Goal: Information Seeking & Learning: Learn about a topic

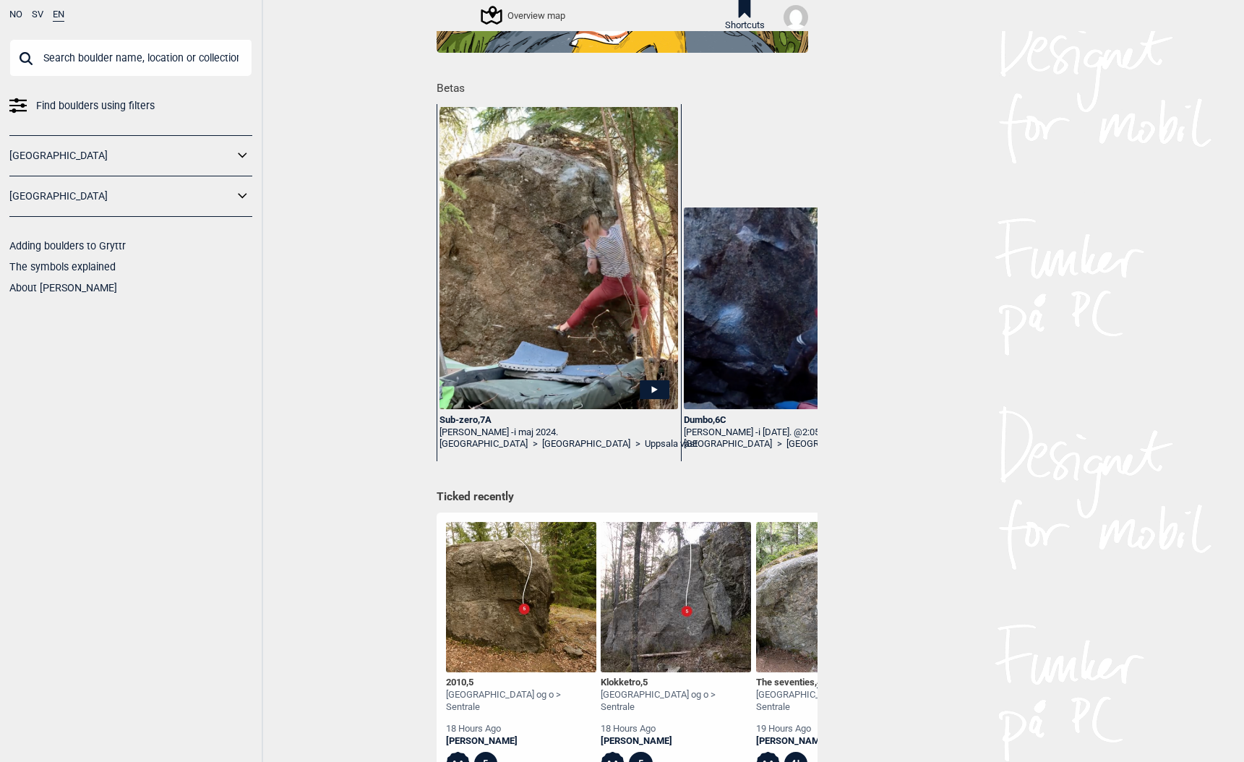
scroll to position [157, 0]
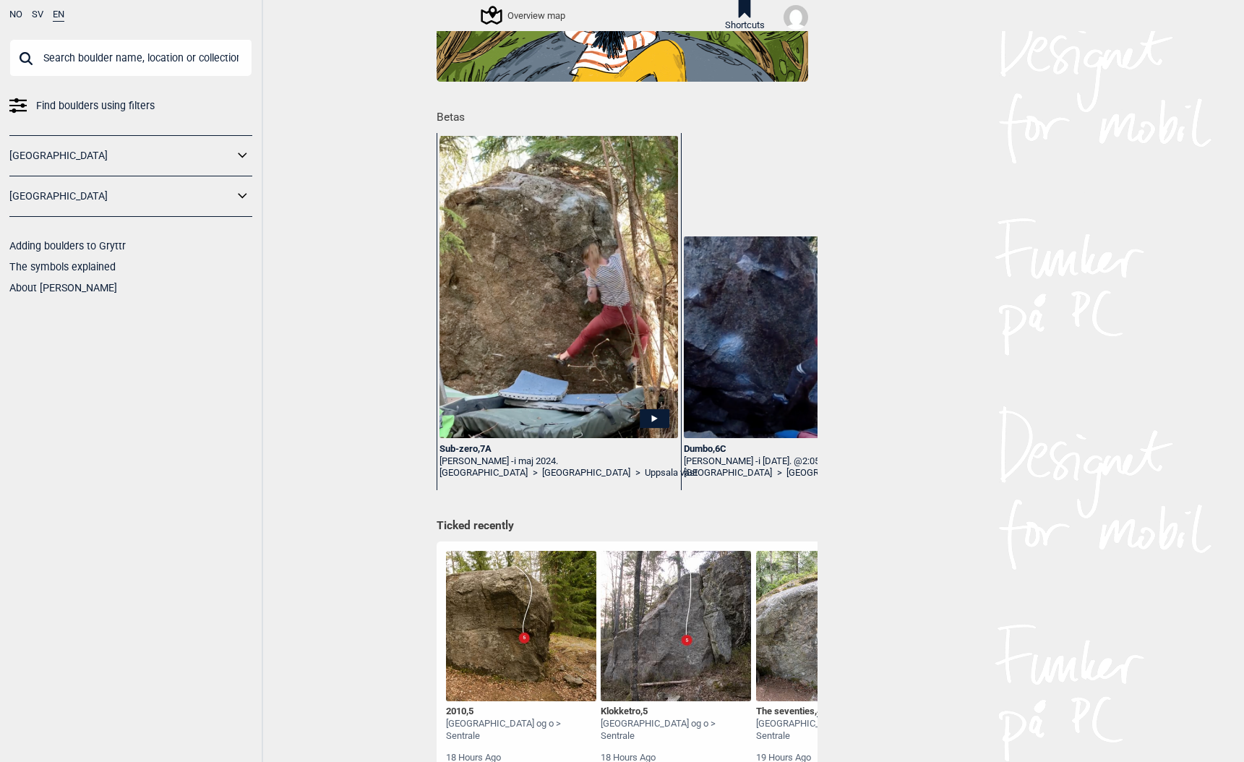
click at [454, 449] on div "Sub-zero , 7A" at bounding box center [558, 449] width 238 height 12
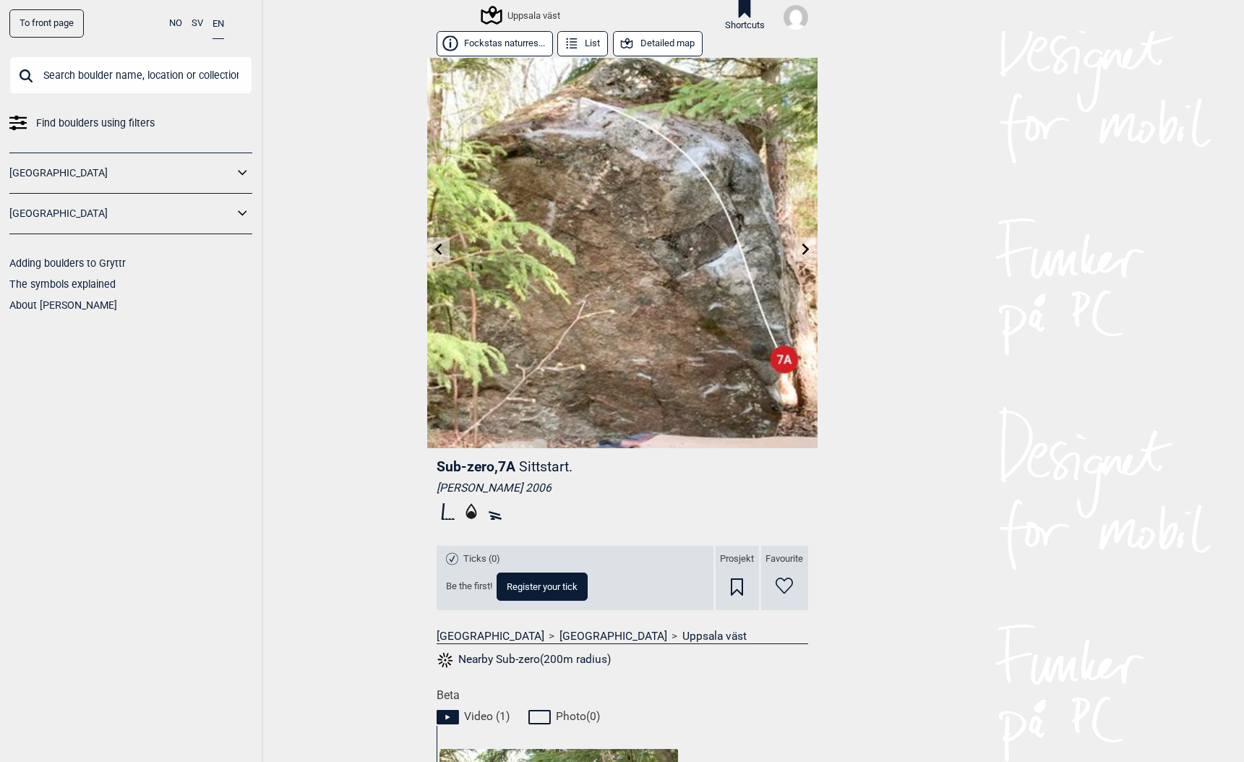
click at [658, 44] on button "Detailed map" at bounding box center [658, 43] width 90 height 25
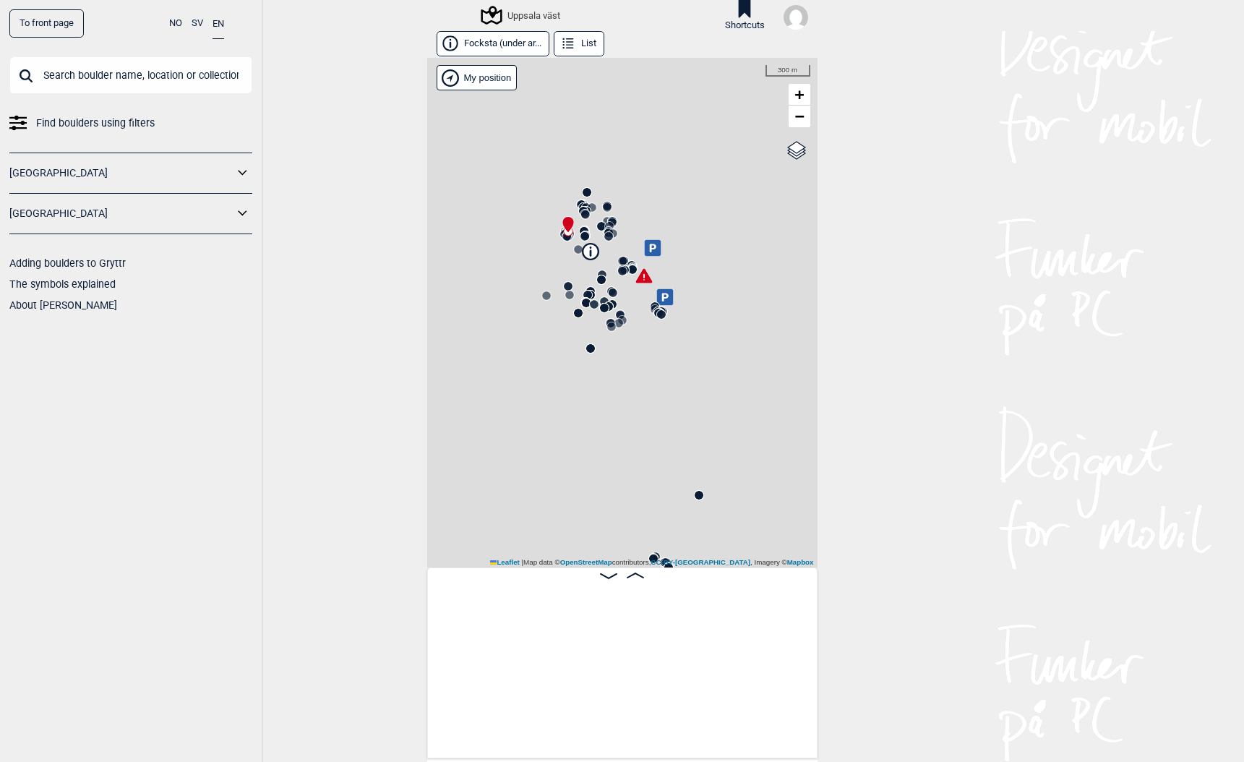
scroll to position [0, 113]
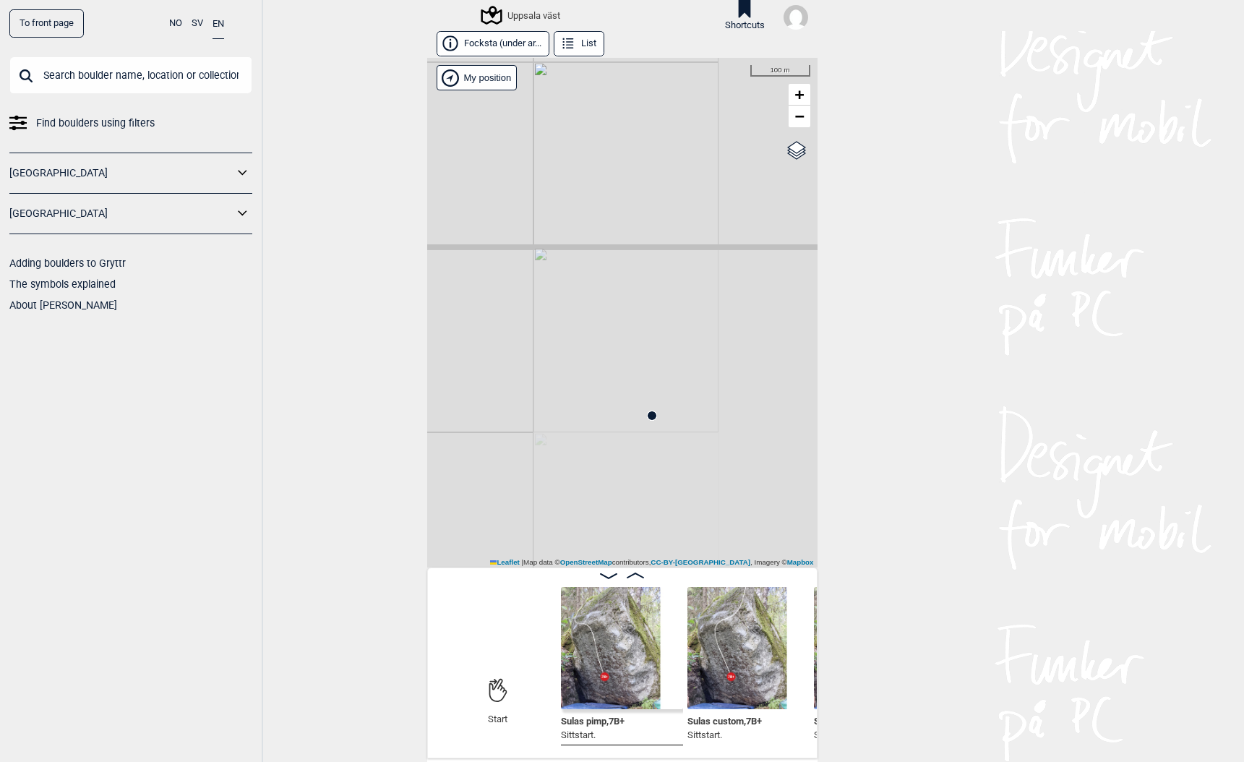
drag, startPoint x: 675, startPoint y: 467, endPoint x: 499, endPoint y: 188, distance: 329.6
click at [500, 195] on div "Uppsala väst" at bounding box center [622, 312] width 390 height 509
click at [640, 378] on circle at bounding box center [641, 379] width 9 height 9
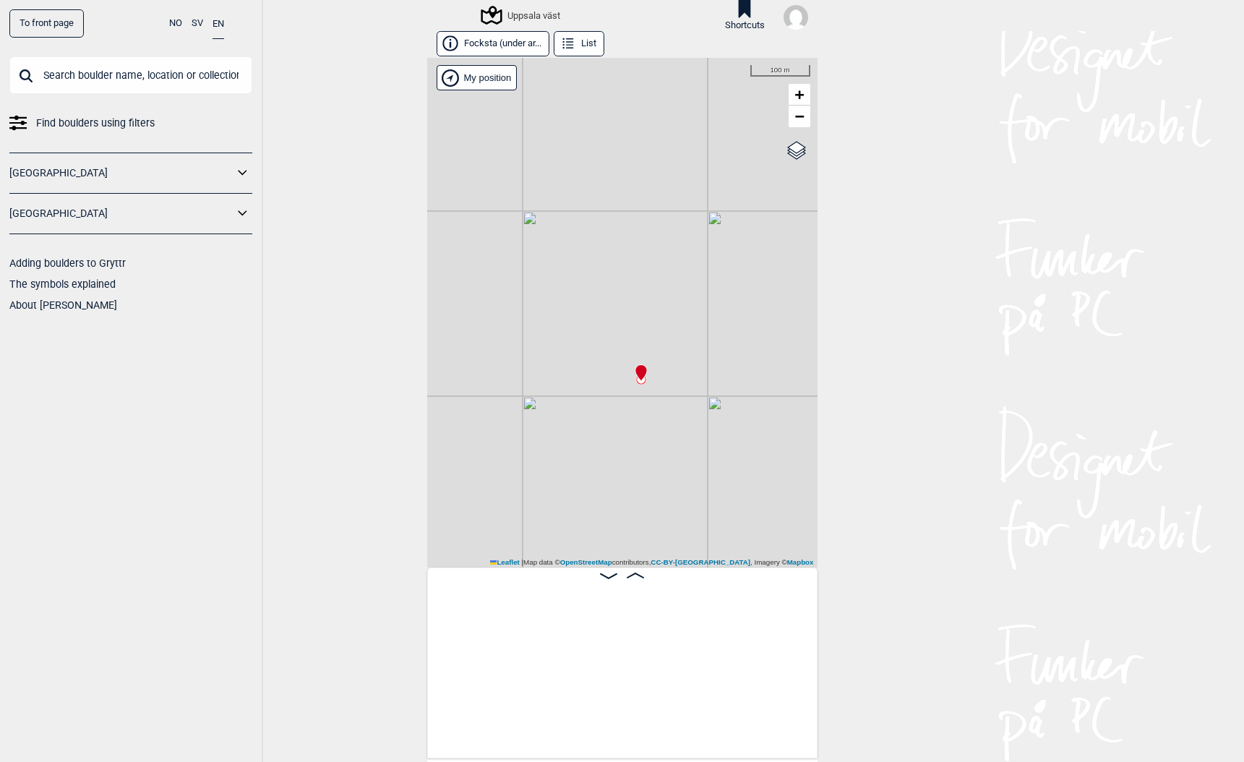
scroll to position [0, 37995]
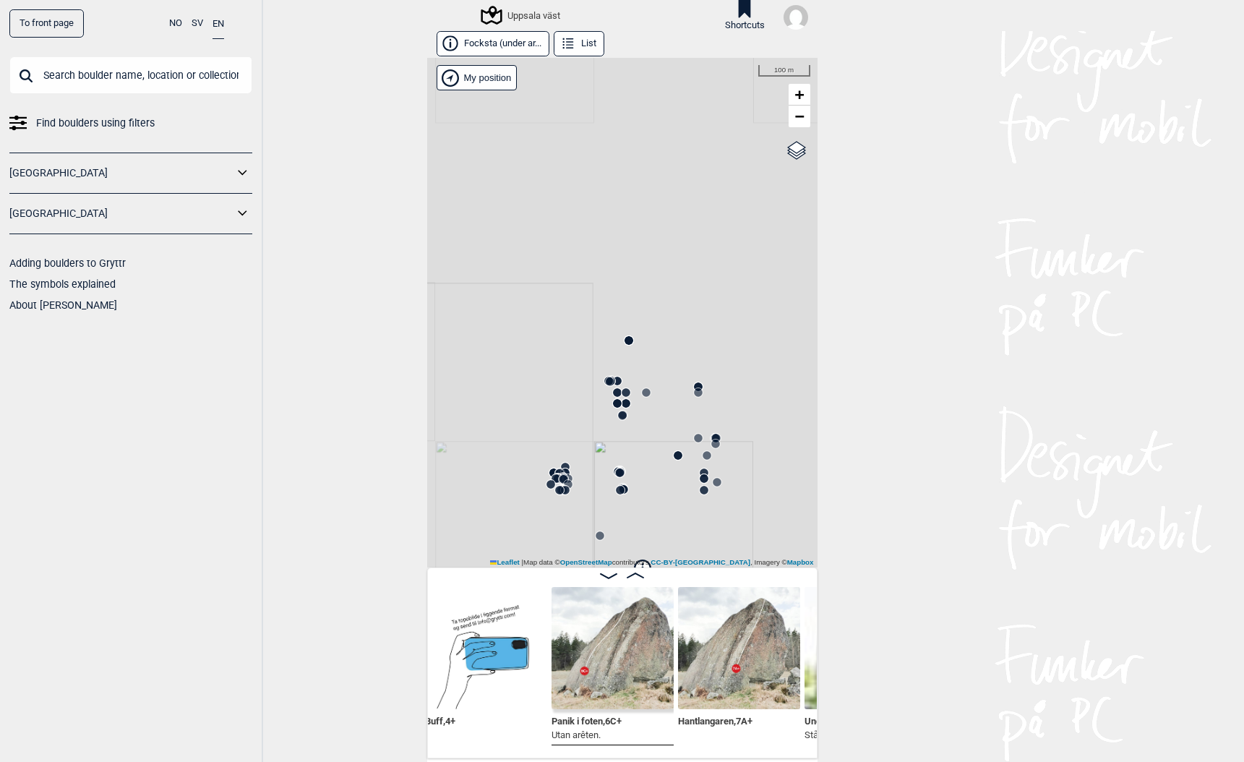
scroll to position [0, 37201]
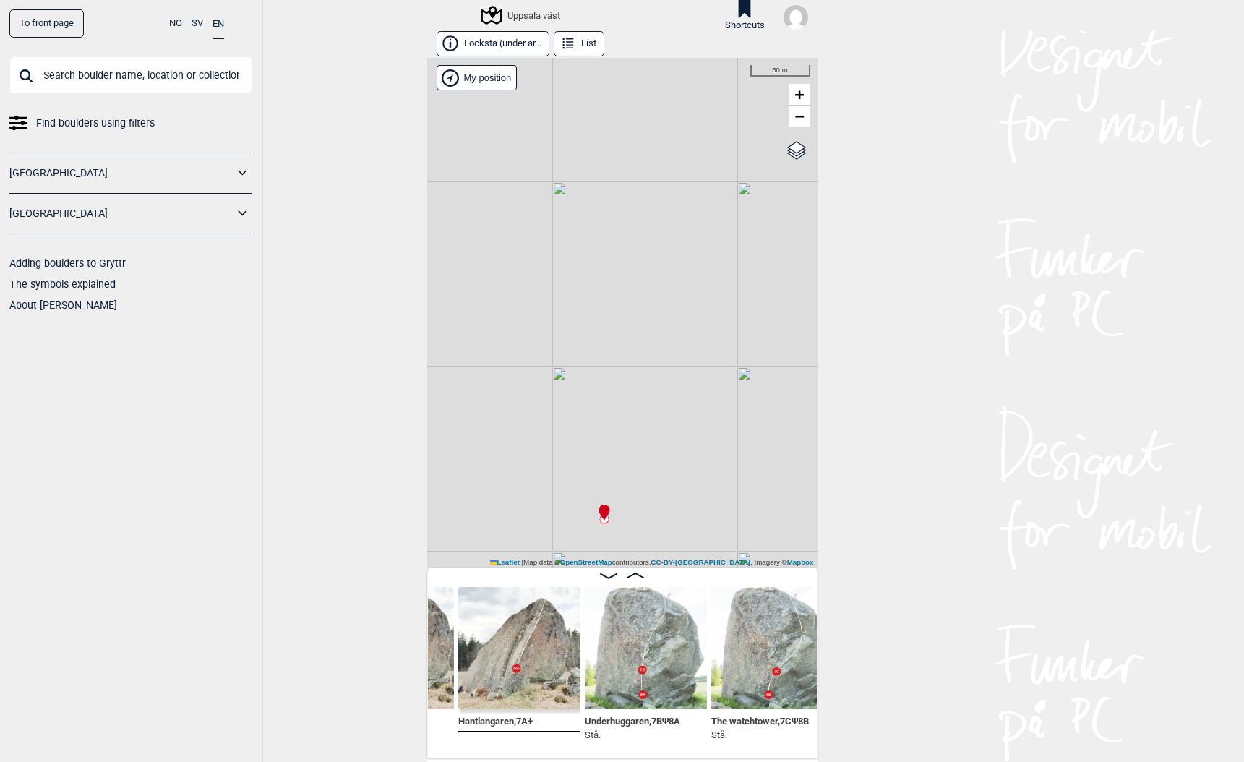
scroll to position [0, 37377]
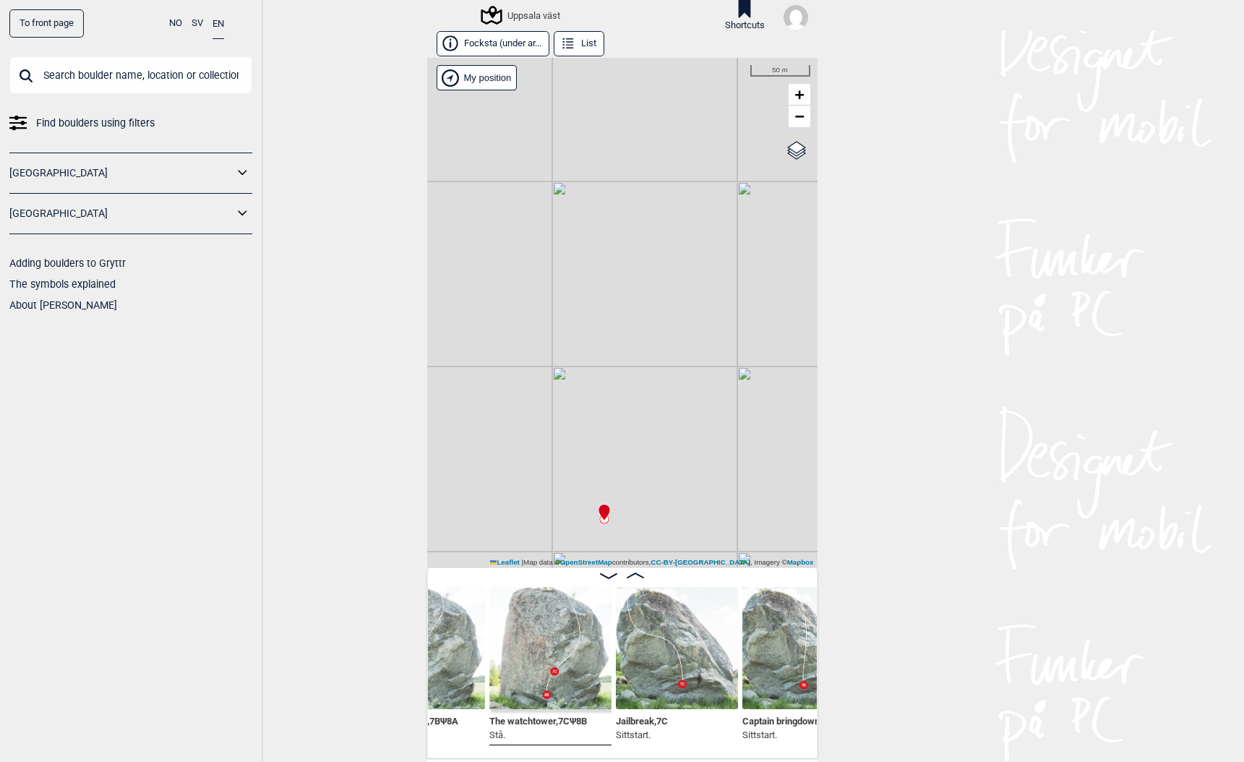
scroll to position [0, 37597]
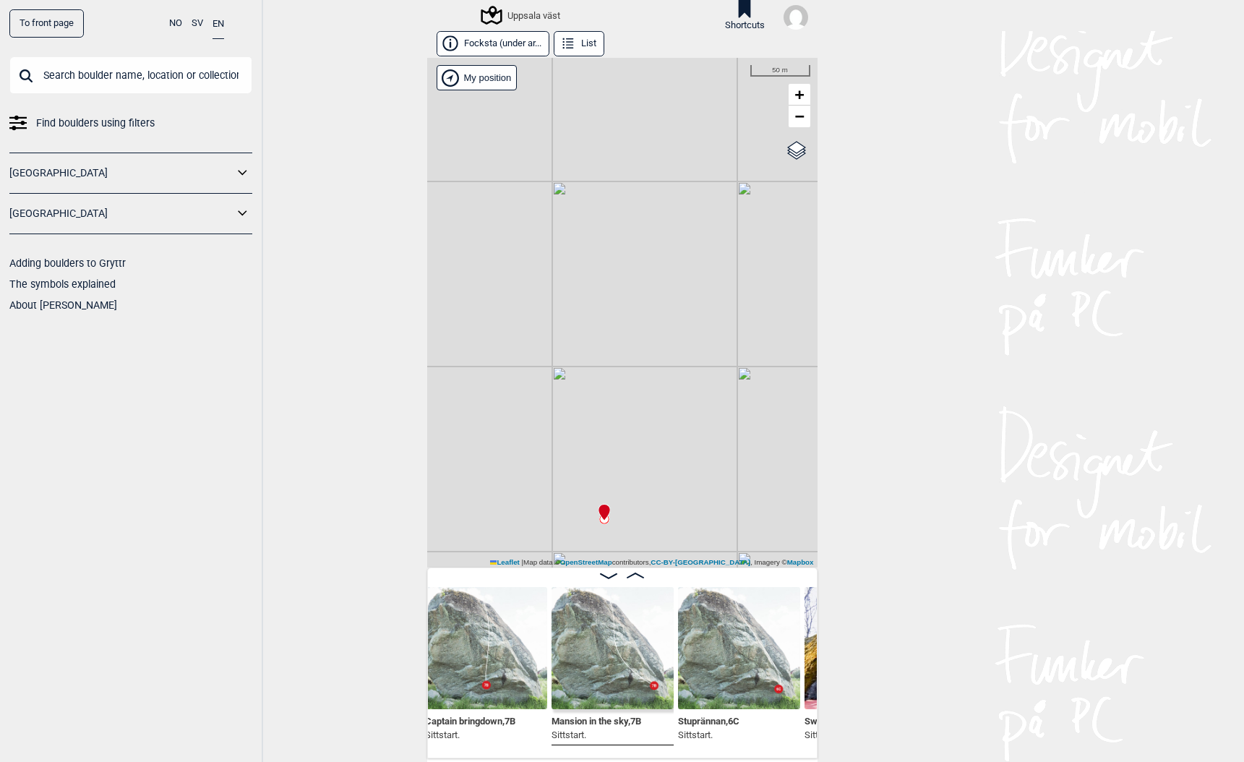
scroll to position [0, 37914]
drag, startPoint x: 548, startPoint y: 477, endPoint x: 564, endPoint y: 170, distance: 307.5
click at [564, 170] on div "Uppsala väst" at bounding box center [622, 312] width 390 height 509
drag, startPoint x: 546, startPoint y: 400, endPoint x: 775, endPoint y: 283, distance: 256.6
click at [775, 283] on div "Uppsala väst" at bounding box center [622, 312] width 390 height 509
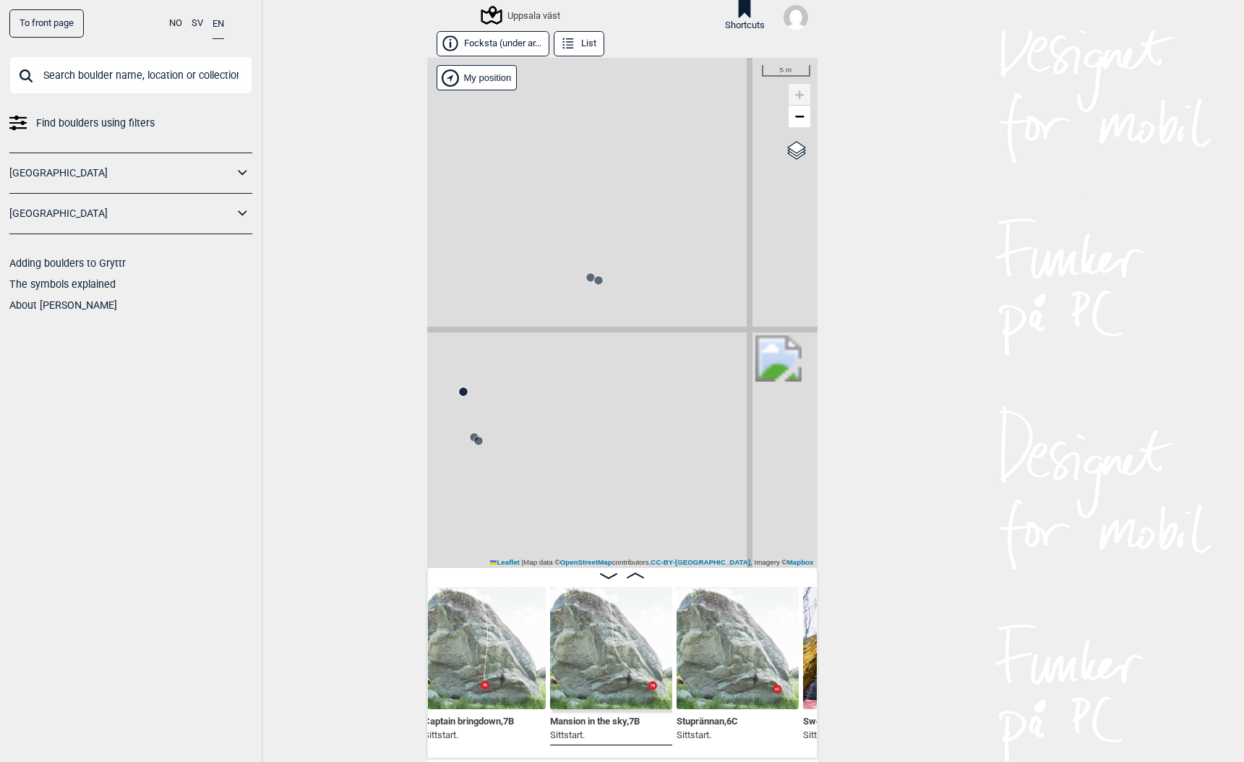
click at [588, 277] on circle at bounding box center [590, 277] width 9 height 9
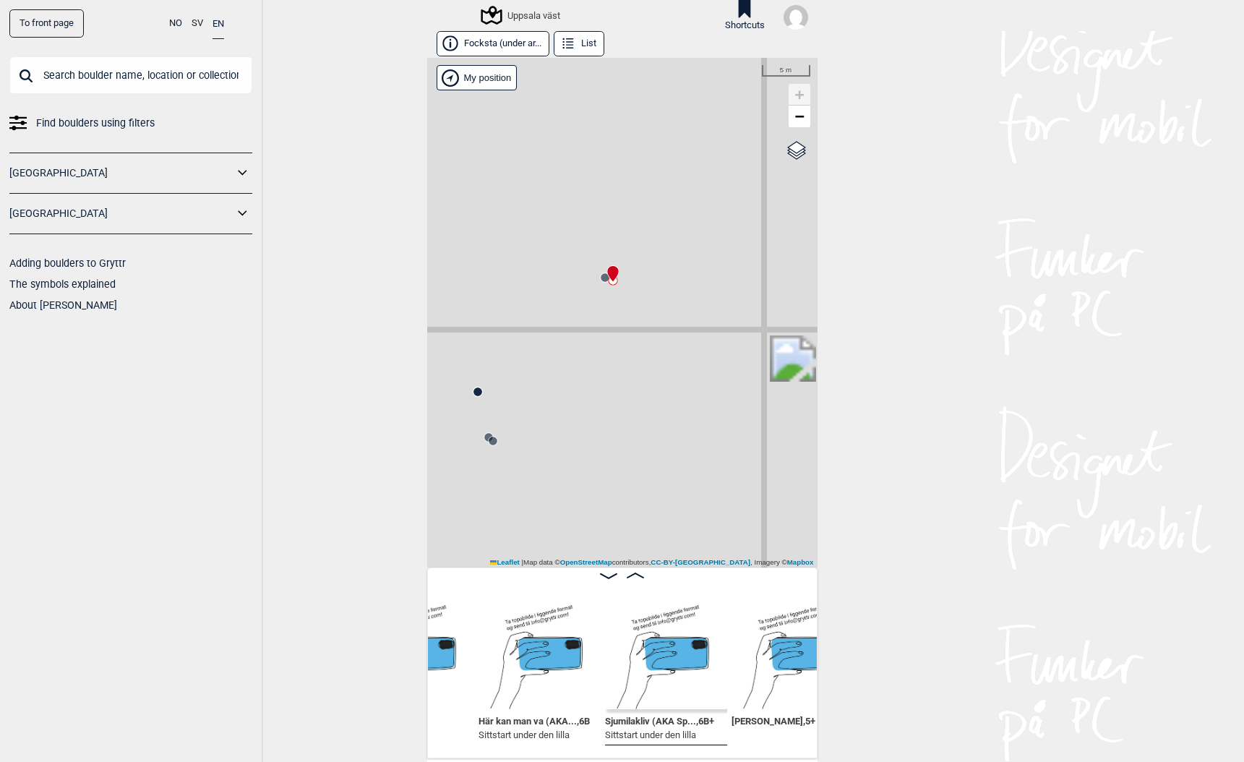
scroll to position [0, 34043]
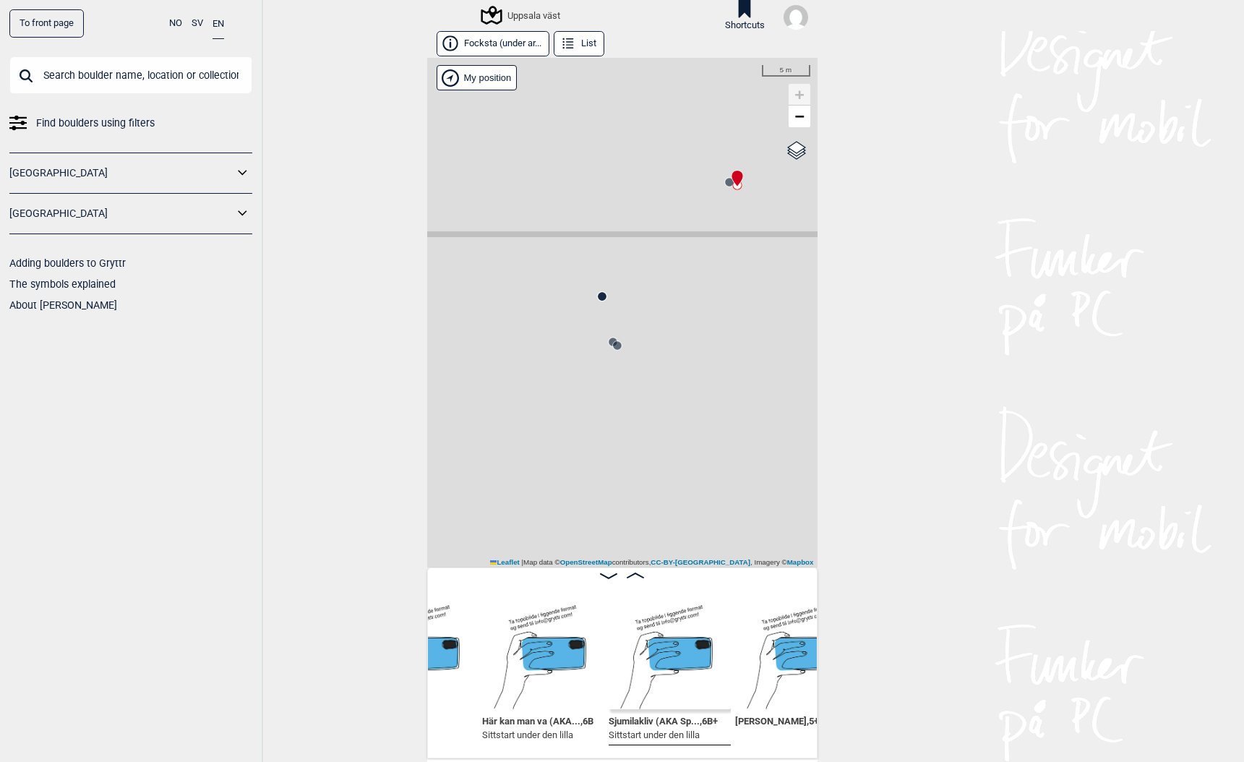
drag, startPoint x: 608, startPoint y: 301, endPoint x: 772, endPoint y: 332, distance: 167.0
click at [773, 332] on div "Uppsala väst" at bounding box center [622, 312] width 390 height 509
click at [598, 296] on circle at bounding box center [602, 296] width 9 height 9
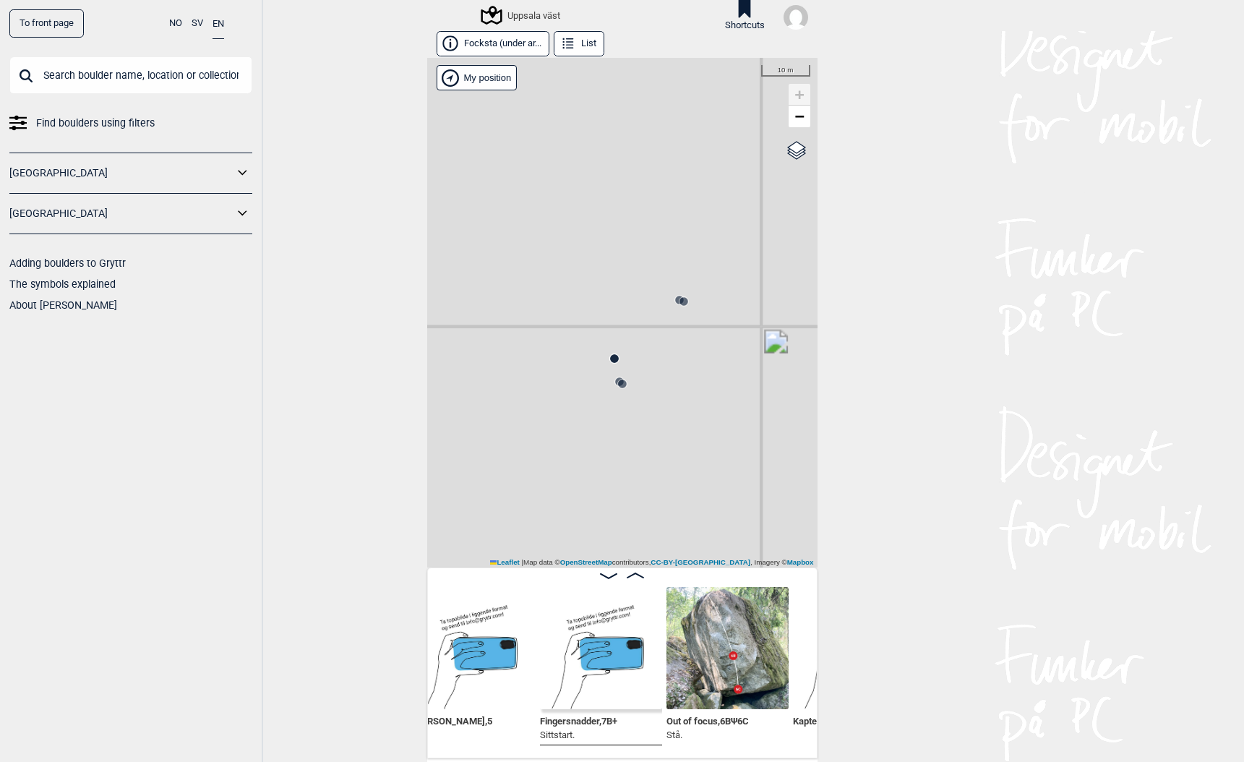
scroll to position [0, 34496]
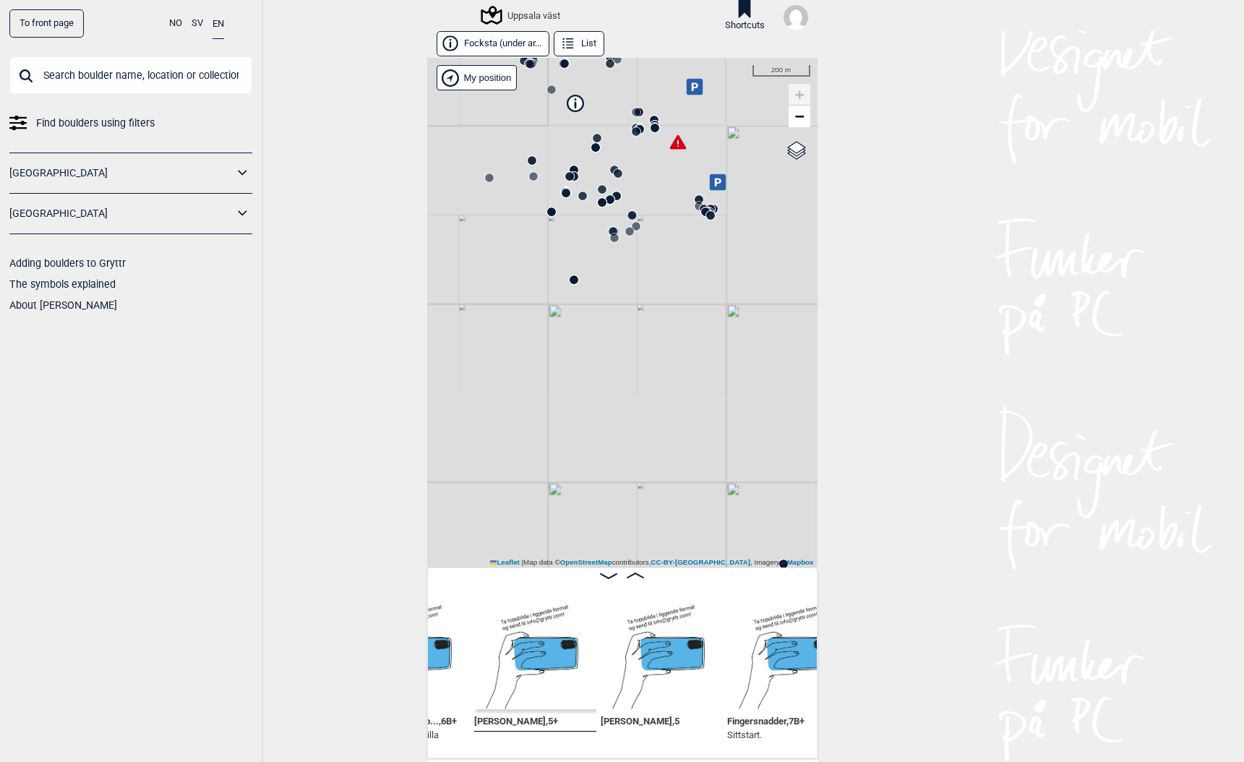
scroll to position [0, 34303]
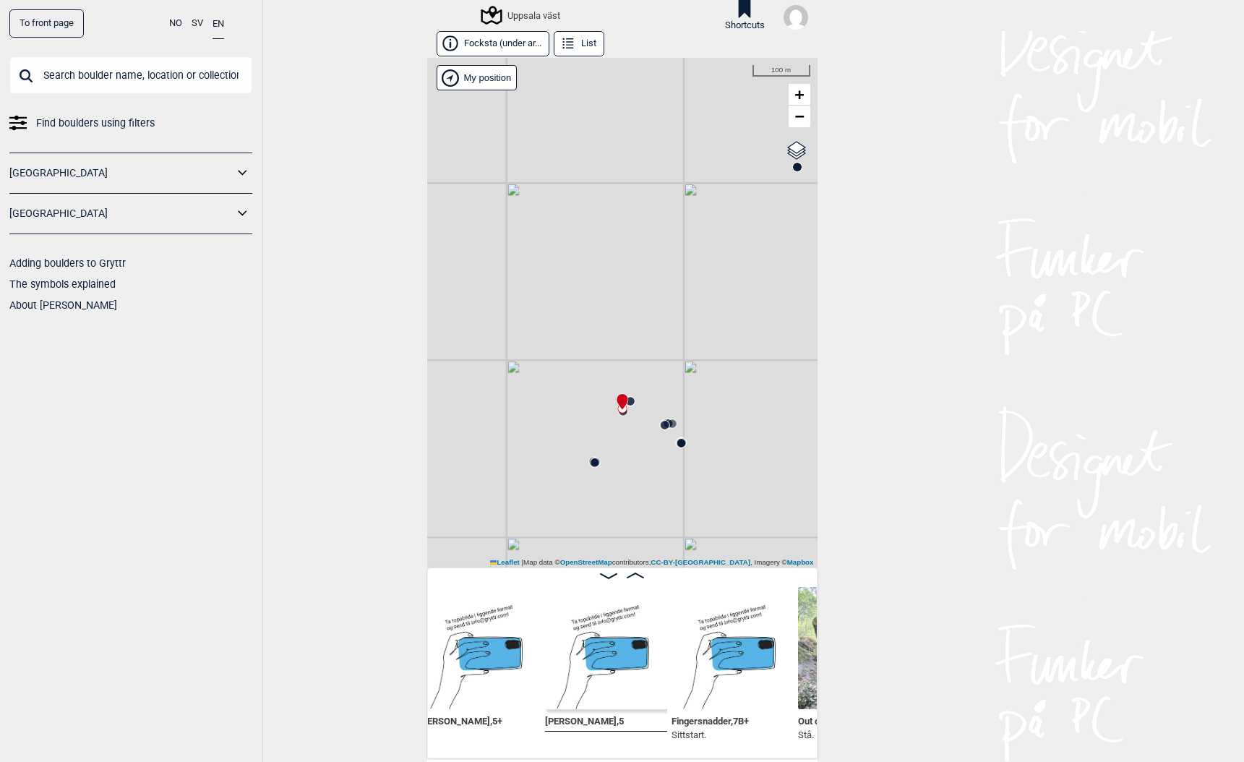
scroll to position [0, 34364]
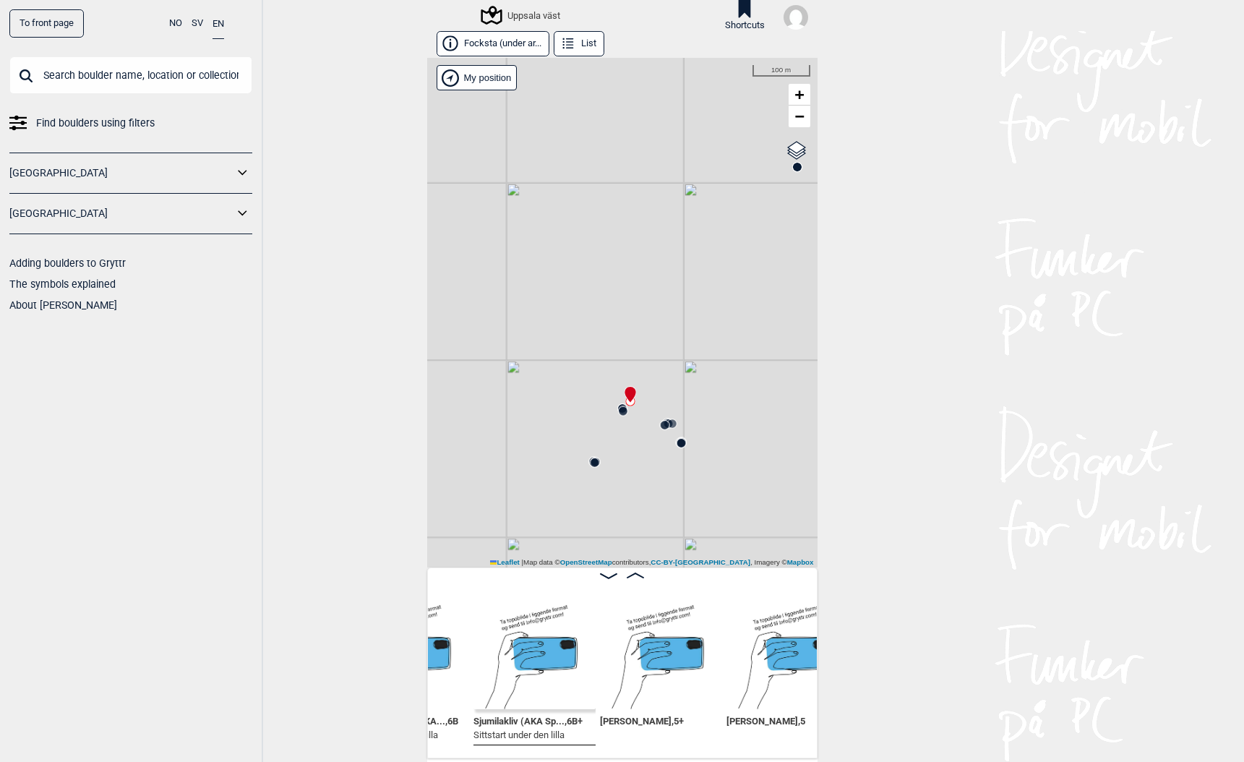
scroll to position [0, 34183]
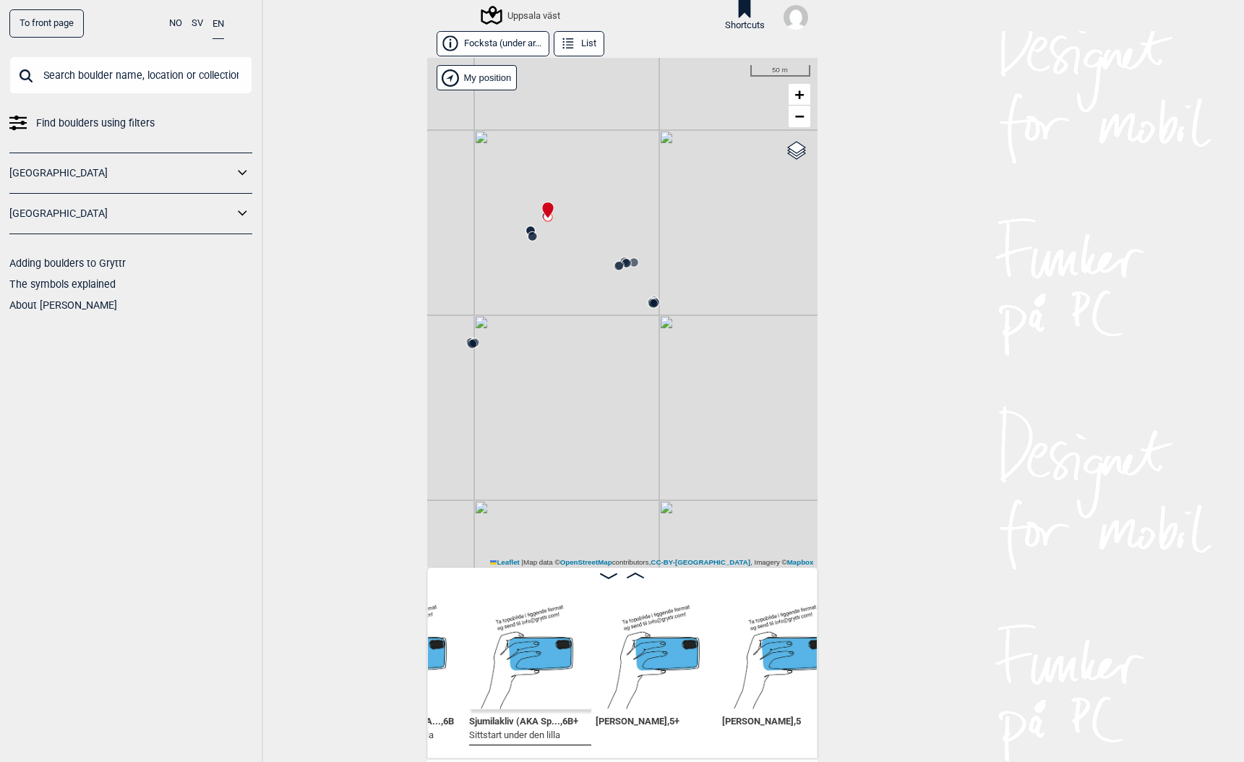
drag, startPoint x: 701, startPoint y: 433, endPoint x: 515, endPoint y: 238, distance: 269.9
click at [515, 238] on div "Uppsala väst" at bounding box center [622, 312] width 390 height 509
click at [494, 288] on circle at bounding box center [493, 285] width 9 height 9
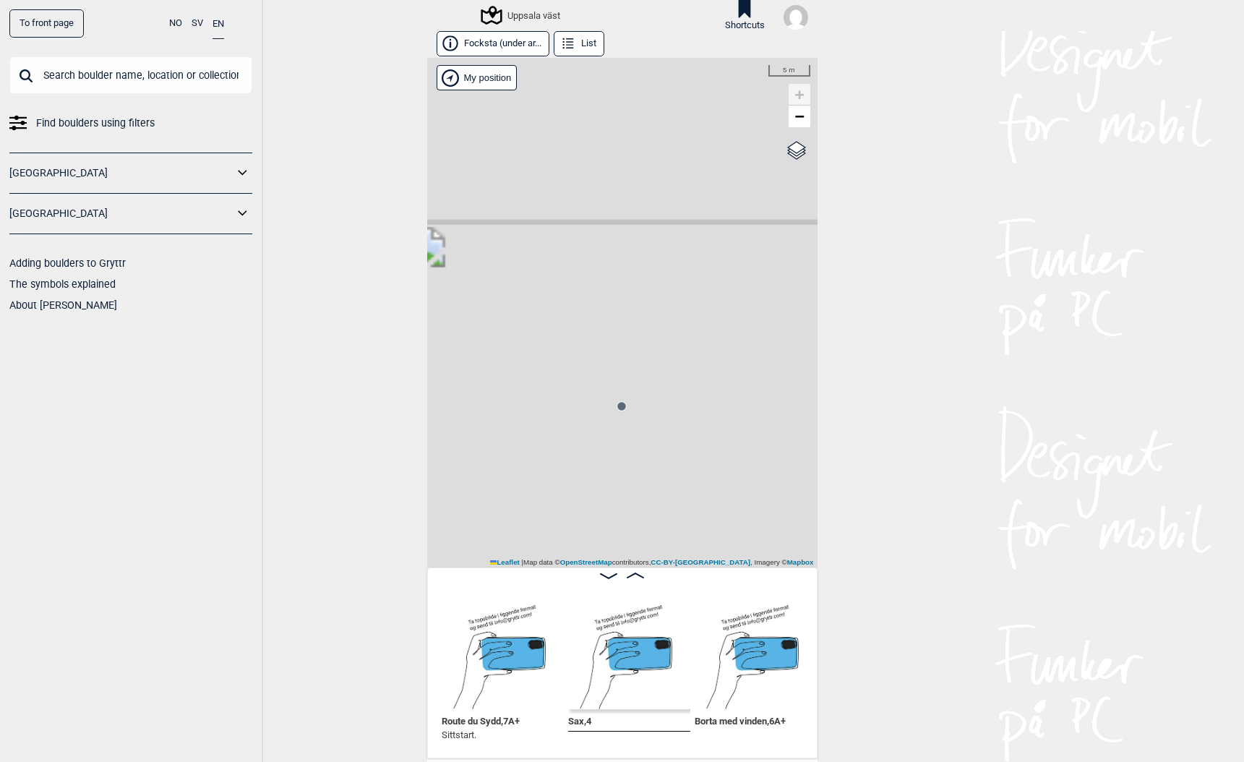
scroll to position [0, 12498]
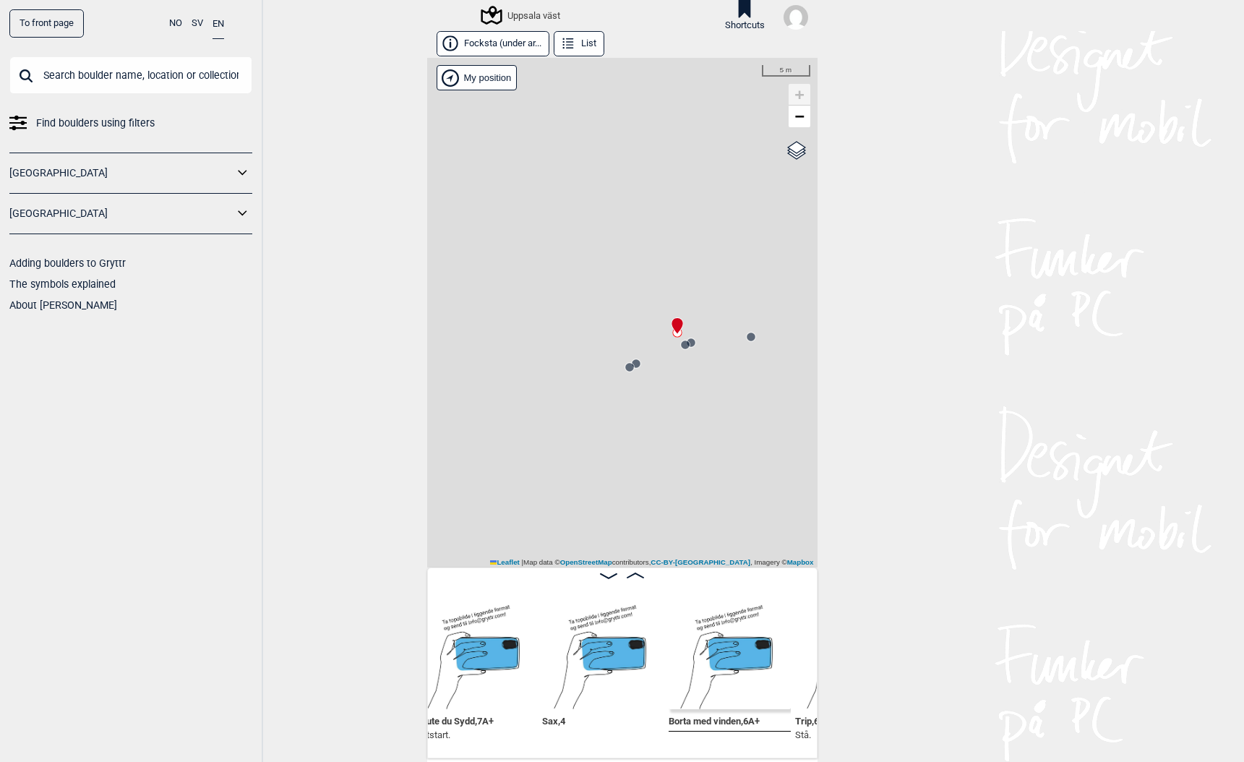
scroll to position [0, 12485]
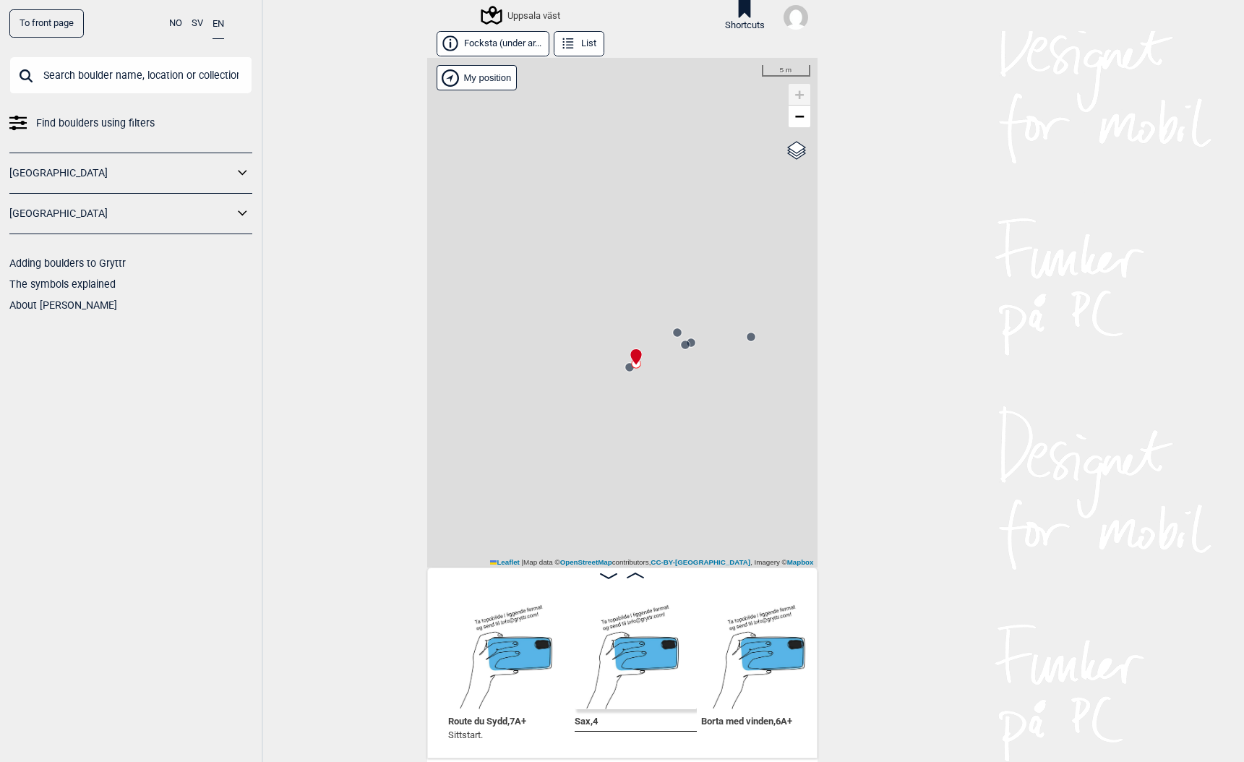
scroll to position [0, 12462]
click at [627, 366] on circle at bounding box center [629, 367] width 9 height 9
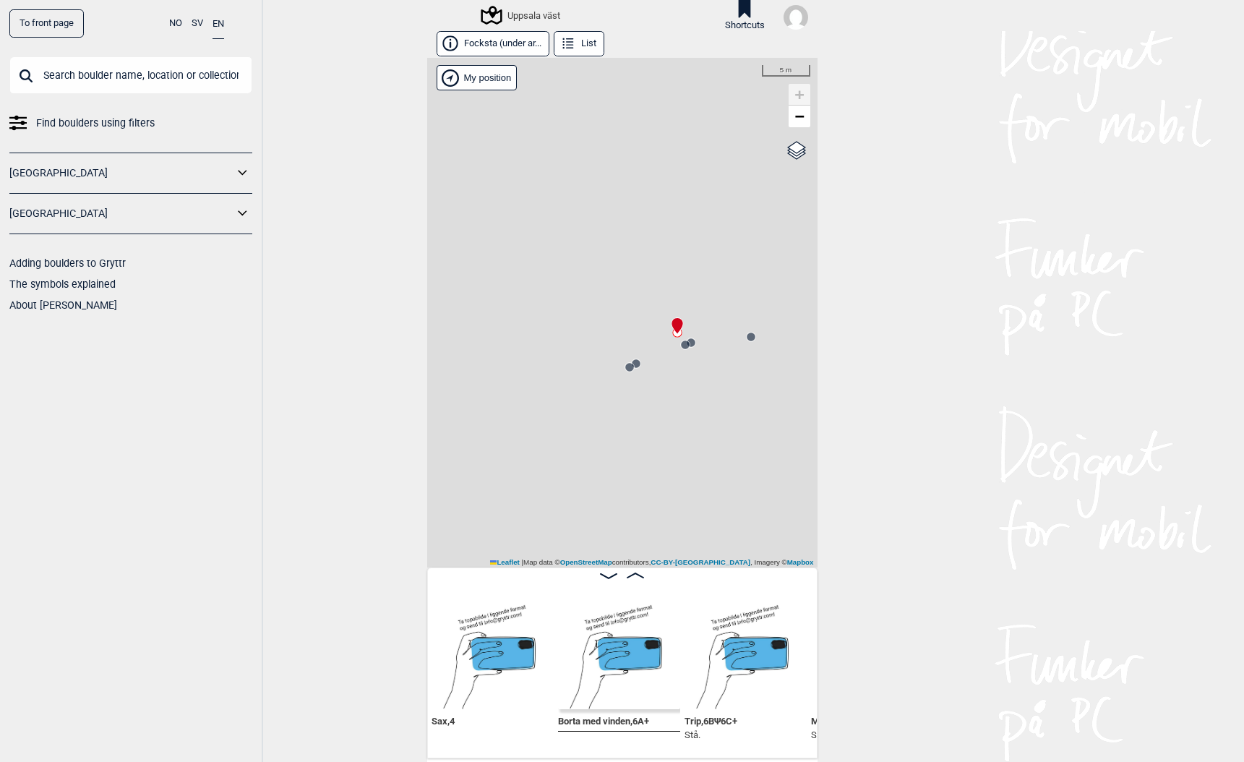
scroll to position [0, 12612]
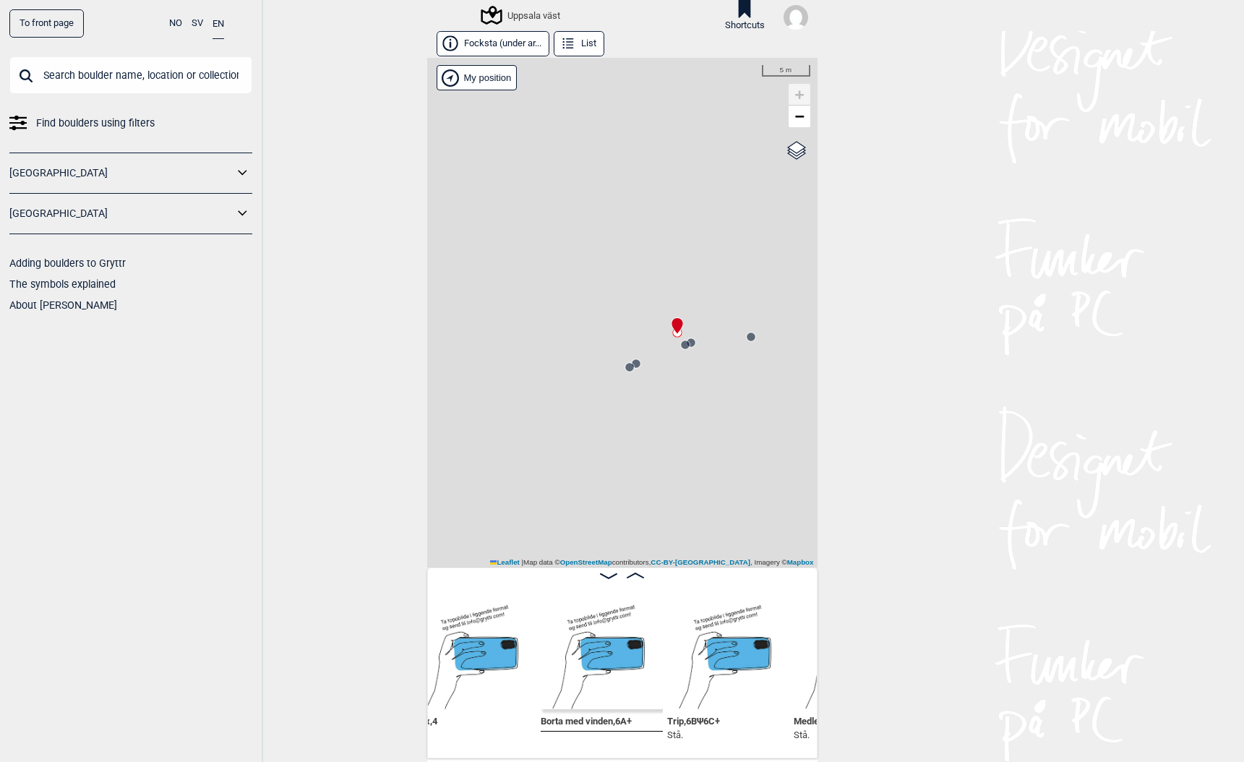
scroll to position [0, 12628]
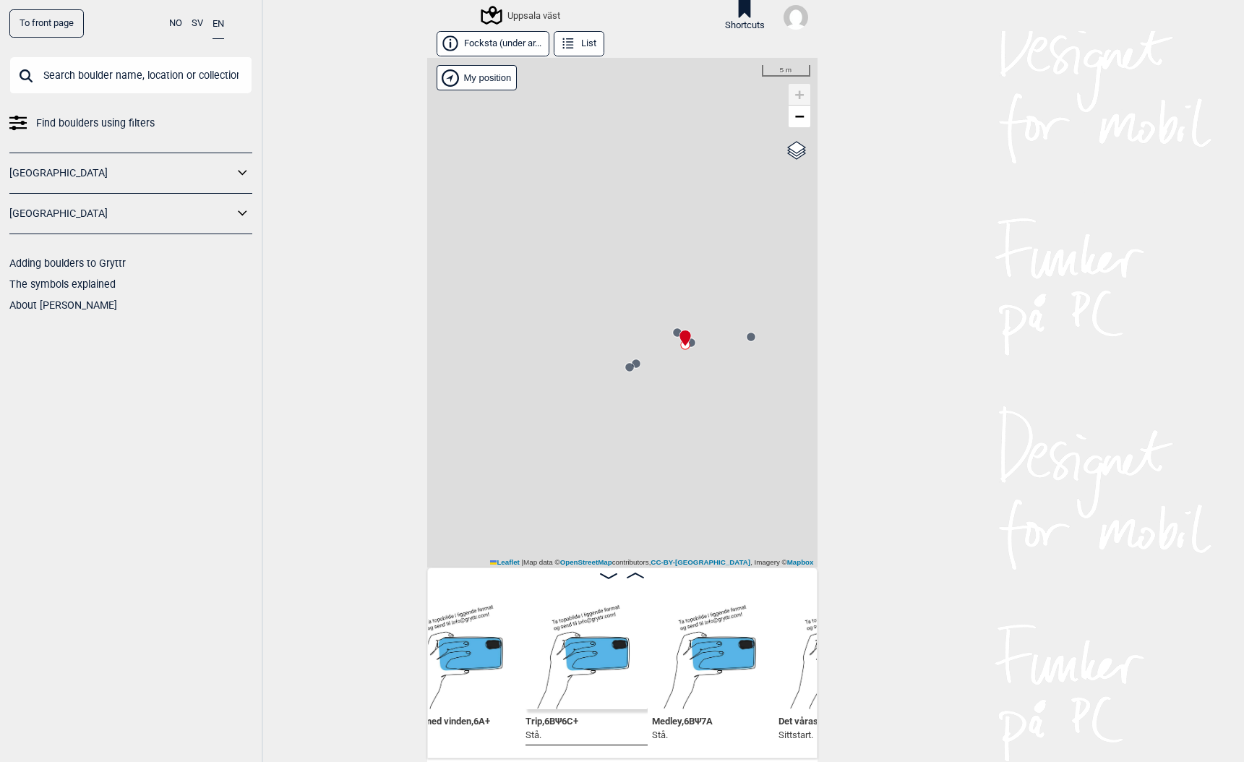
scroll to position [0, 12765]
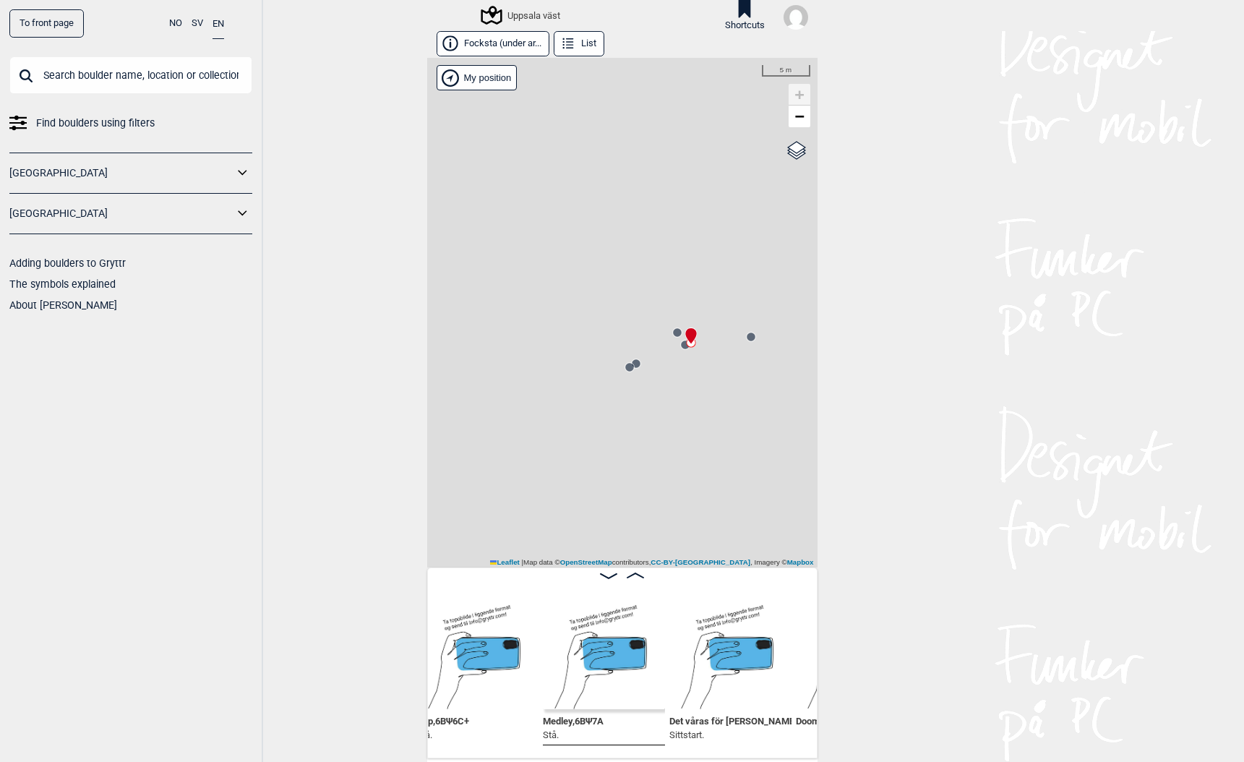
scroll to position [0, 12879]
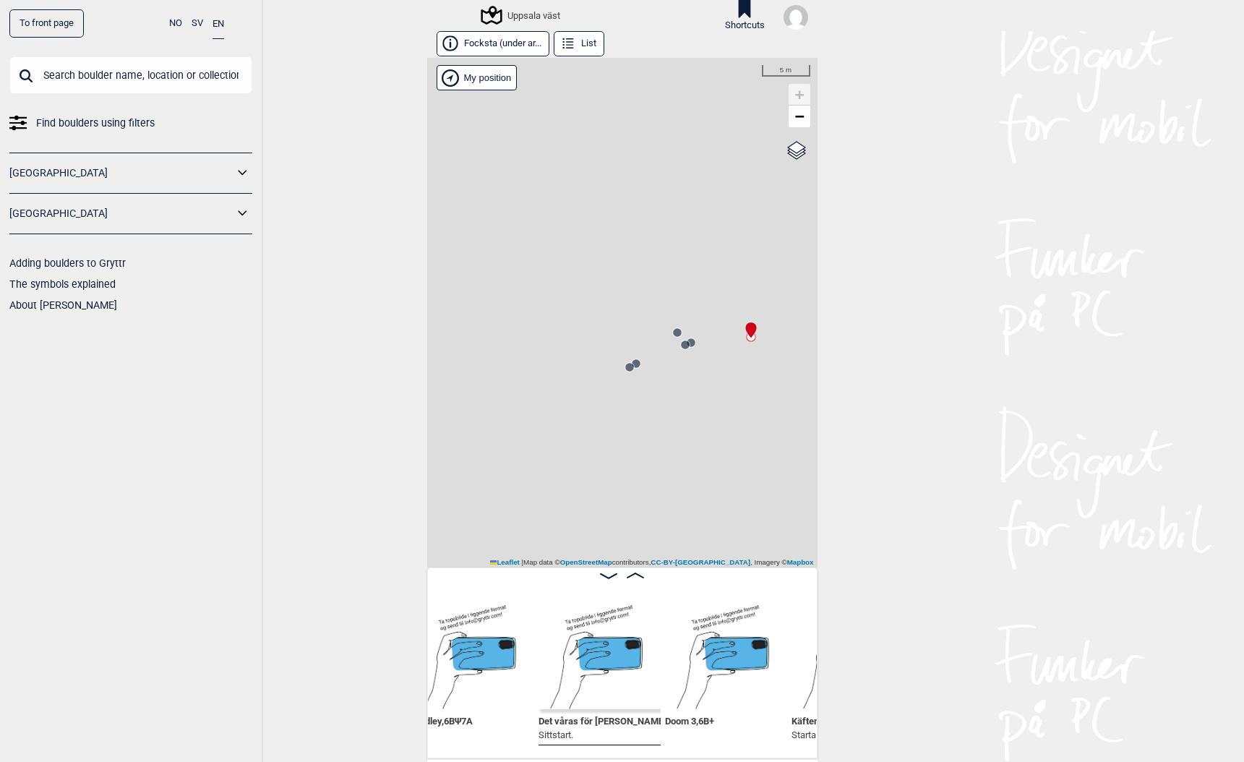
scroll to position [0, 13003]
drag, startPoint x: 671, startPoint y: 376, endPoint x: 405, endPoint y: 340, distance: 268.4
click at [405, 340] on div "To front page NO SV EN Find boulders using filters Norge Sverige Adding boulder…" at bounding box center [622, 381] width 1244 height 762
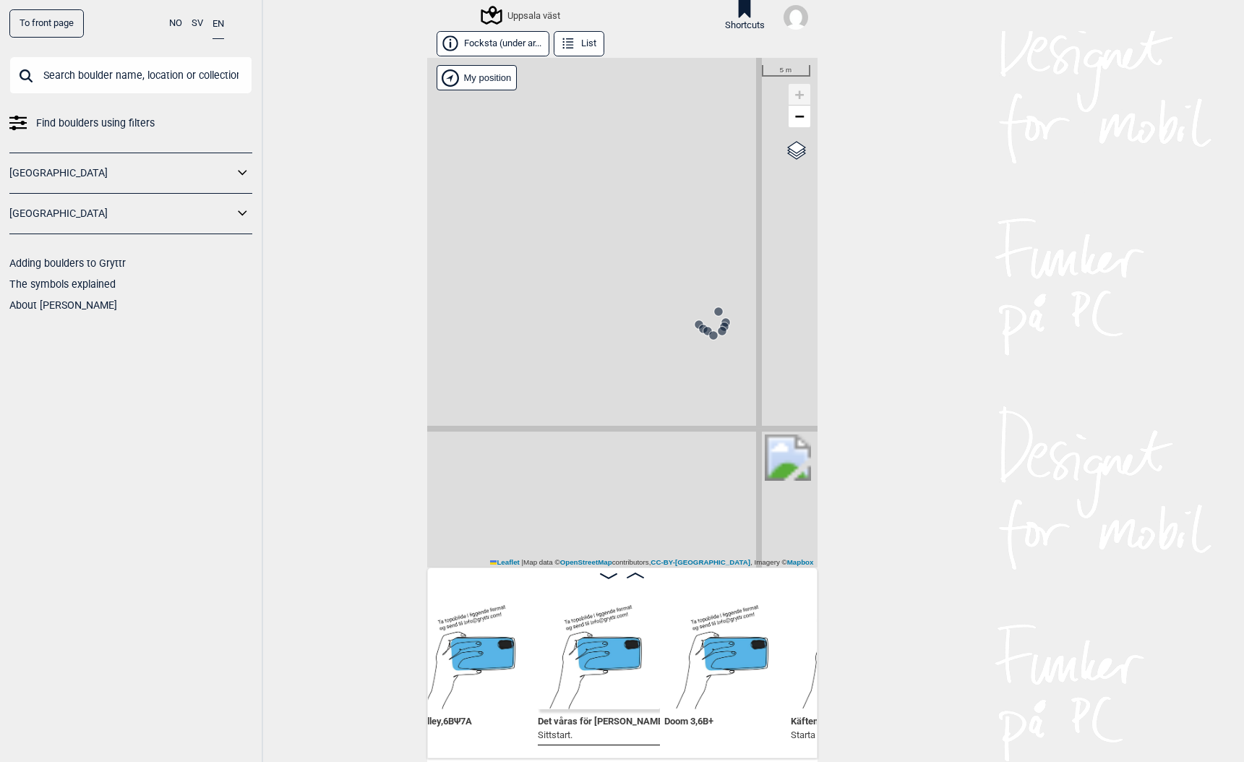
click at [695, 324] on circle at bounding box center [698, 324] width 9 height 9
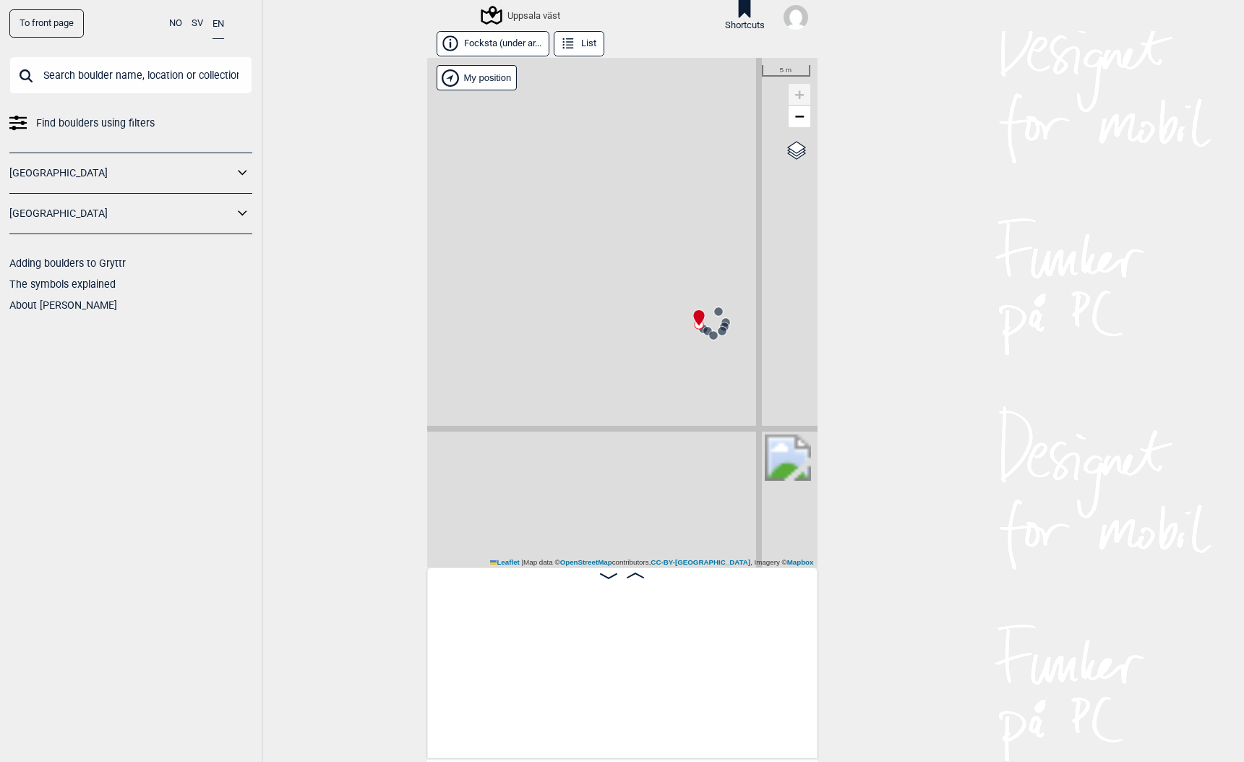
scroll to position [0, 16177]
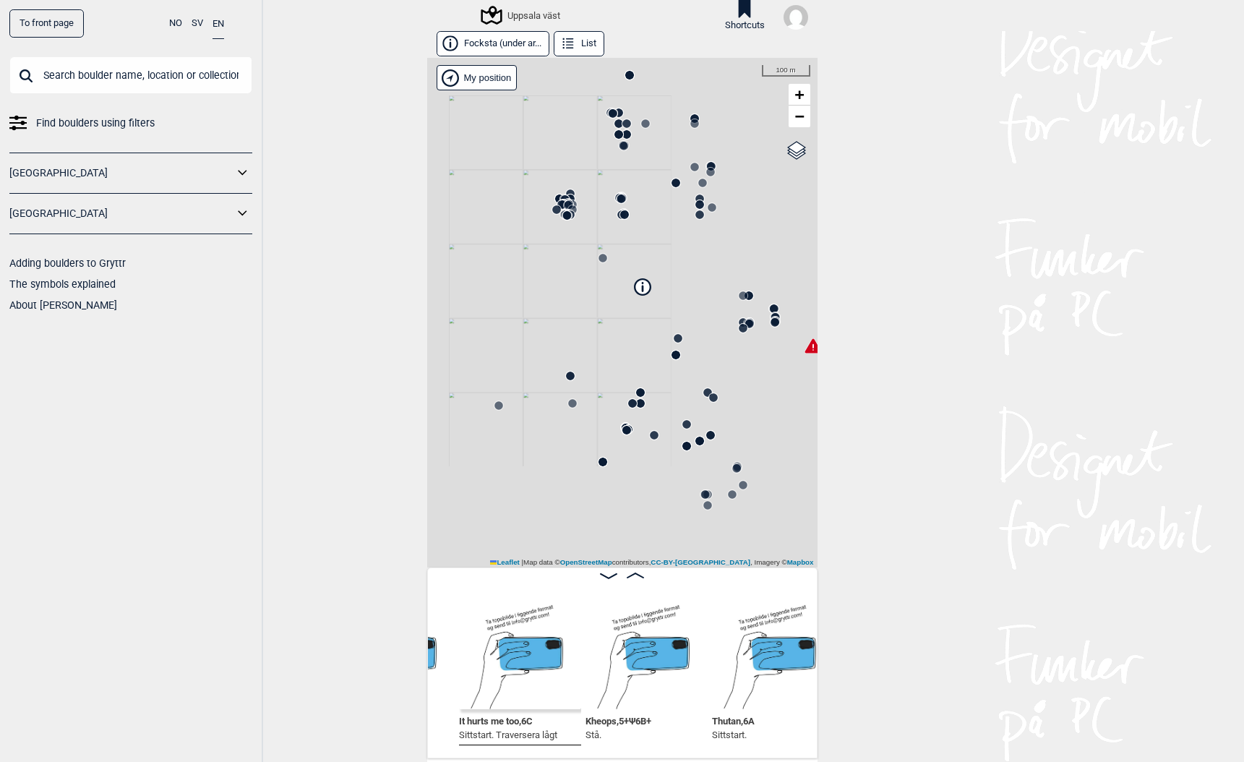
scroll to position [0, 16409]
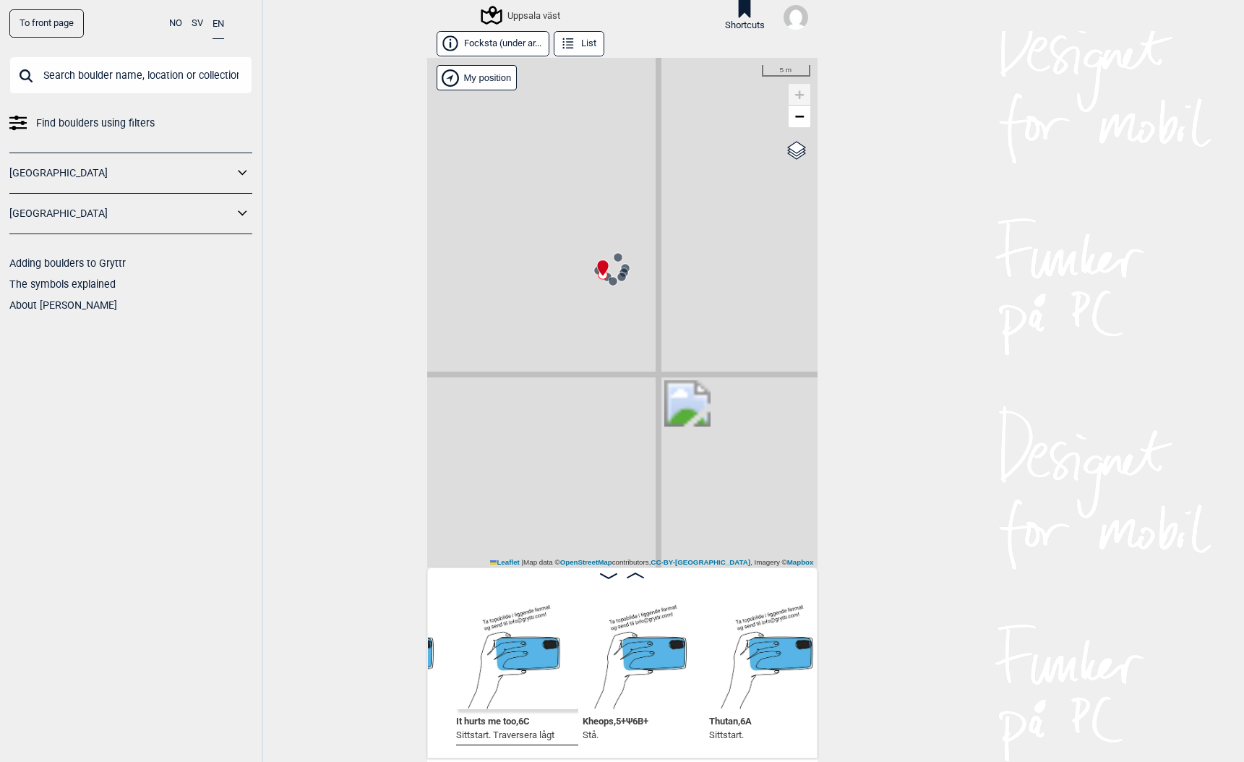
drag, startPoint x: 701, startPoint y: 332, endPoint x: 497, endPoint y: 626, distance: 357.8
click at [497, 629] on div "Focksta (under ar... List Uppsala väst" at bounding box center [622, 394] width 390 height 727
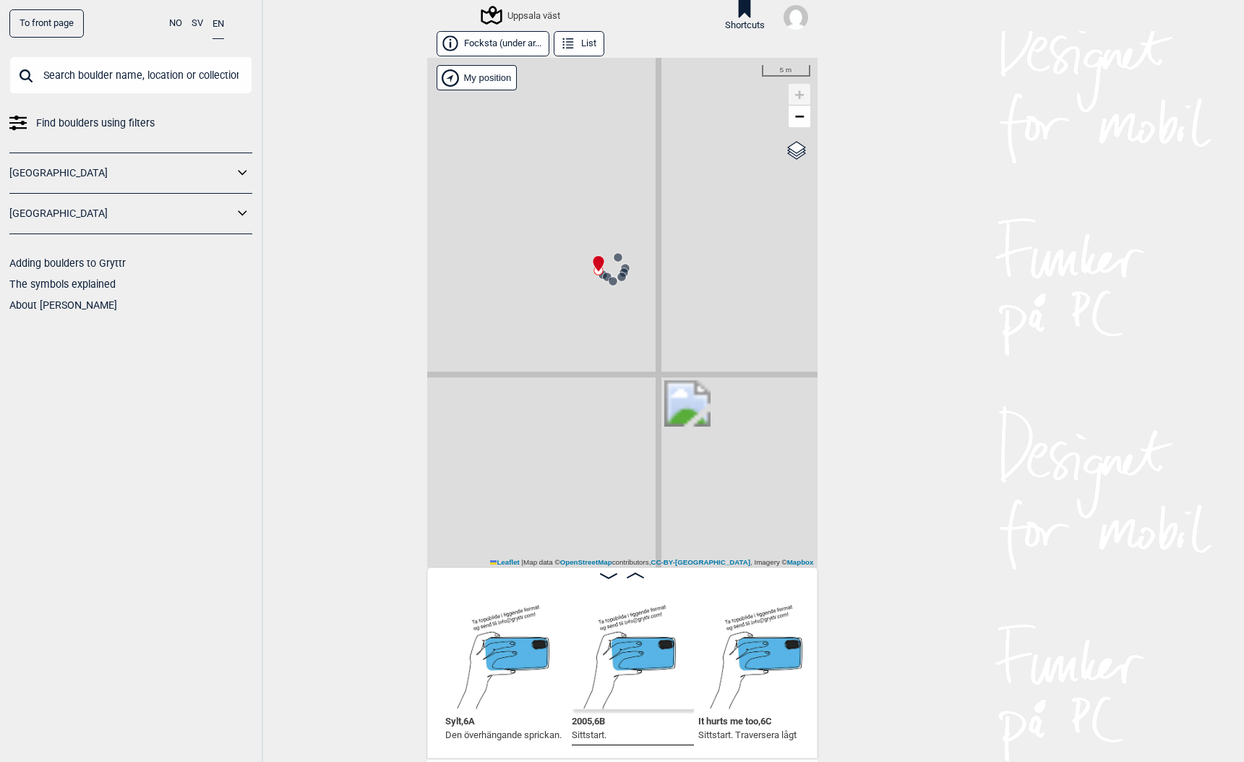
scroll to position [0, 16169]
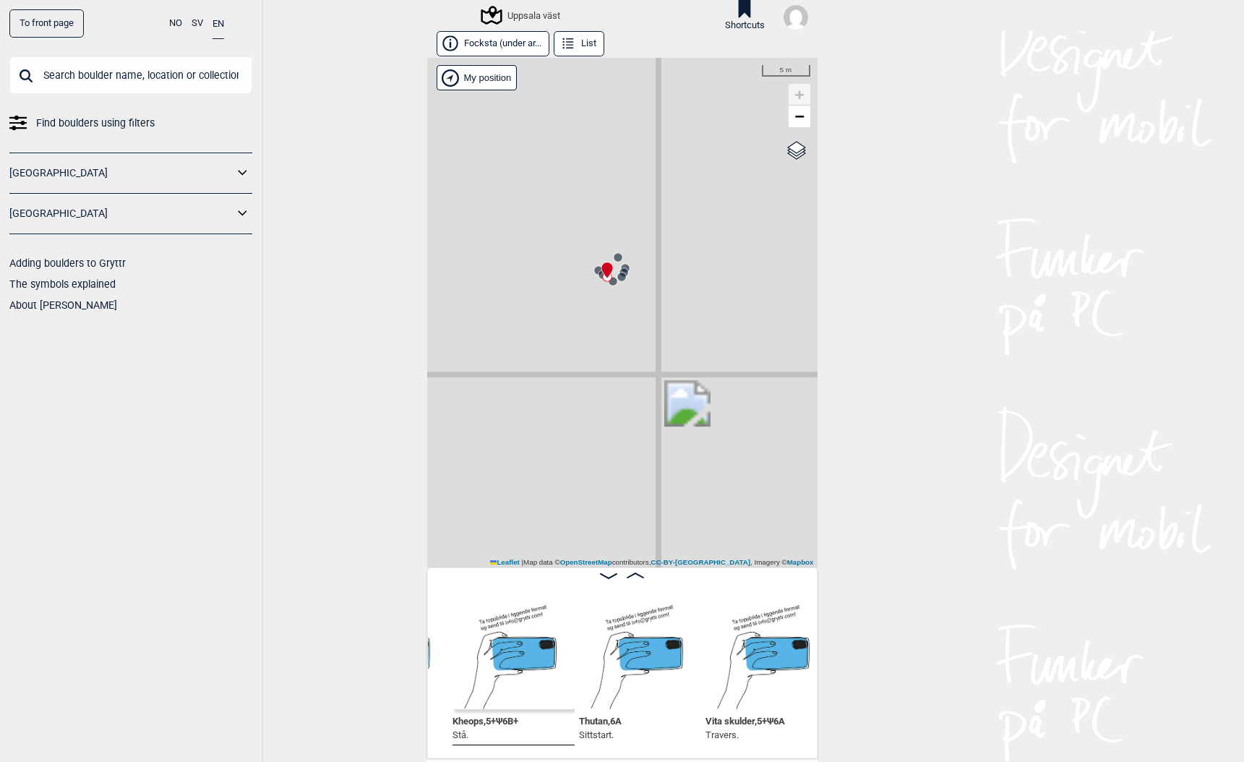
scroll to position [0, 16540]
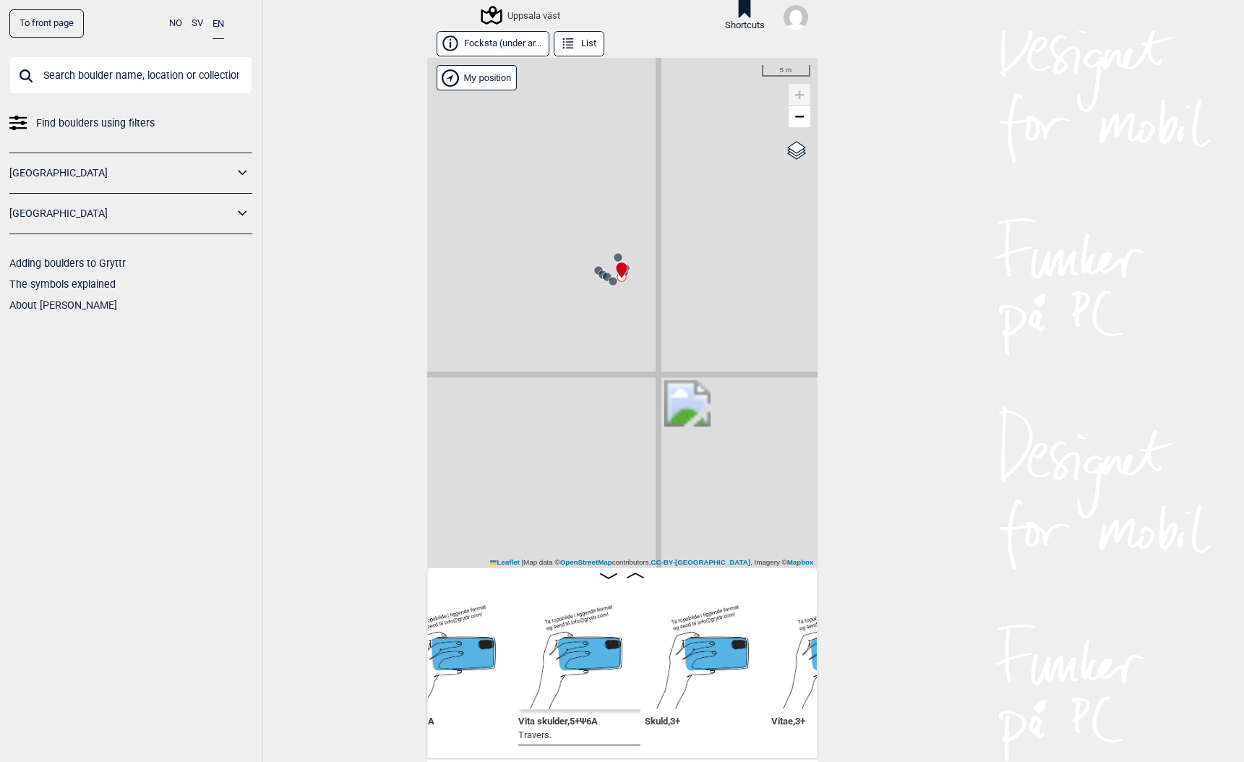
scroll to position [0, 16737]
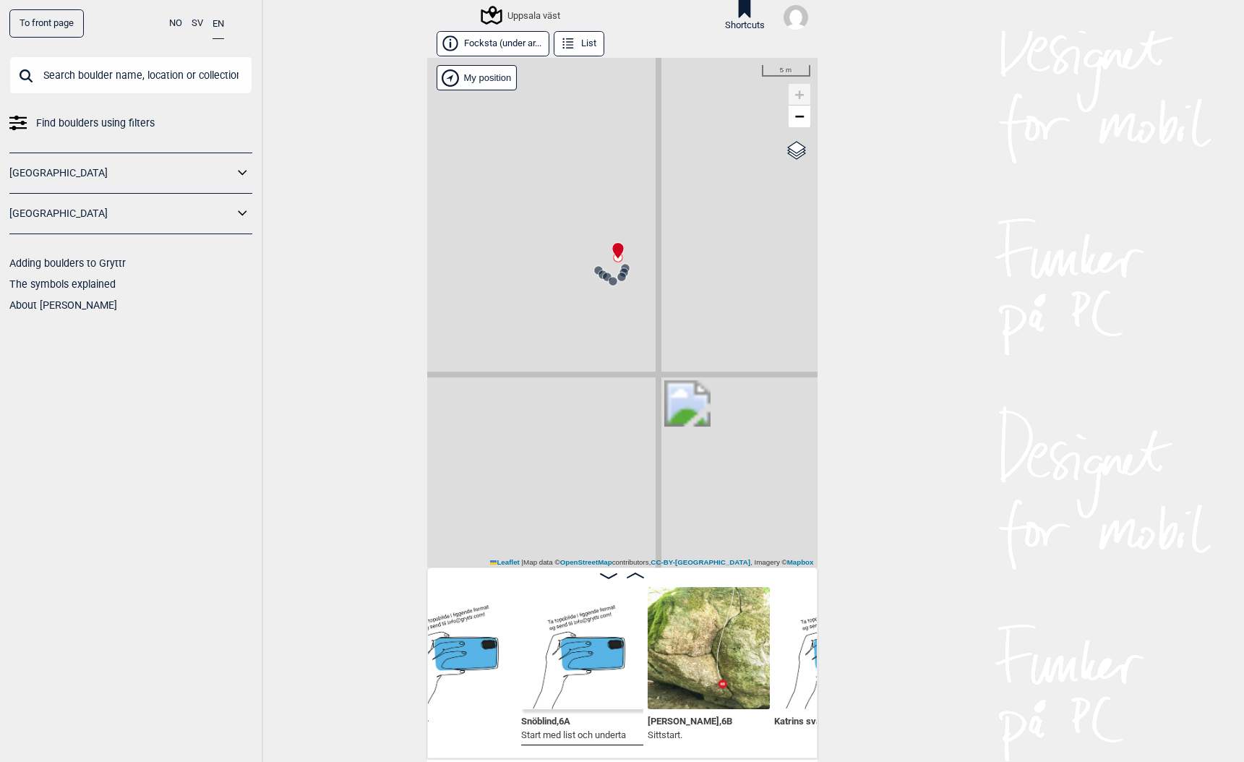
scroll to position [0, 17115]
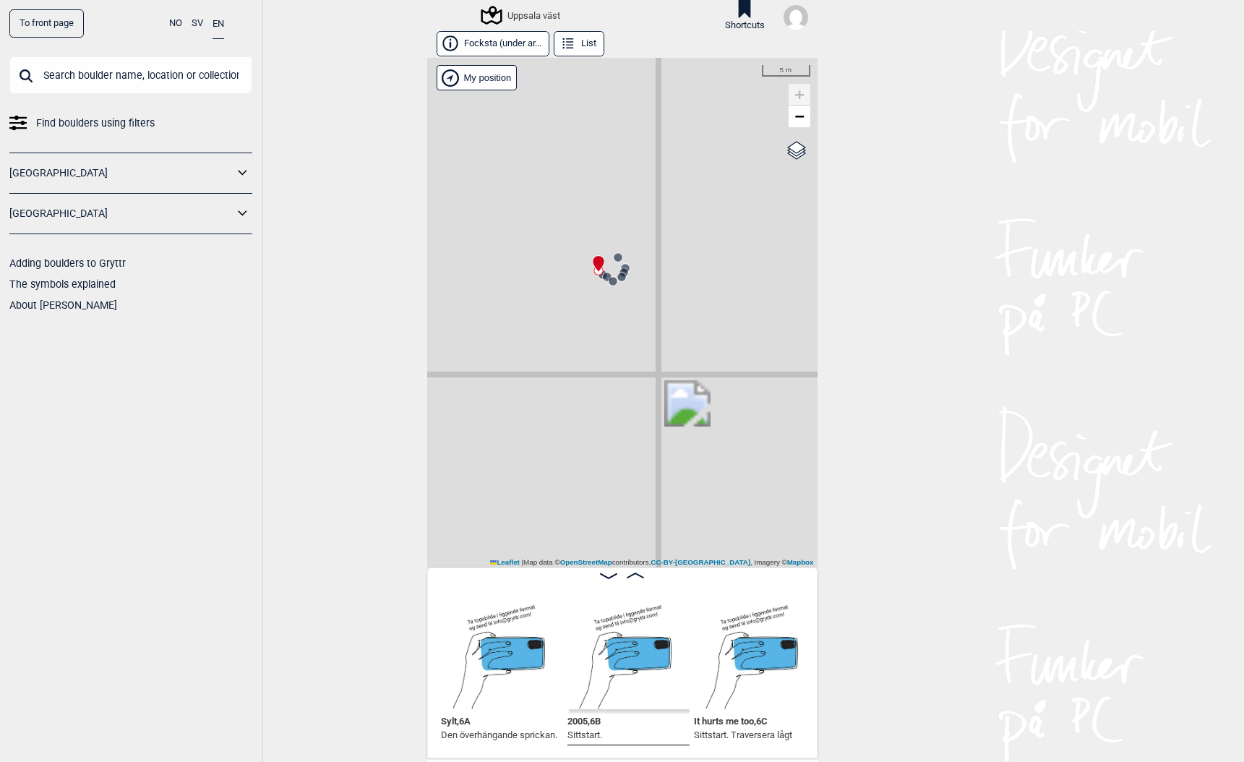
scroll to position [1, 0]
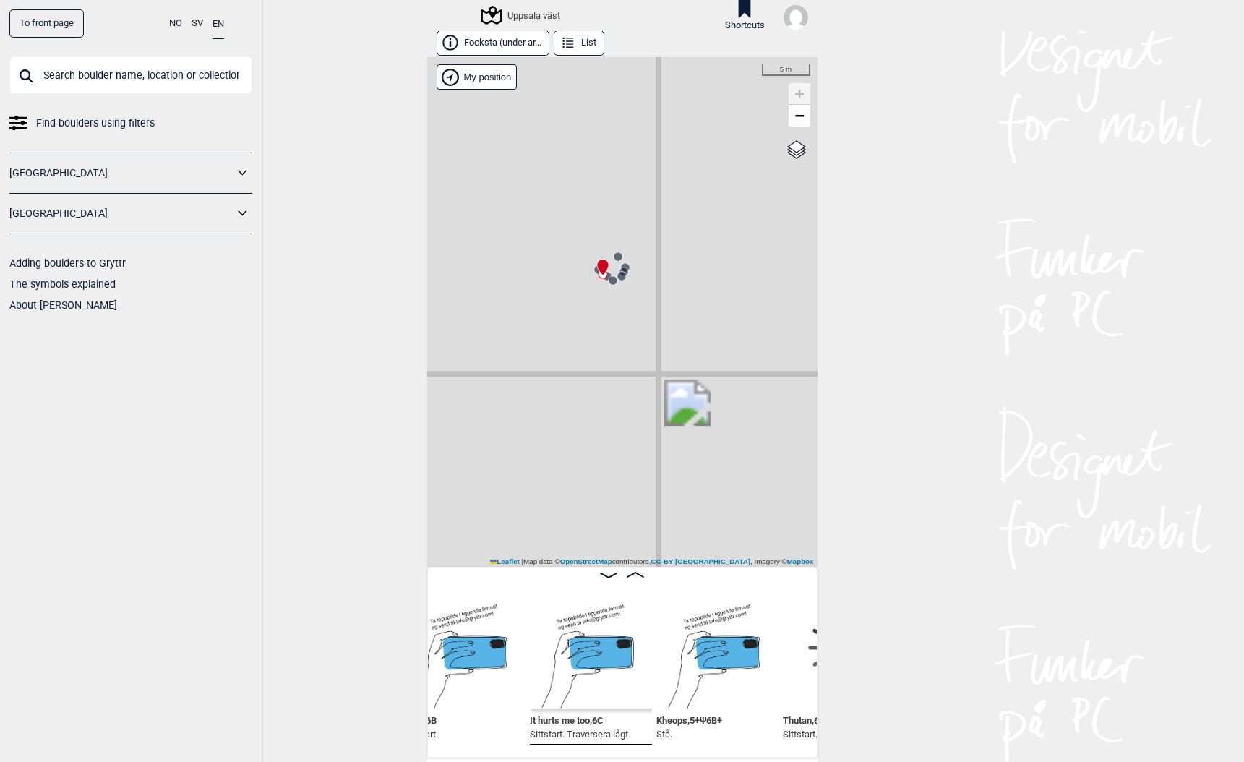
scroll to position [0, 16393]
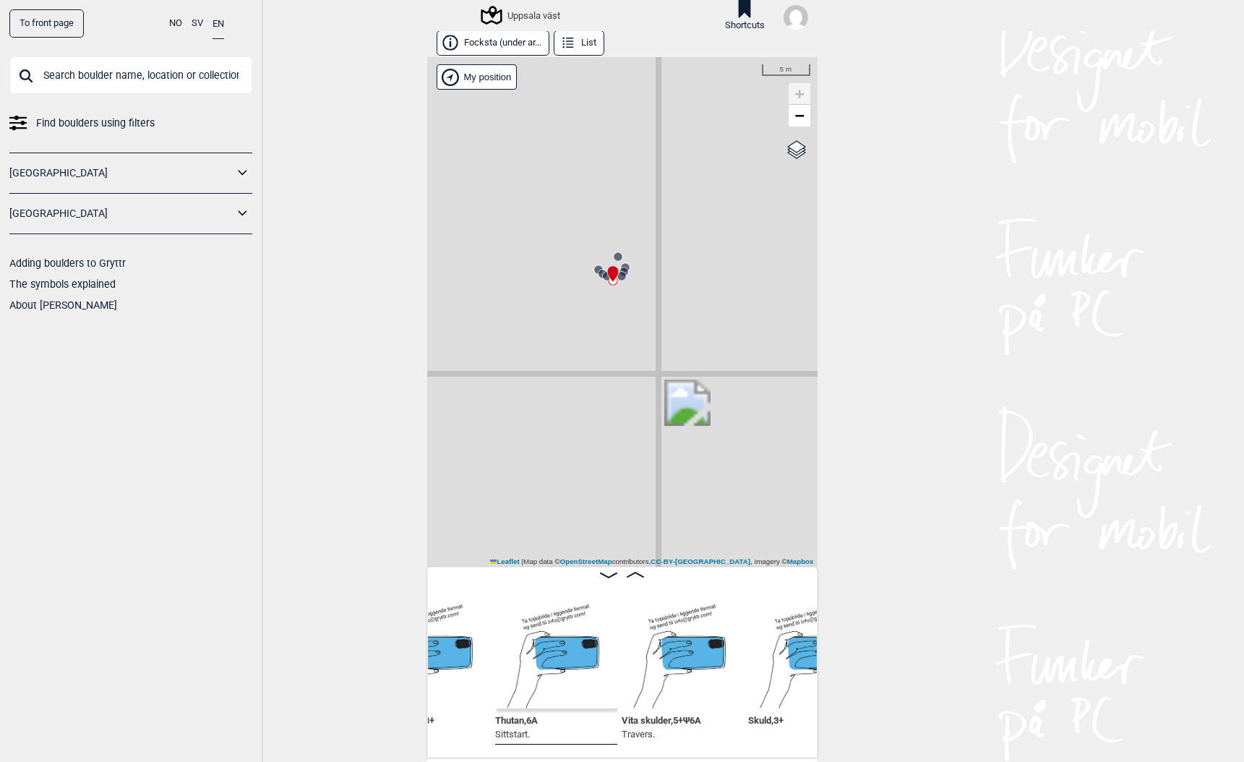
scroll to position [0, 16626]
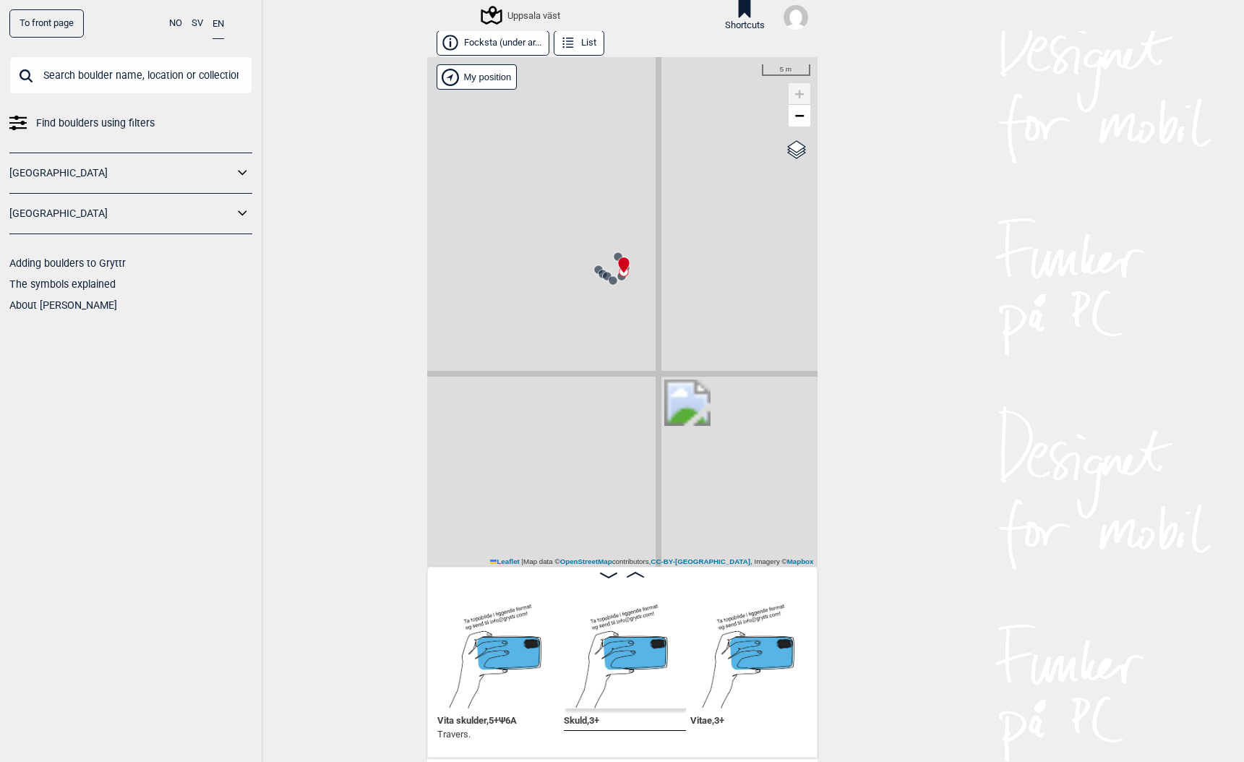
scroll to position [0, 16802]
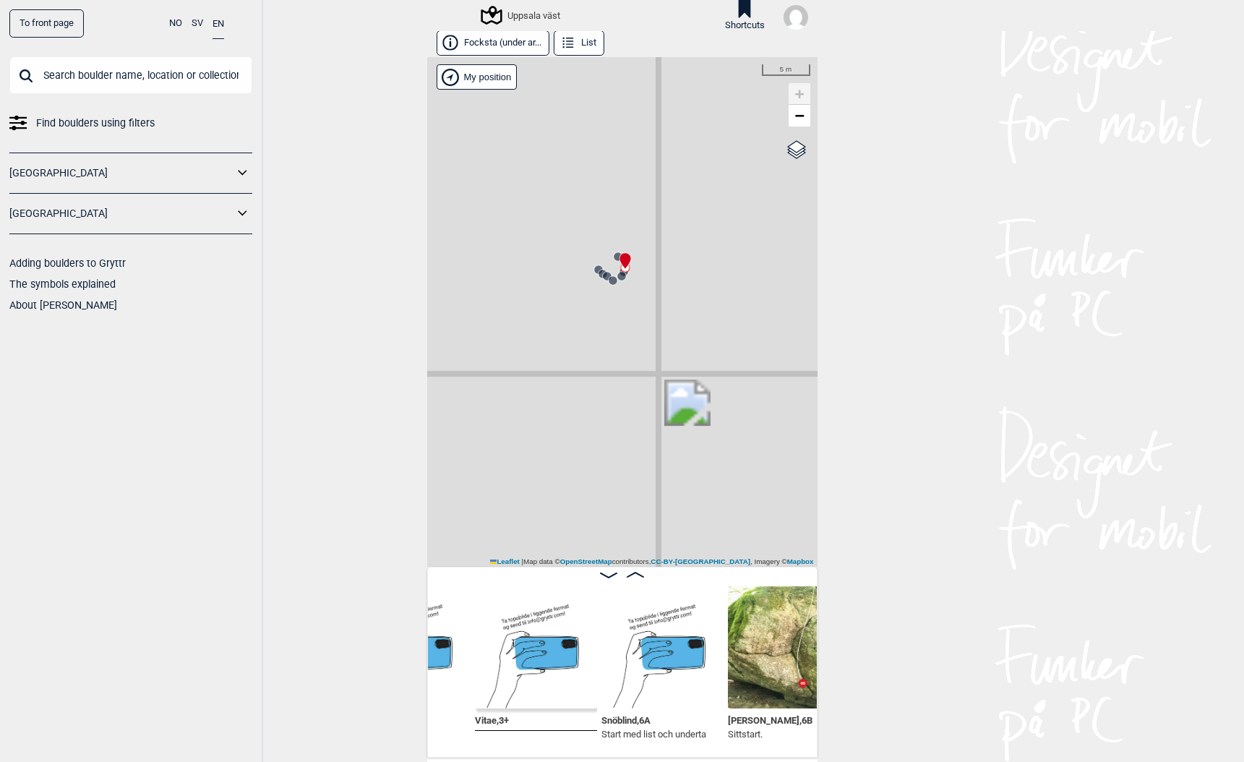
scroll to position [0, 17024]
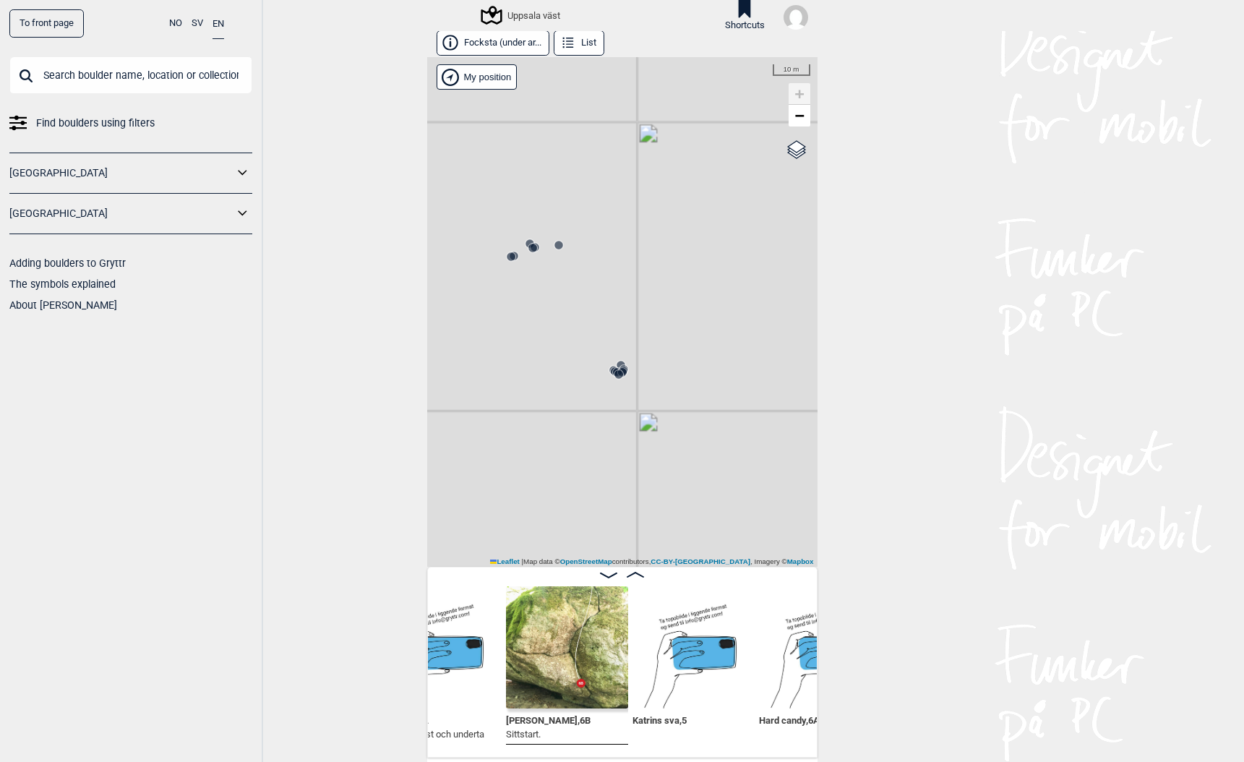
scroll to position [0, 17248]
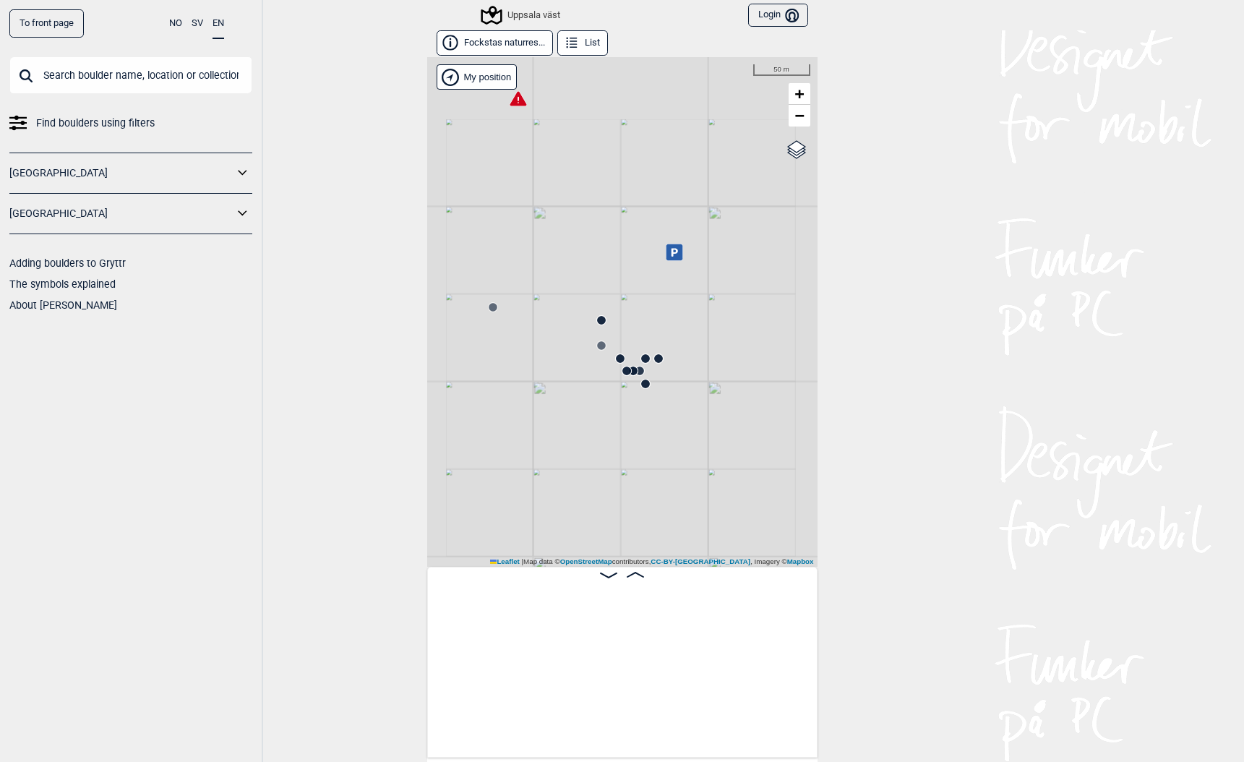
scroll to position [0, 17087]
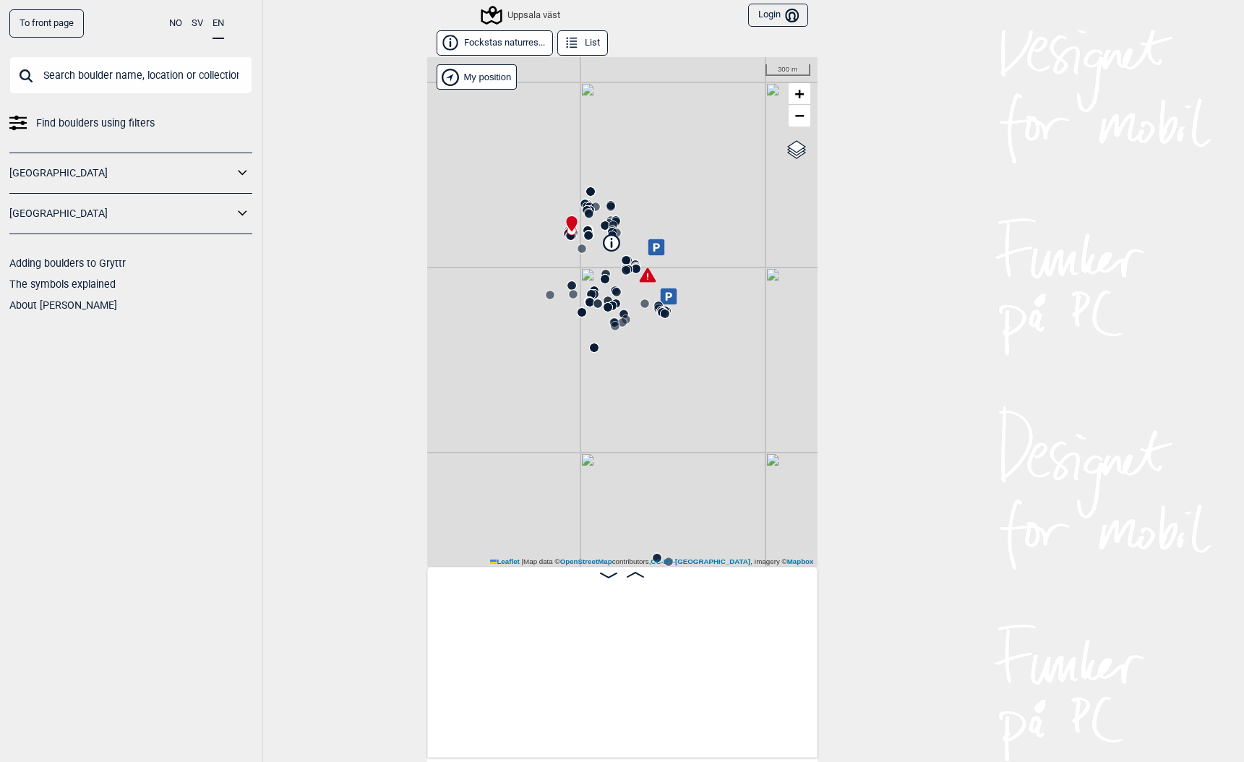
scroll to position [0, 113]
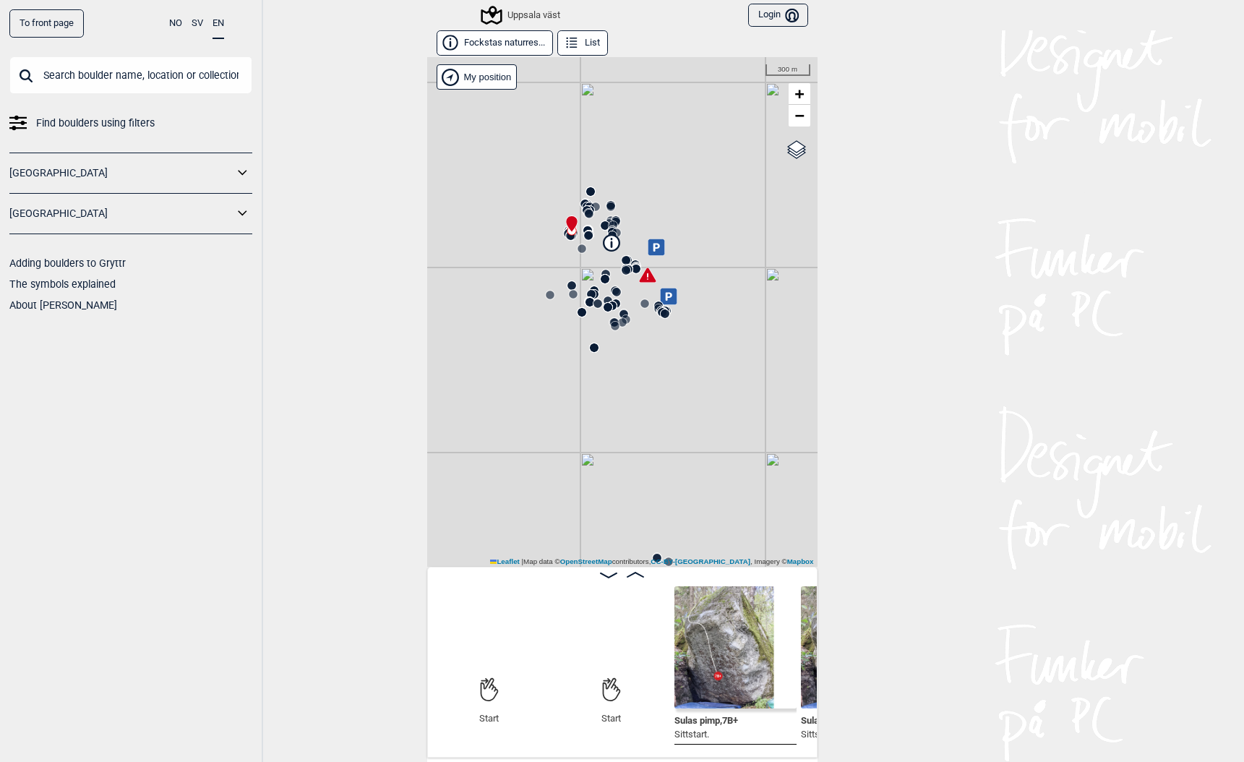
scroll to position [0, 111]
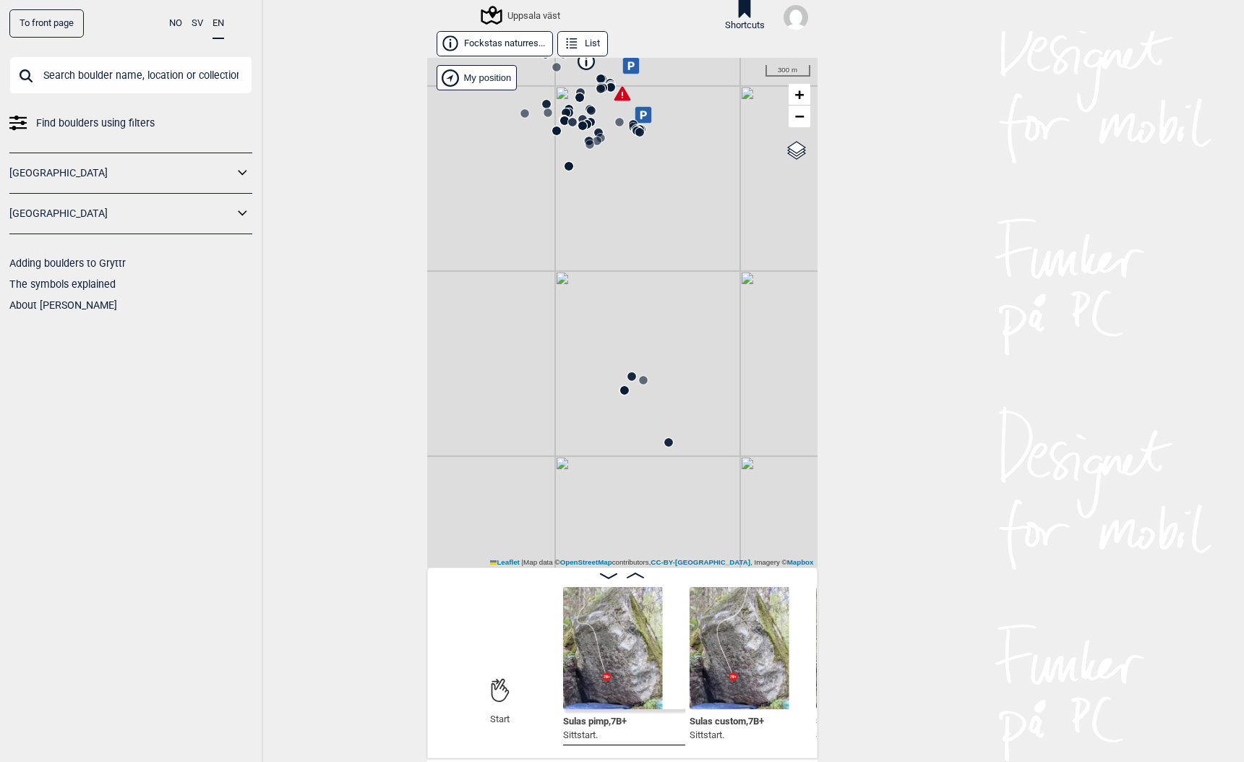
drag, startPoint x: 567, startPoint y: 521, endPoint x: 541, endPoint y: 338, distance: 184.7
click at [541, 338] on div "Uppsala väst" at bounding box center [622, 312] width 390 height 509
click at [559, 371] on div "Uppsala väst" at bounding box center [622, 312] width 390 height 509
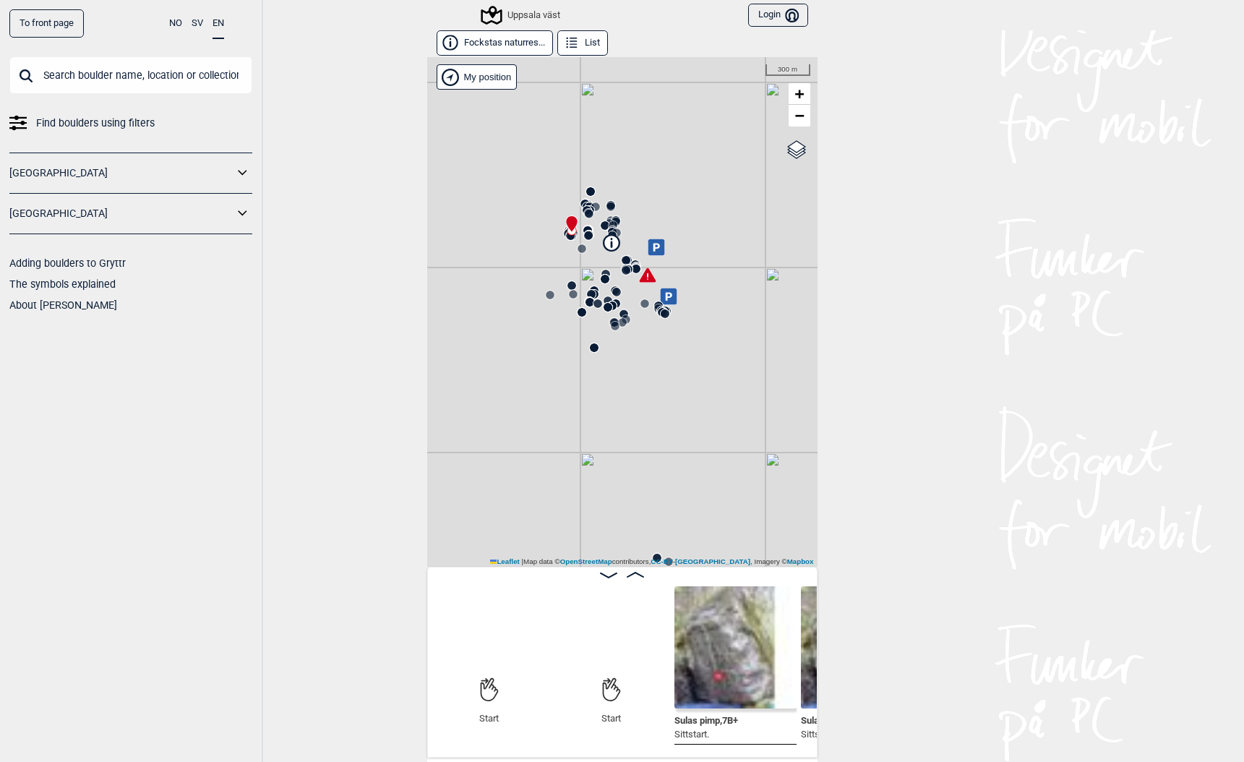
scroll to position [0, 113]
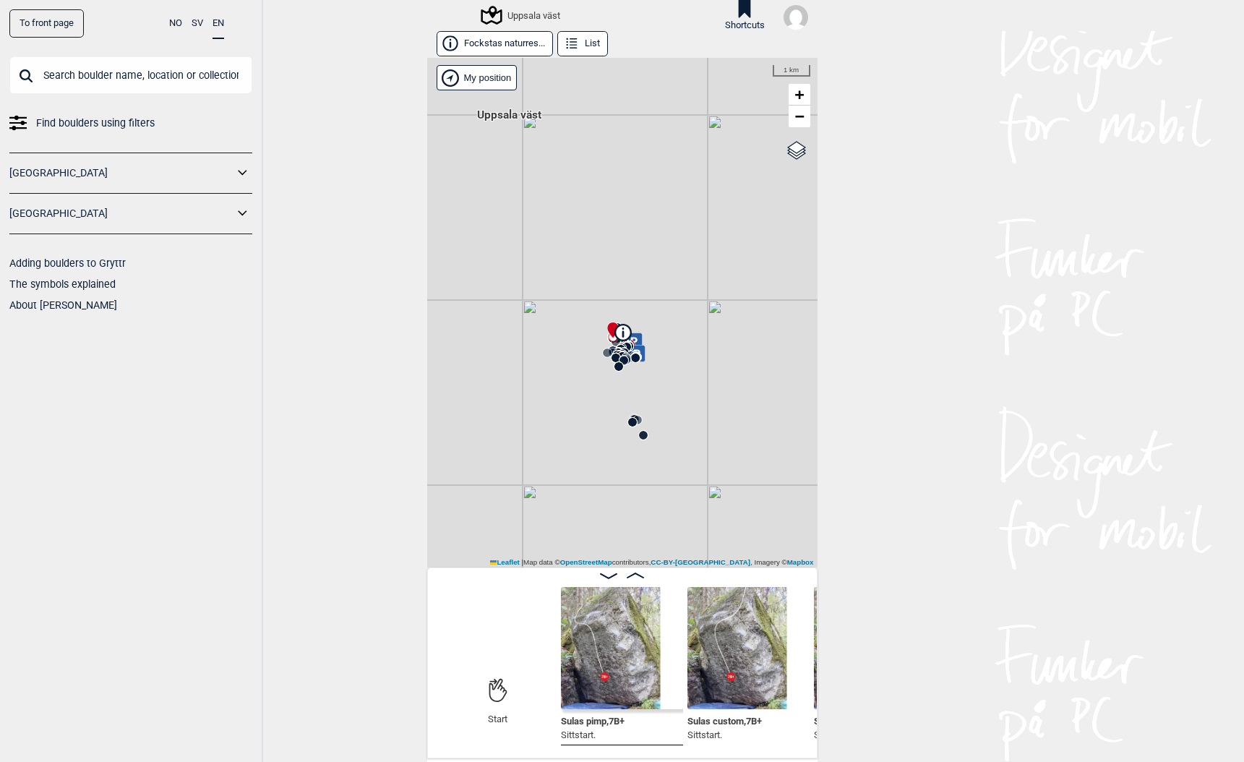
drag, startPoint x: 577, startPoint y: 355, endPoint x: 577, endPoint y: 163, distance: 191.5
click at [577, 164] on div "Uppsala väst" at bounding box center [622, 312] width 390 height 509
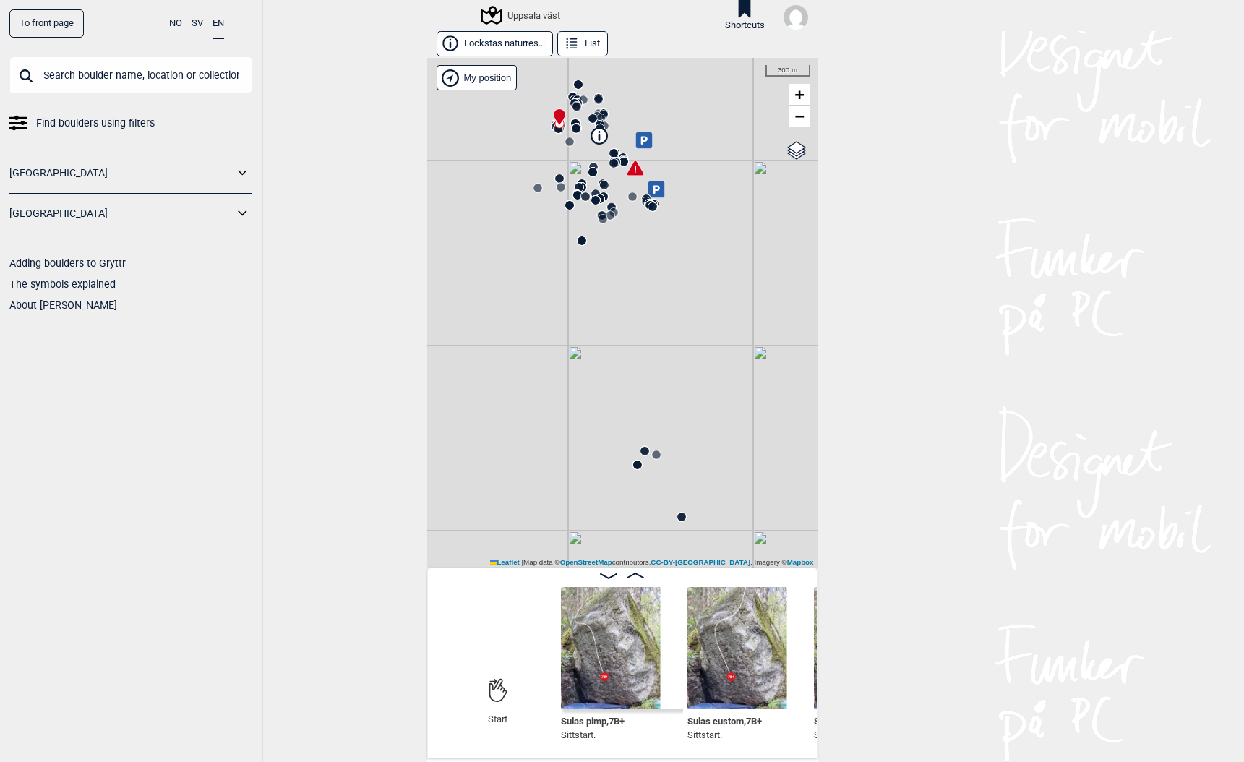
click at [634, 464] on circle at bounding box center [637, 464] width 9 height 9
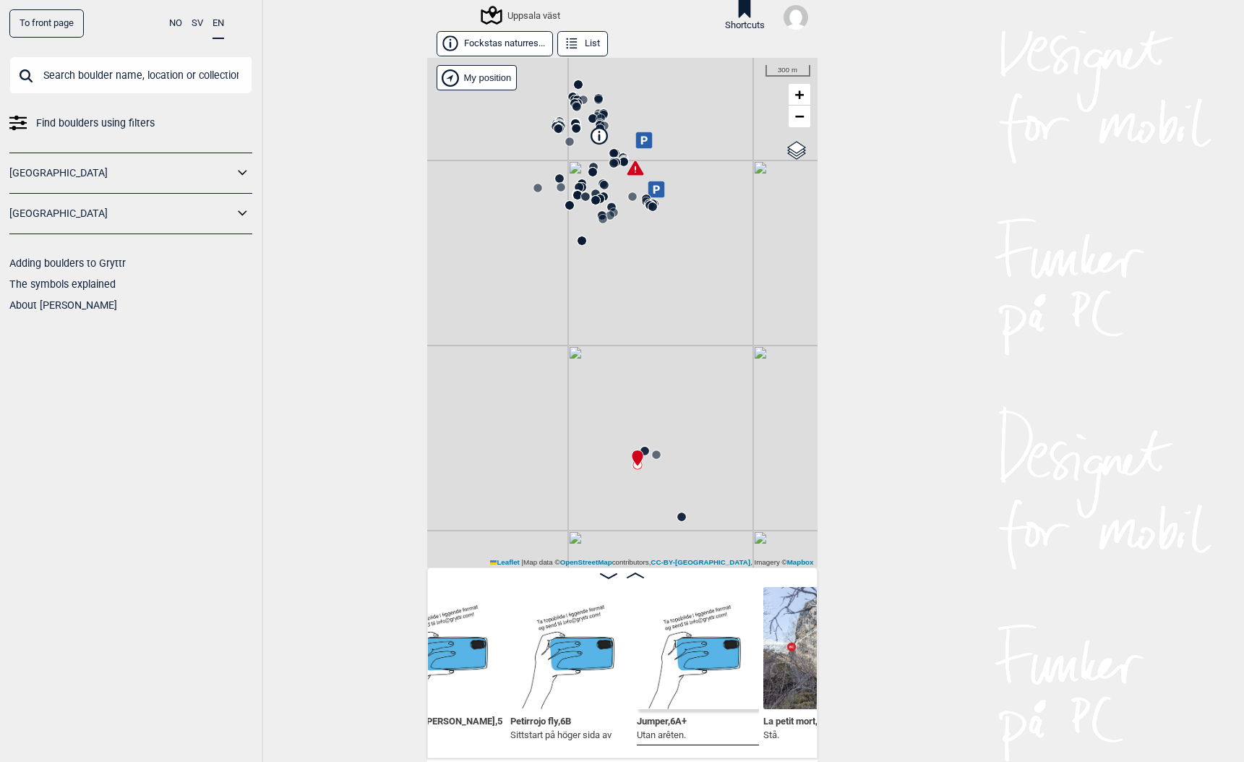
scroll to position [0, 17232]
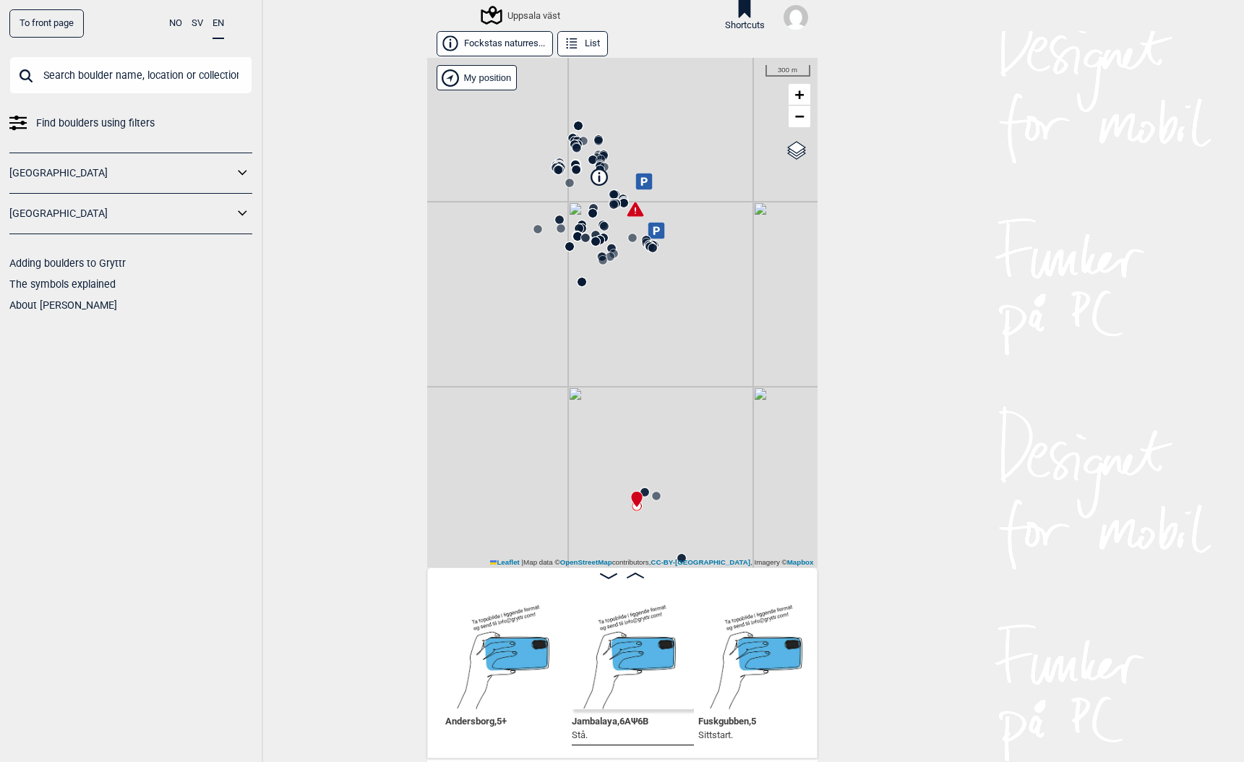
scroll to position [0, 16908]
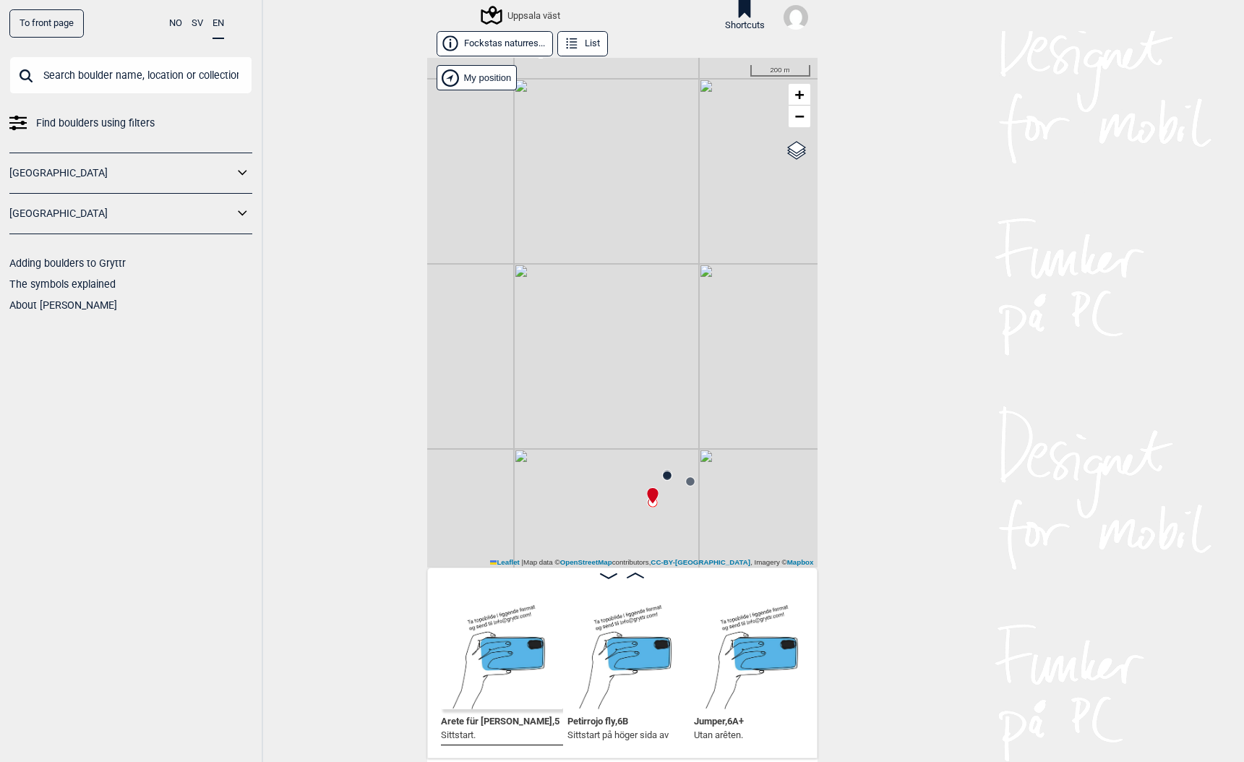
scroll to position [0, 17245]
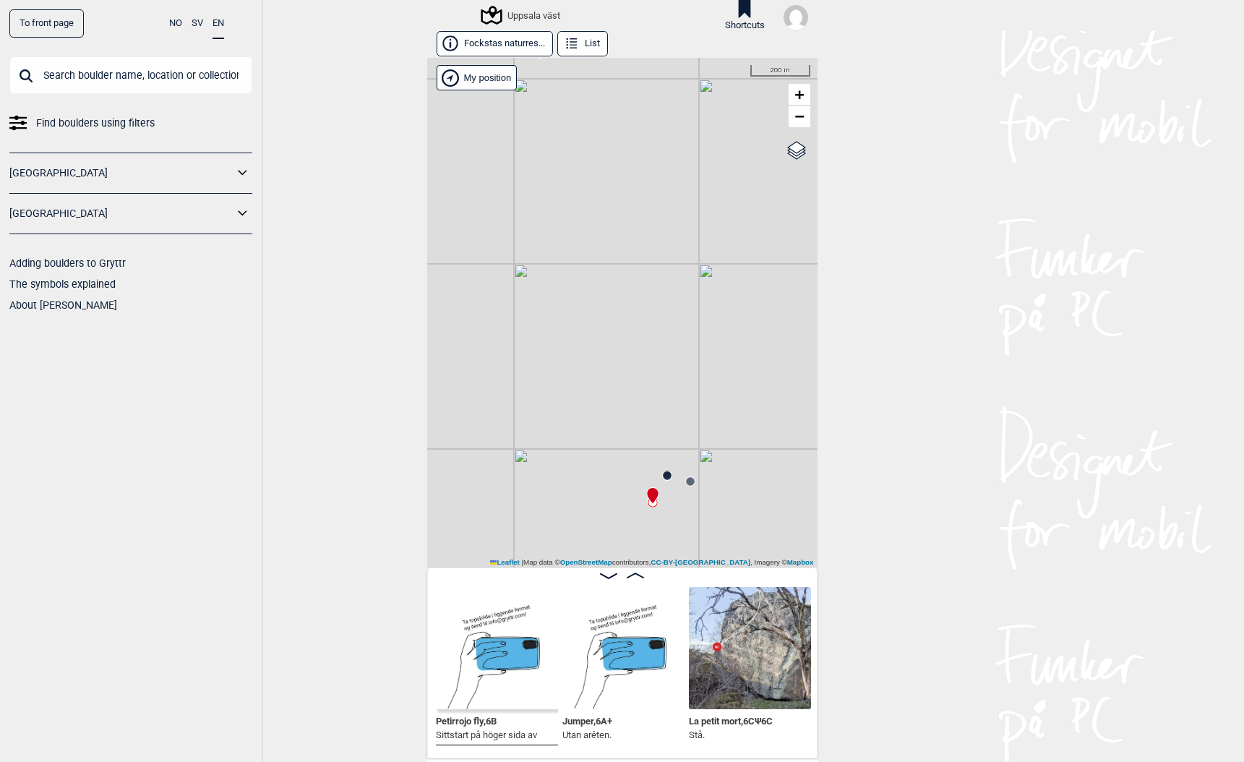
scroll to position [0, 17388]
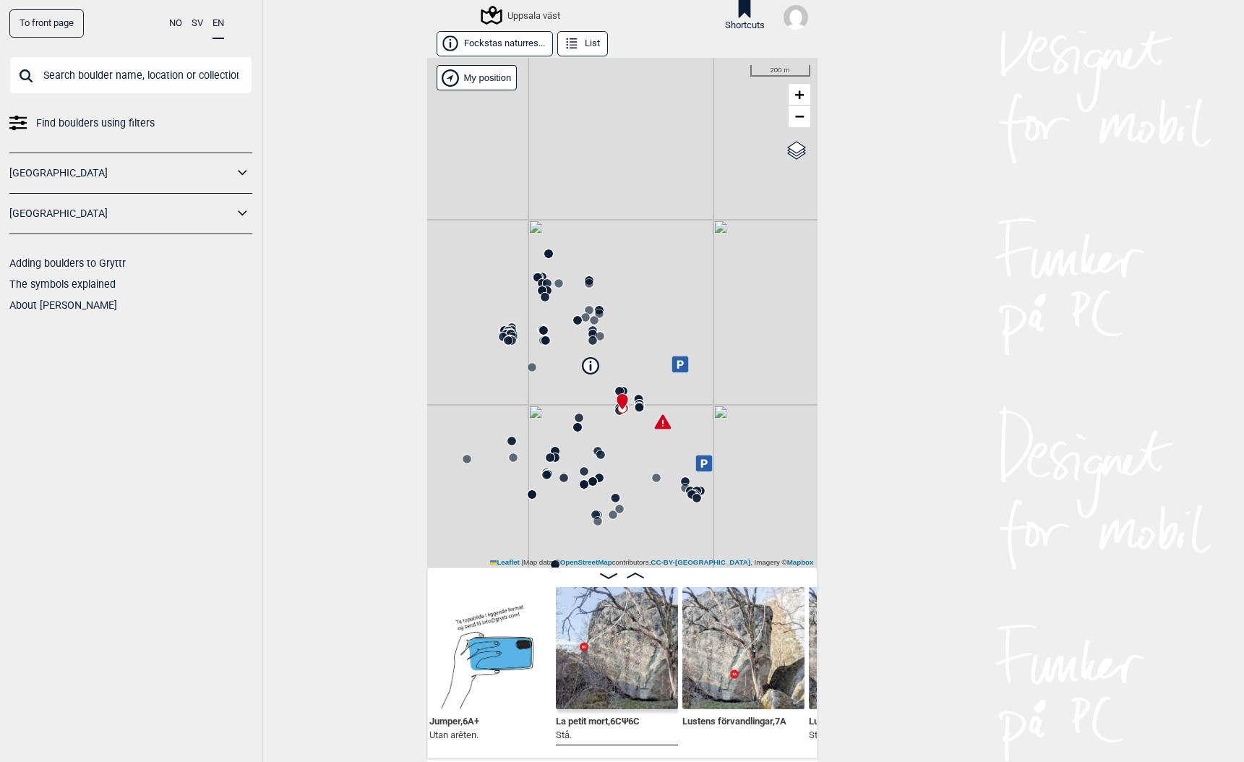
scroll to position [0, 17499]
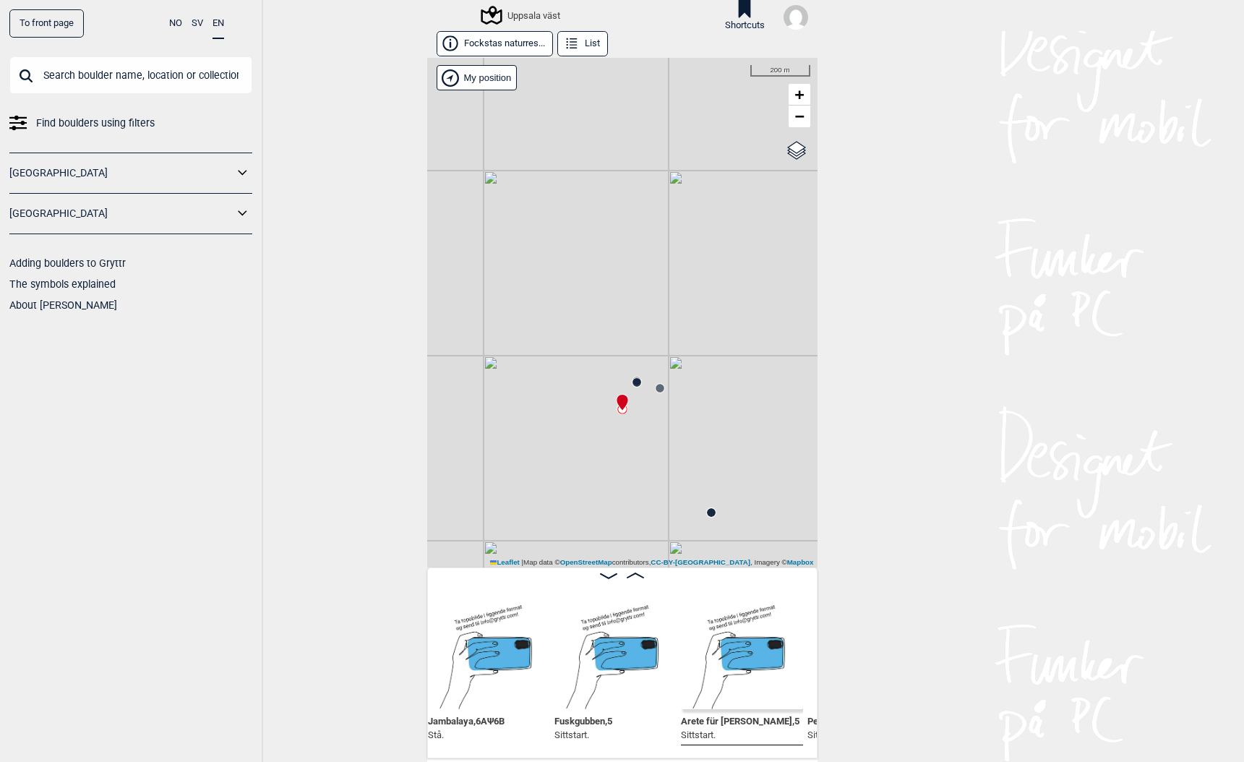
scroll to position [1, 0]
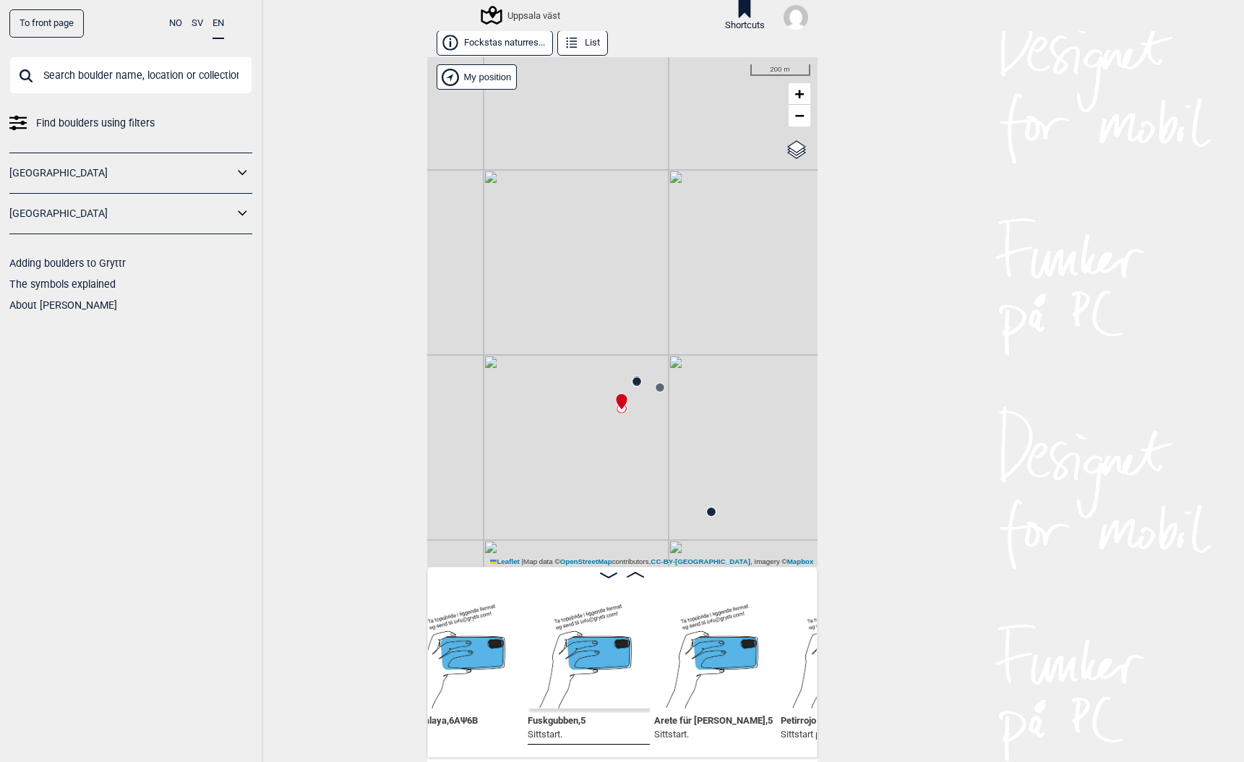
scroll to position [0, 17037]
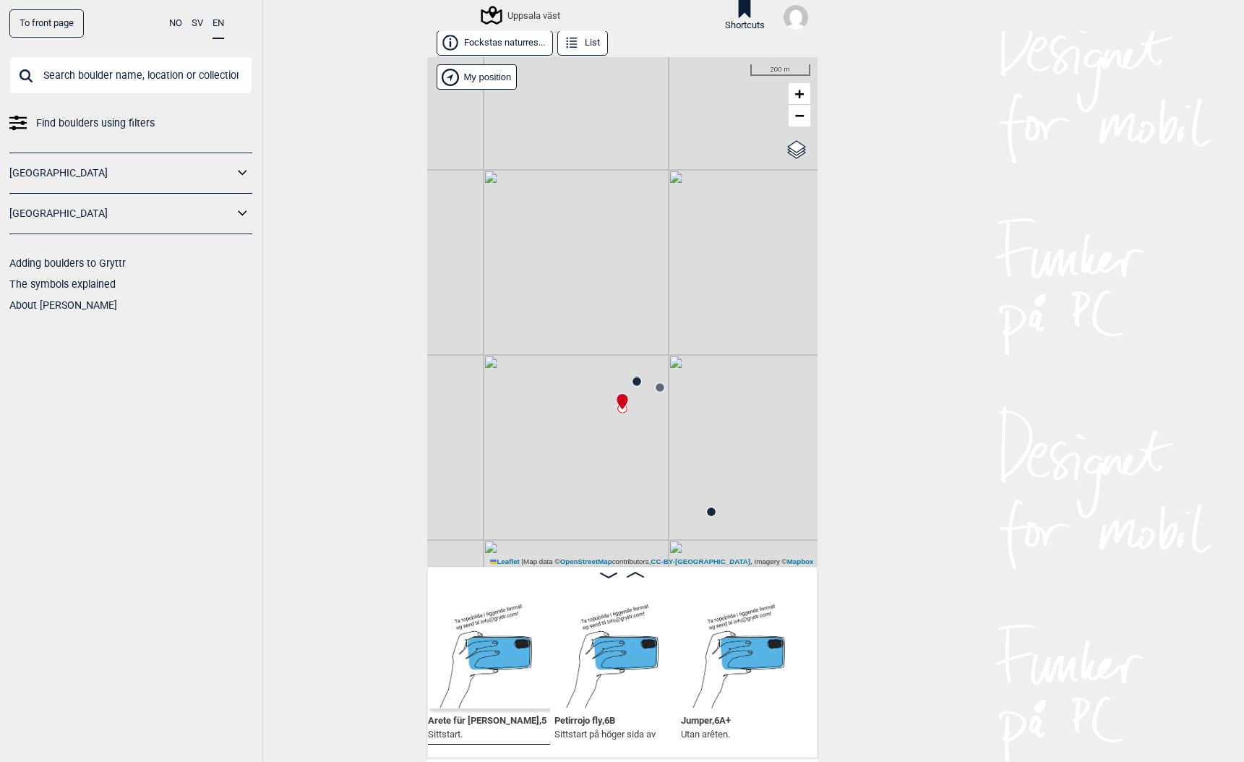
scroll to position [0, 17258]
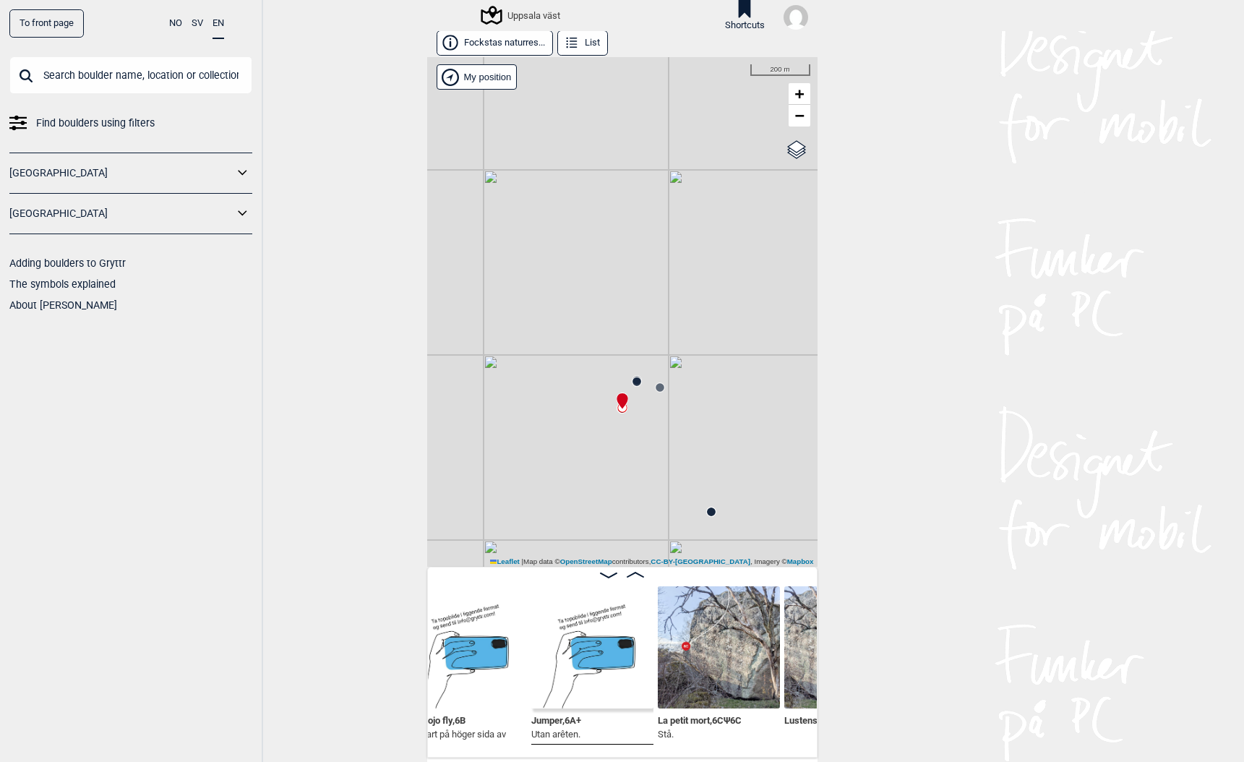
scroll to position [0, 17411]
click at [709, 515] on circle at bounding box center [711, 511] width 9 height 9
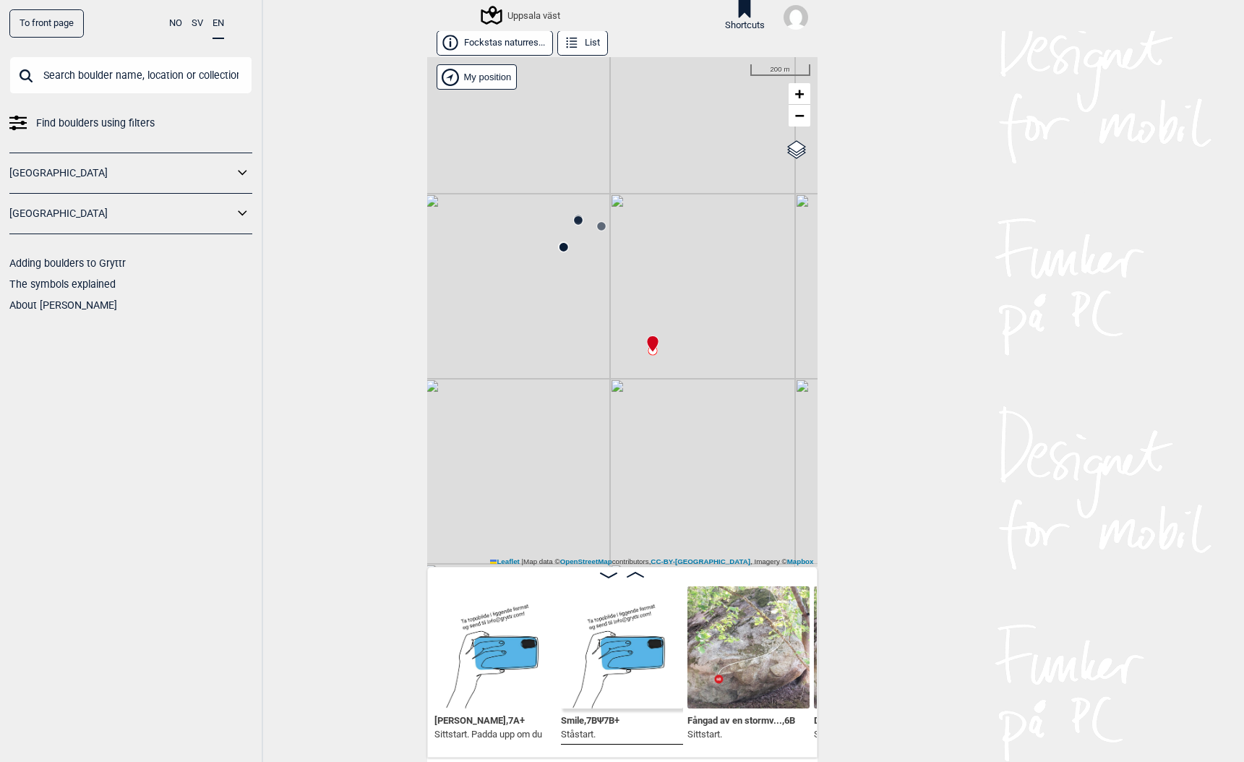
drag, startPoint x: 633, startPoint y: 518, endPoint x: 607, endPoint y: 304, distance: 215.5
click at [608, 306] on div "Uppsala väst" at bounding box center [622, 311] width 390 height 509
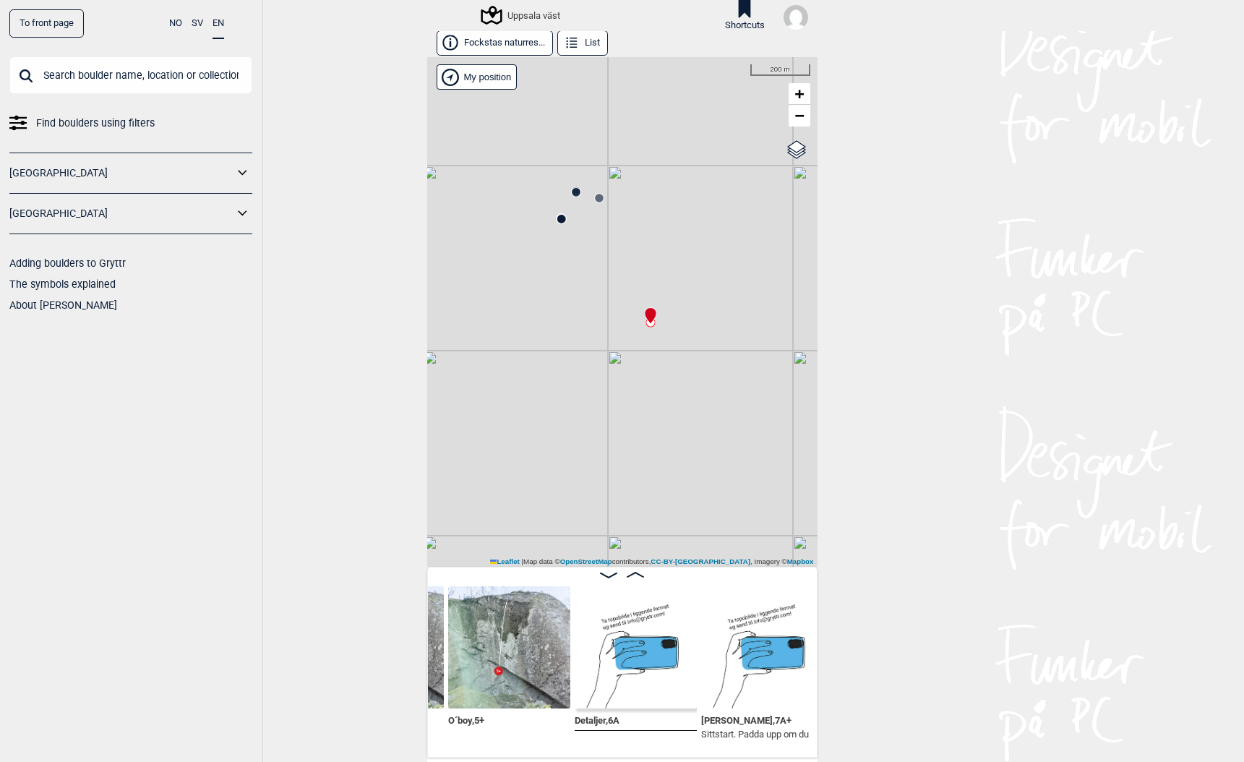
scroll to position [0, 18365]
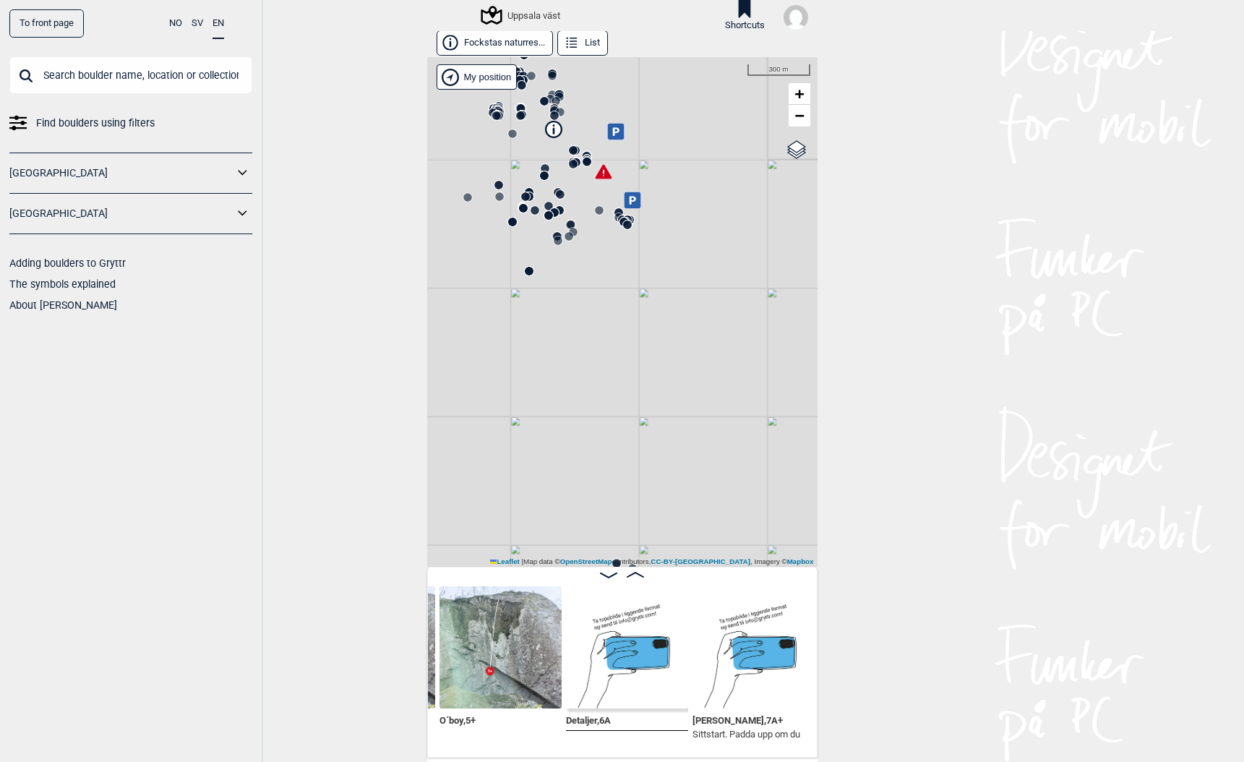
scroll to position [0, 18433]
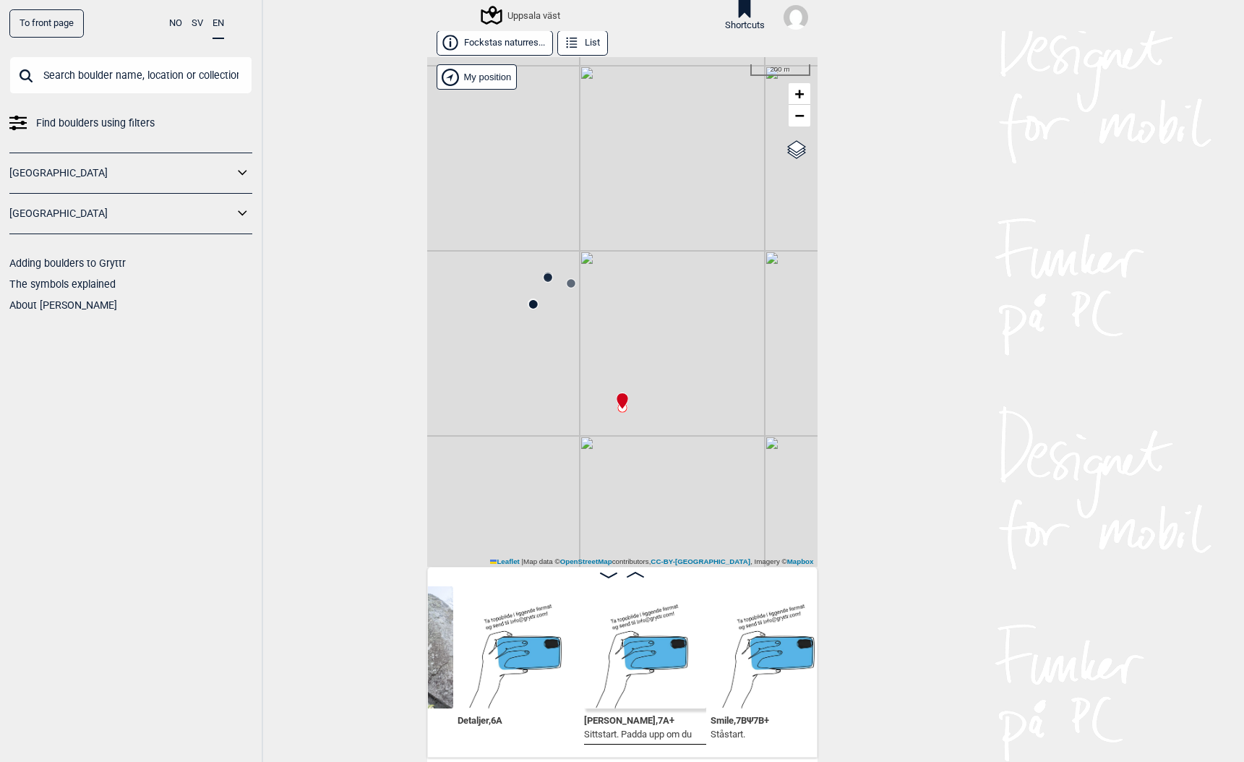
scroll to position [0, 18485]
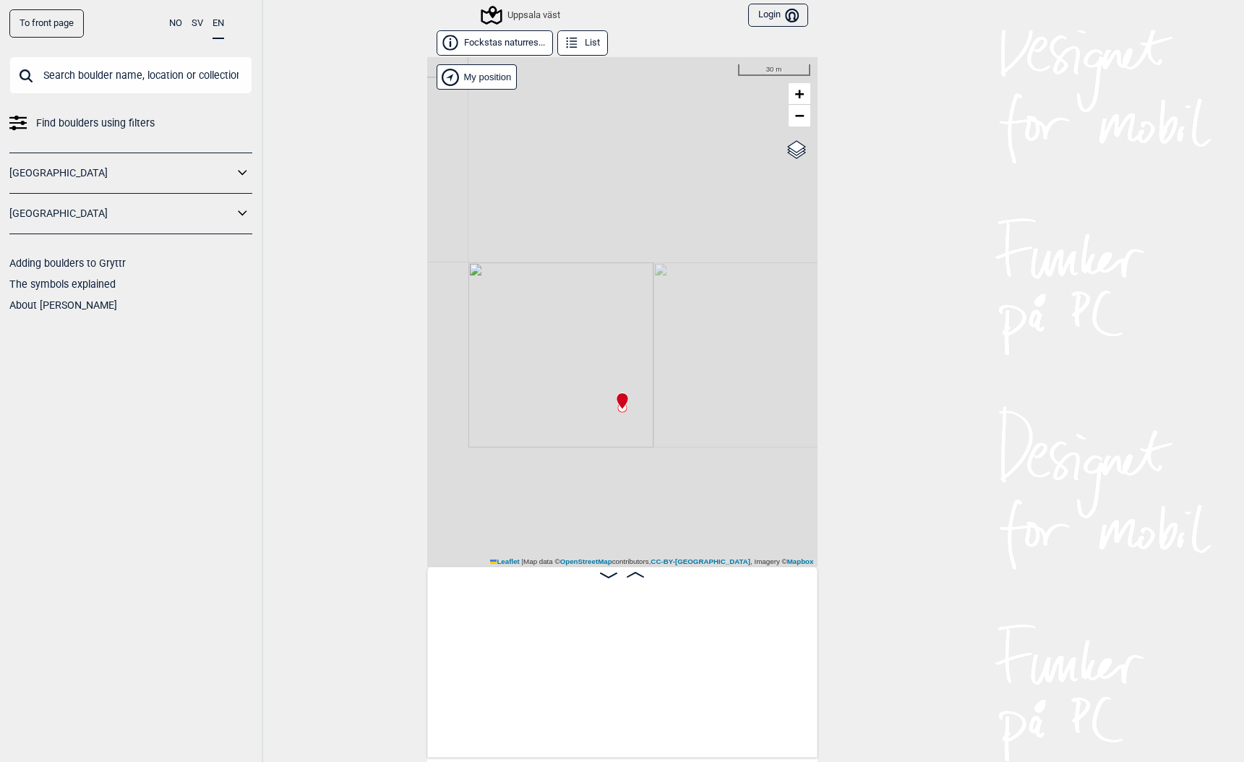
scroll to position [0, 18441]
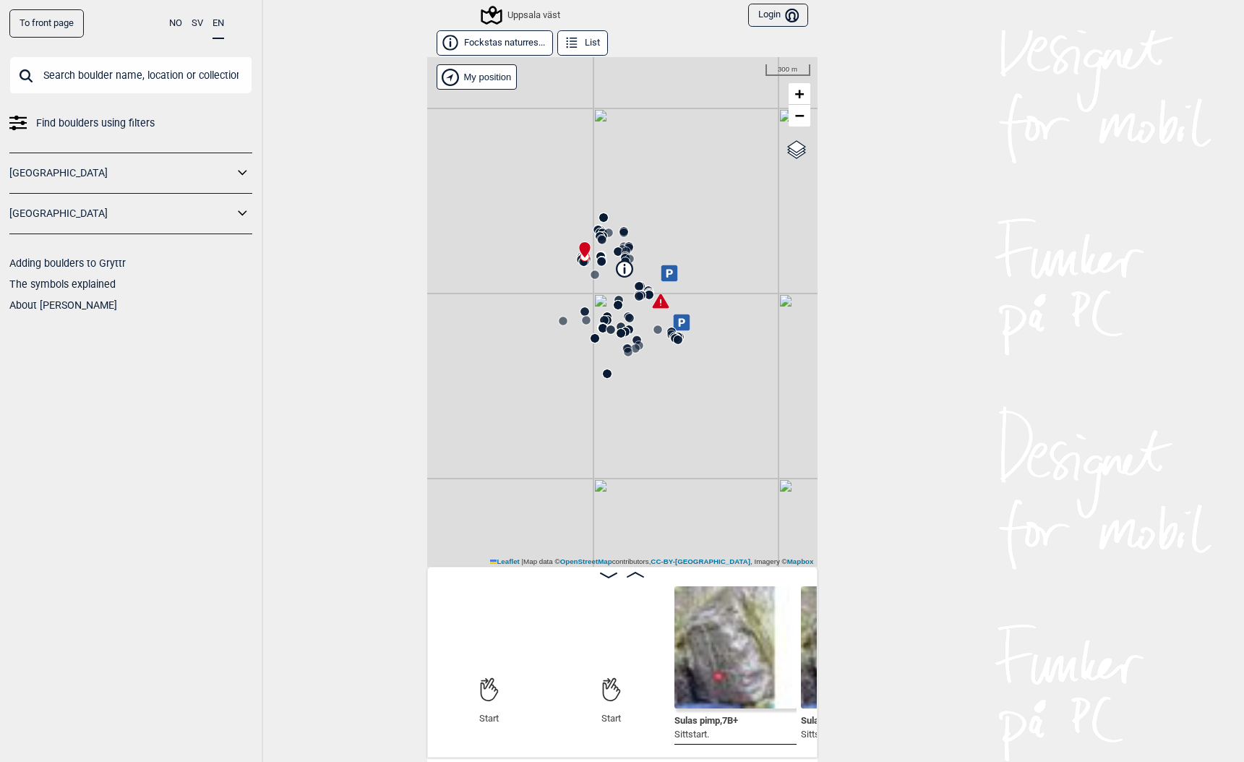
scroll to position [0, 113]
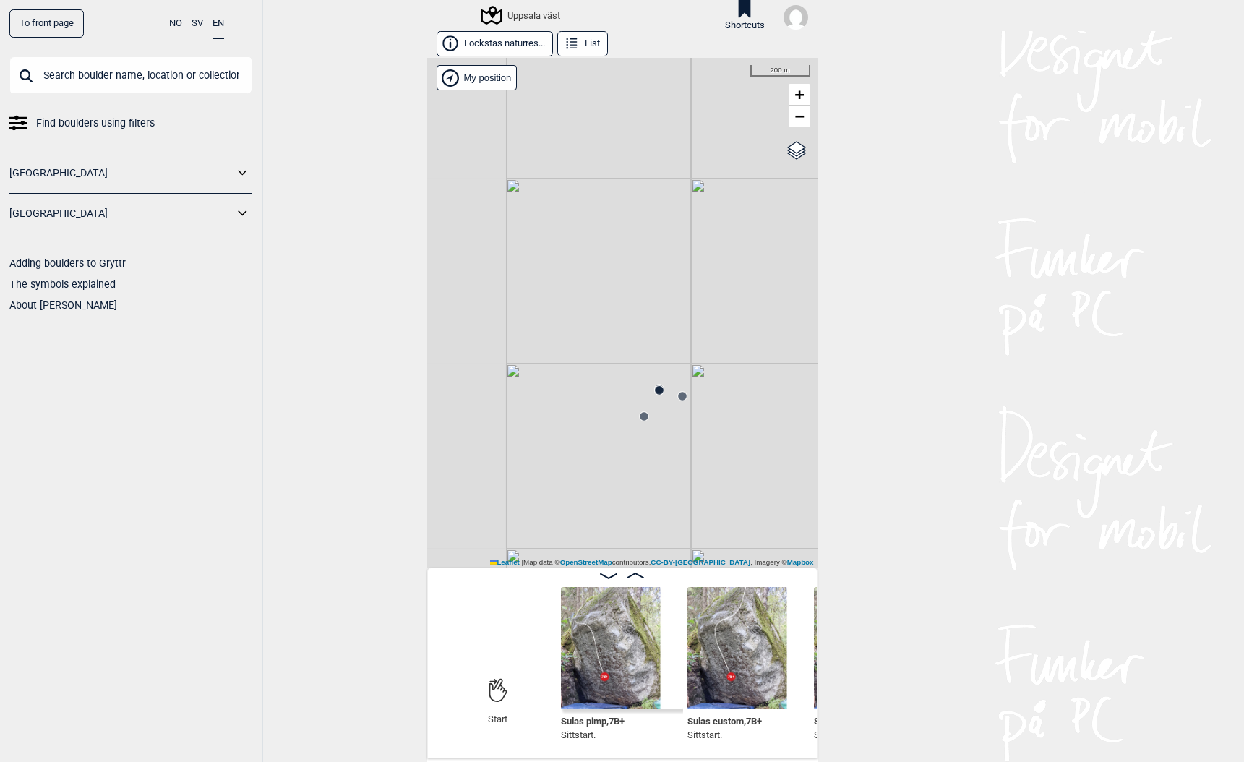
drag, startPoint x: 559, startPoint y: 503, endPoint x: 700, endPoint y: 309, distance: 239.1
click at [700, 309] on div "Uppsala väst" at bounding box center [622, 312] width 390 height 509
click at [650, 384] on circle at bounding box center [652, 383] width 9 height 9
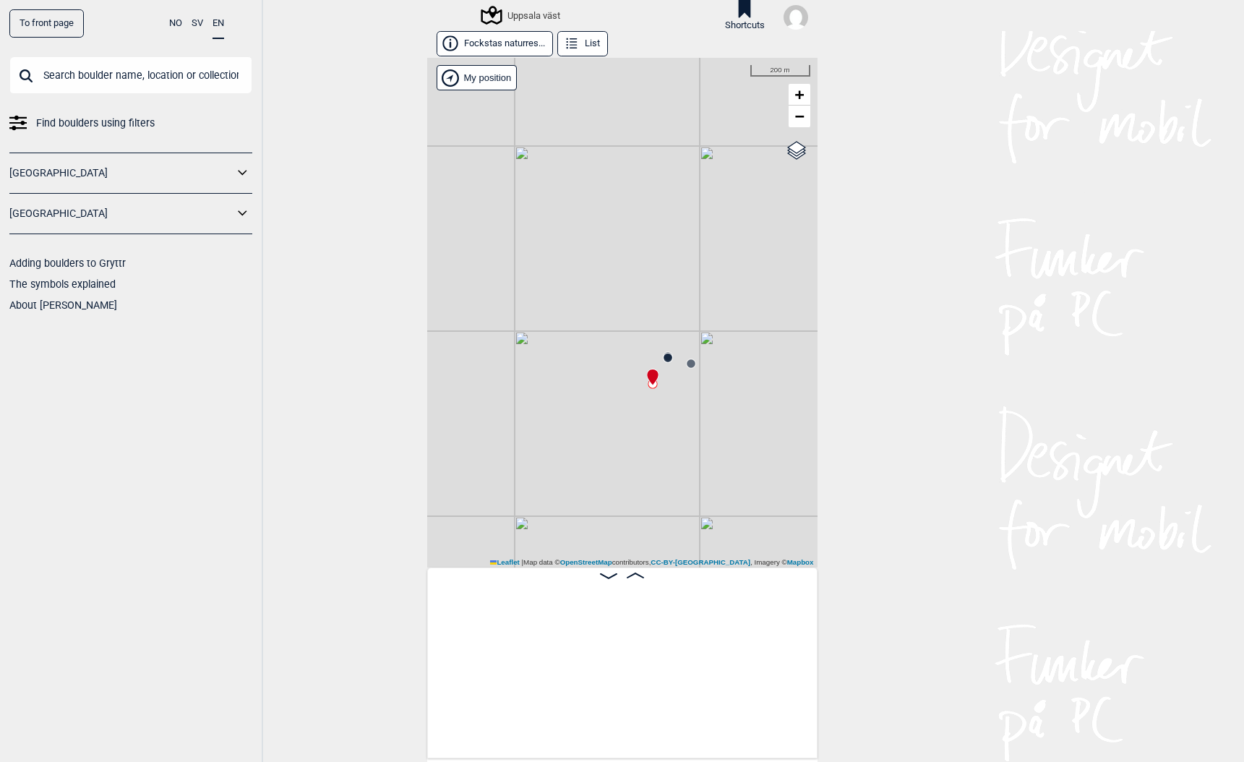
scroll to position [0, 16500]
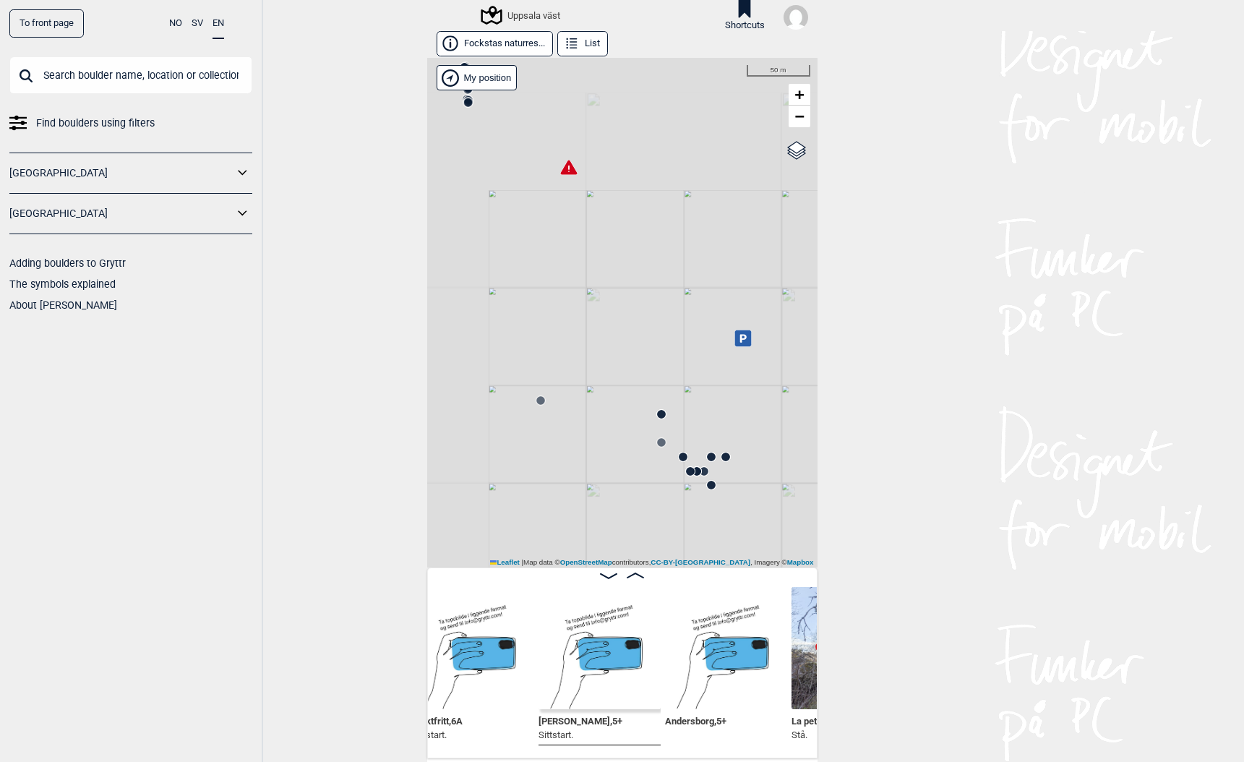
scroll to position [0, 16674]
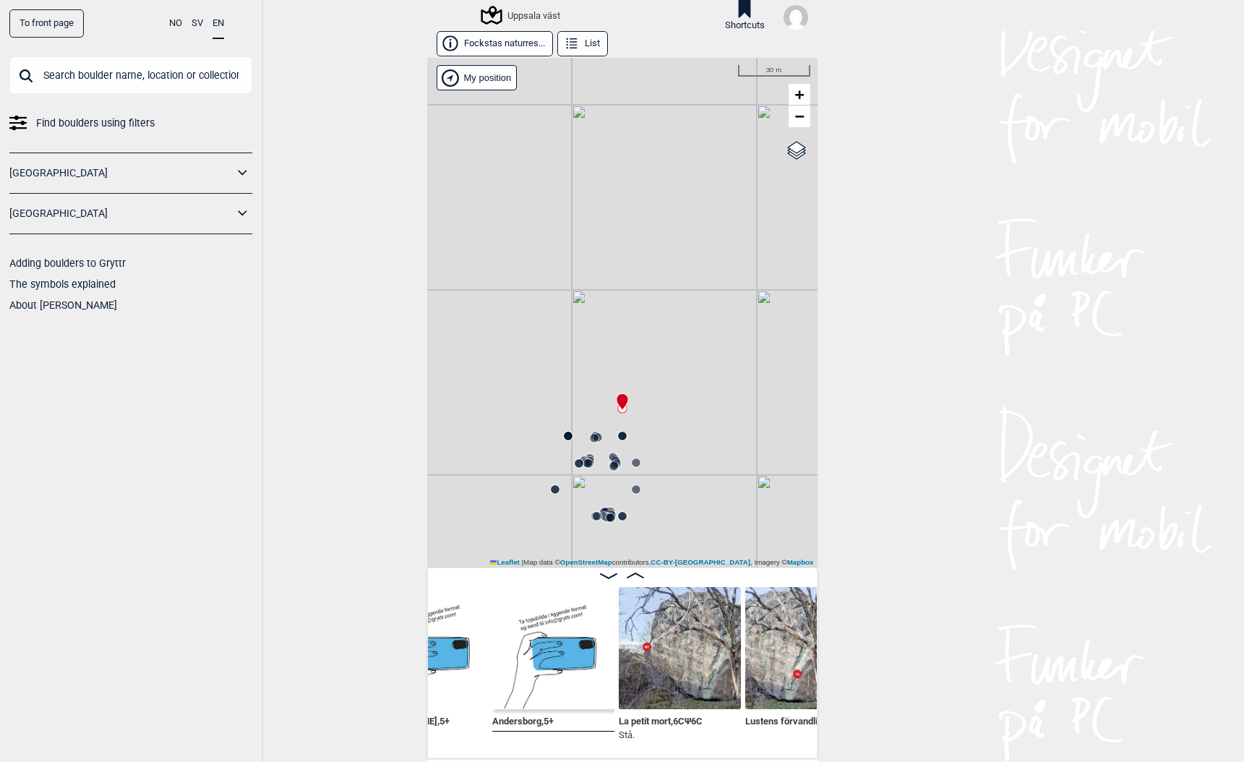
scroll to position [0, 16823]
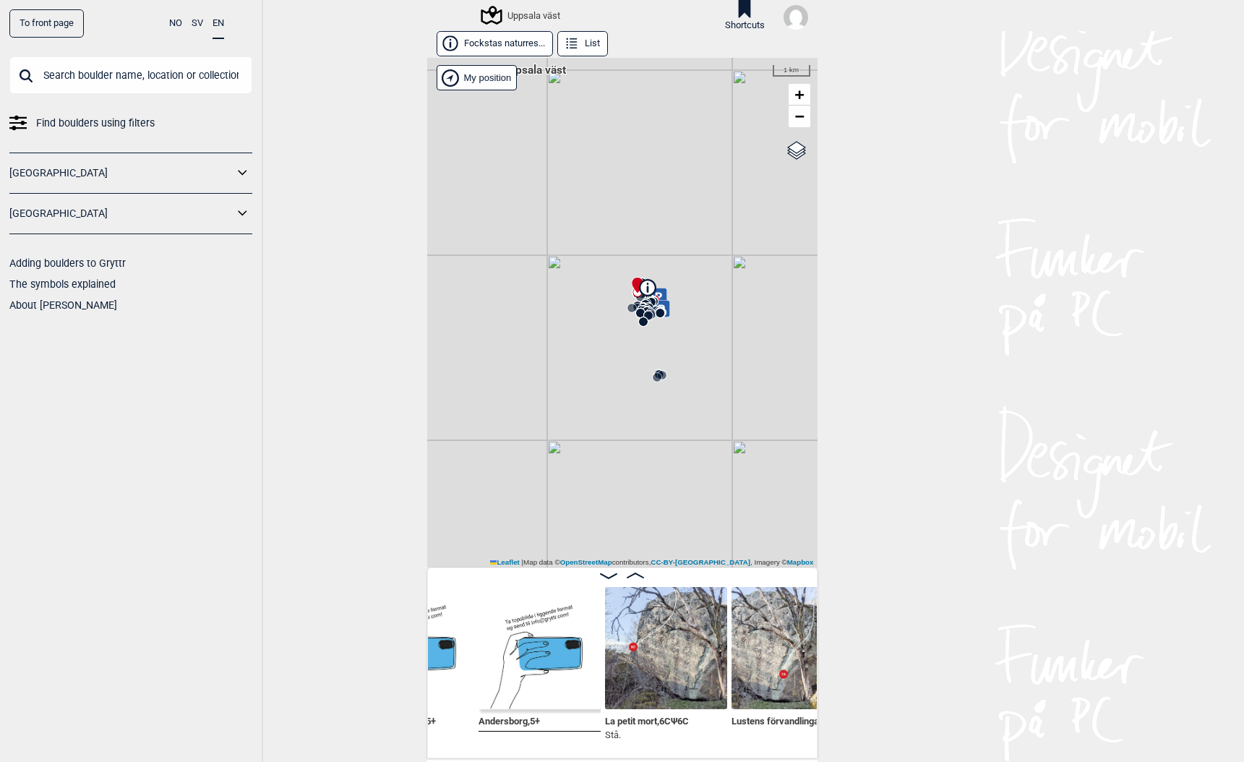
drag, startPoint x: 676, startPoint y: 535, endPoint x: 621, endPoint y: 364, distance: 179.2
click at [622, 365] on div "Uppsala väst" at bounding box center [622, 312] width 390 height 509
drag, startPoint x: 666, startPoint y: 378, endPoint x: 378, endPoint y: 394, distance: 288.8
click at [378, 394] on div "To front page NO SV EN Find boulders using filters Norge Sverige Adding boulder…" at bounding box center [622, 381] width 1244 height 762
click at [633, 377] on circle at bounding box center [631, 378] width 9 height 9
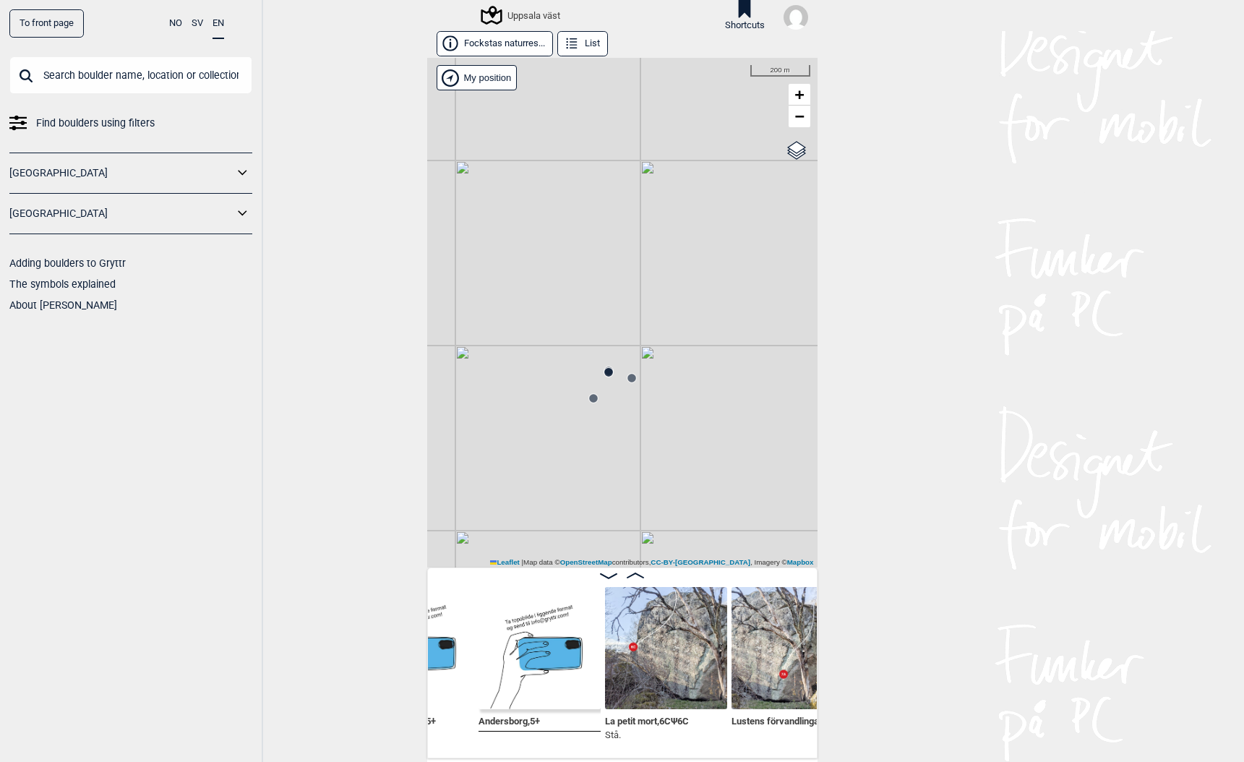
scroll to position [0, 12335]
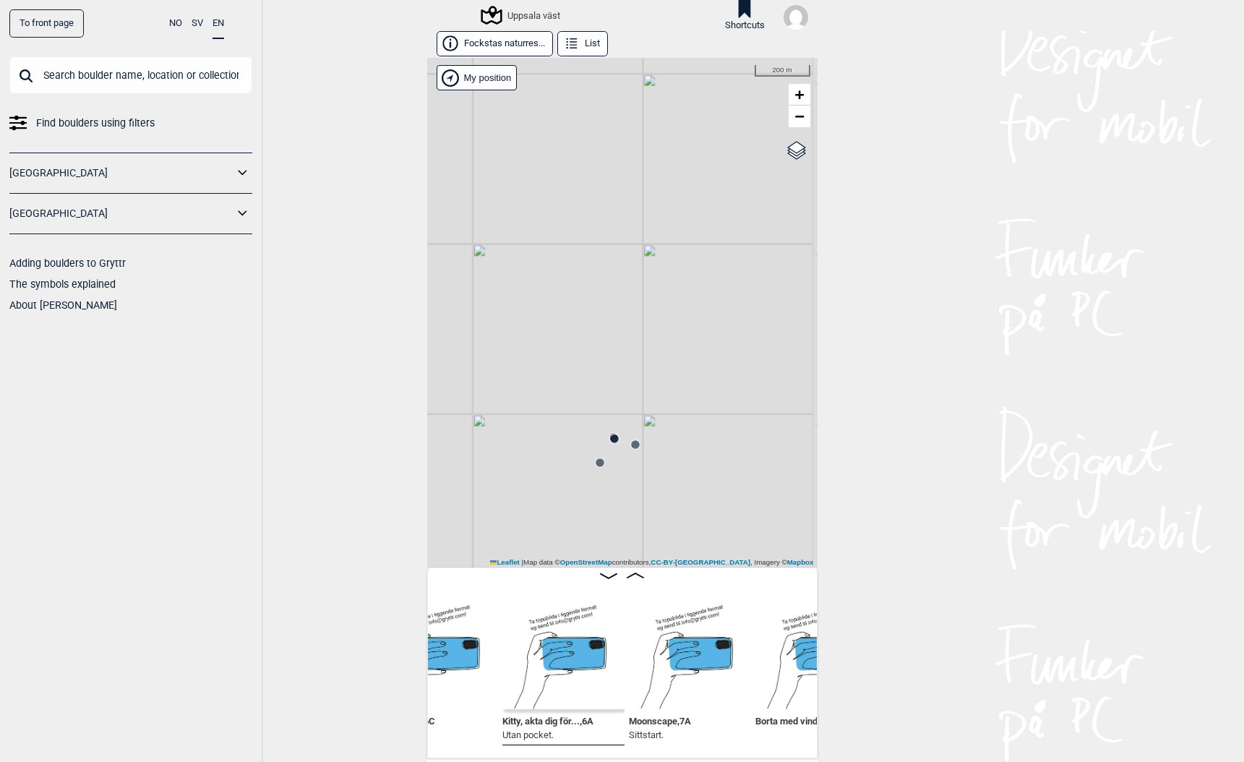
scroll to position [0, 12144]
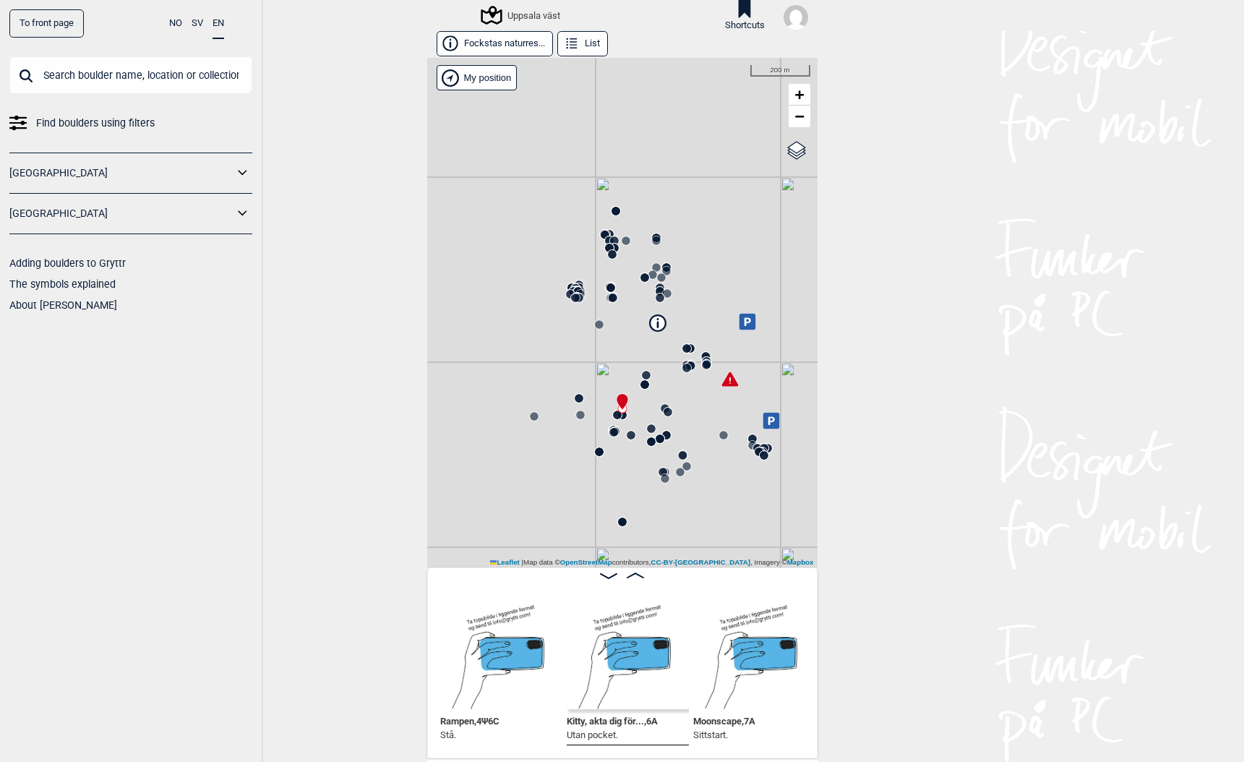
scroll to position [0, 12134]
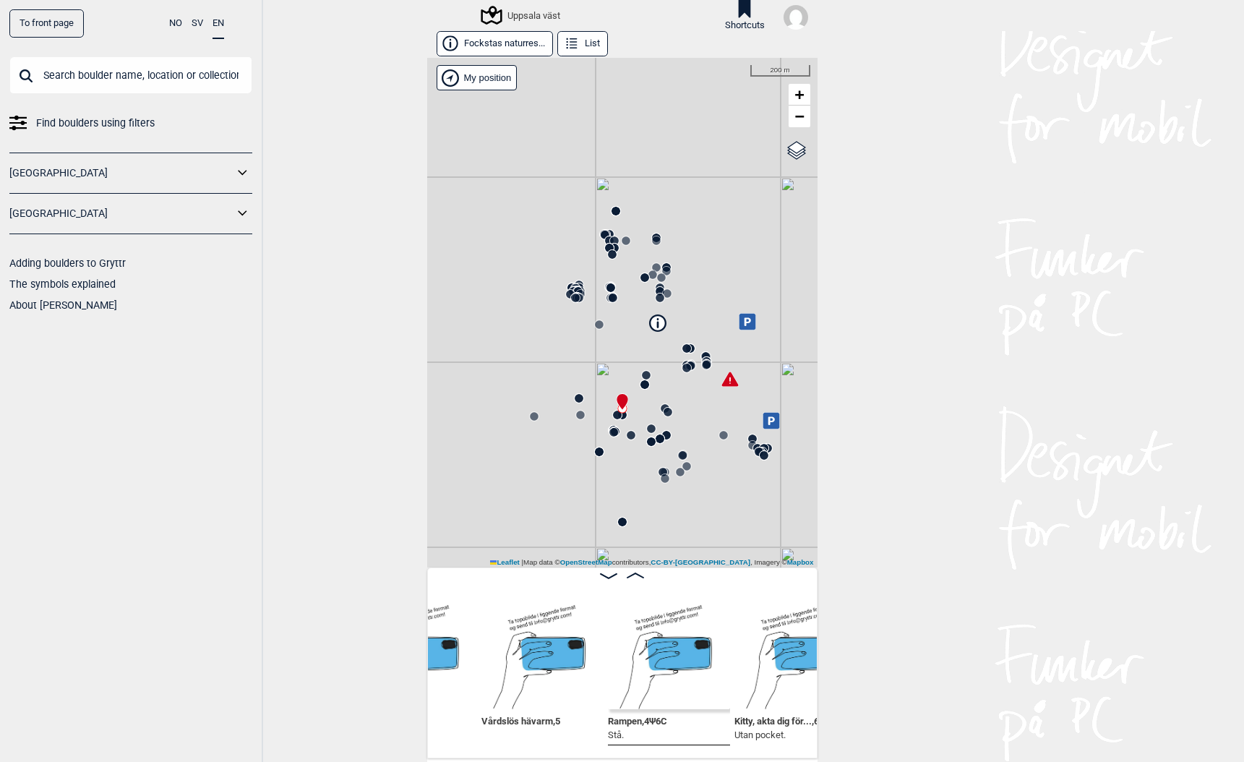
scroll to position [0, 11920]
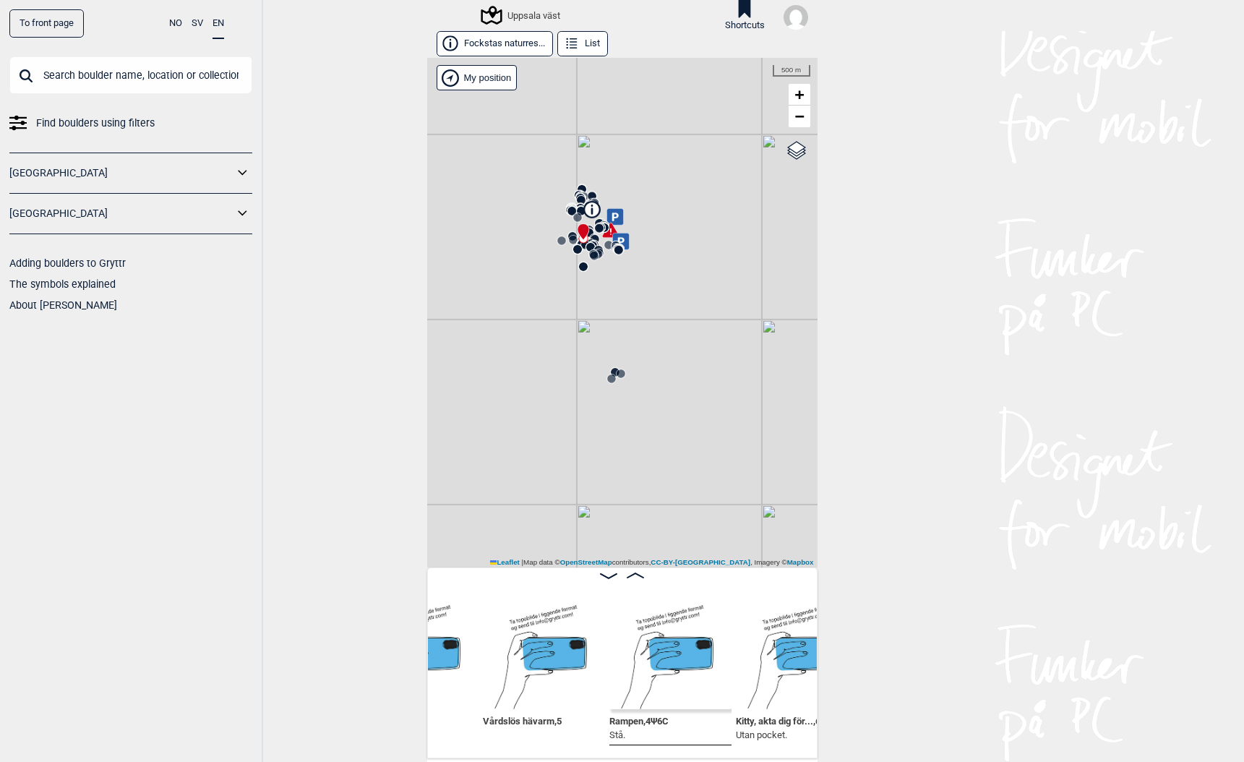
drag, startPoint x: 598, startPoint y: 528, endPoint x: 582, endPoint y: 322, distance: 207.3
click at [582, 322] on div "Uppsala väst" at bounding box center [622, 312] width 390 height 509
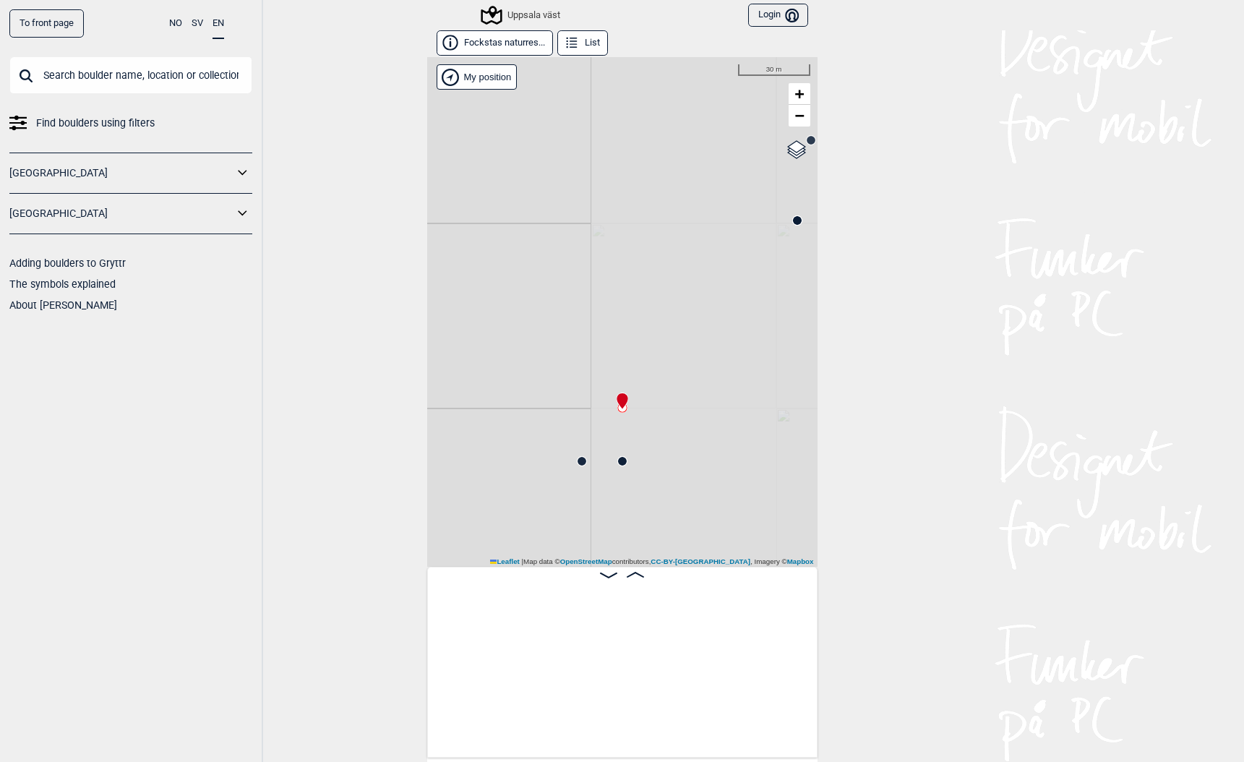
scroll to position [0, 11969]
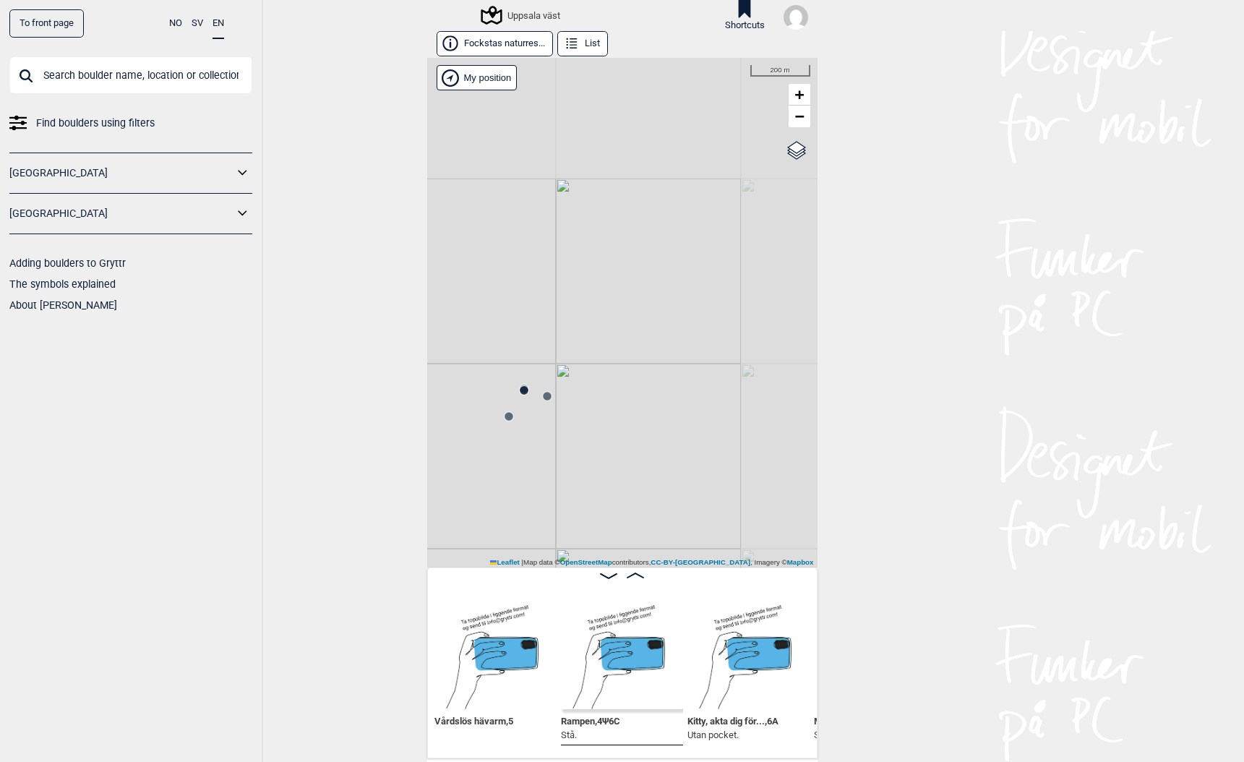
drag, startPoint x: 703, startPoint y: 358, endPoint x: 496, endPoint y: 496, distance: 248.5
click at [496, 496] on div "Uppsala väst" at bounding box center [622, 312] width 390 height 509
click at [513, 421] on icon at bounding box center [509, 416] width 12 height 12
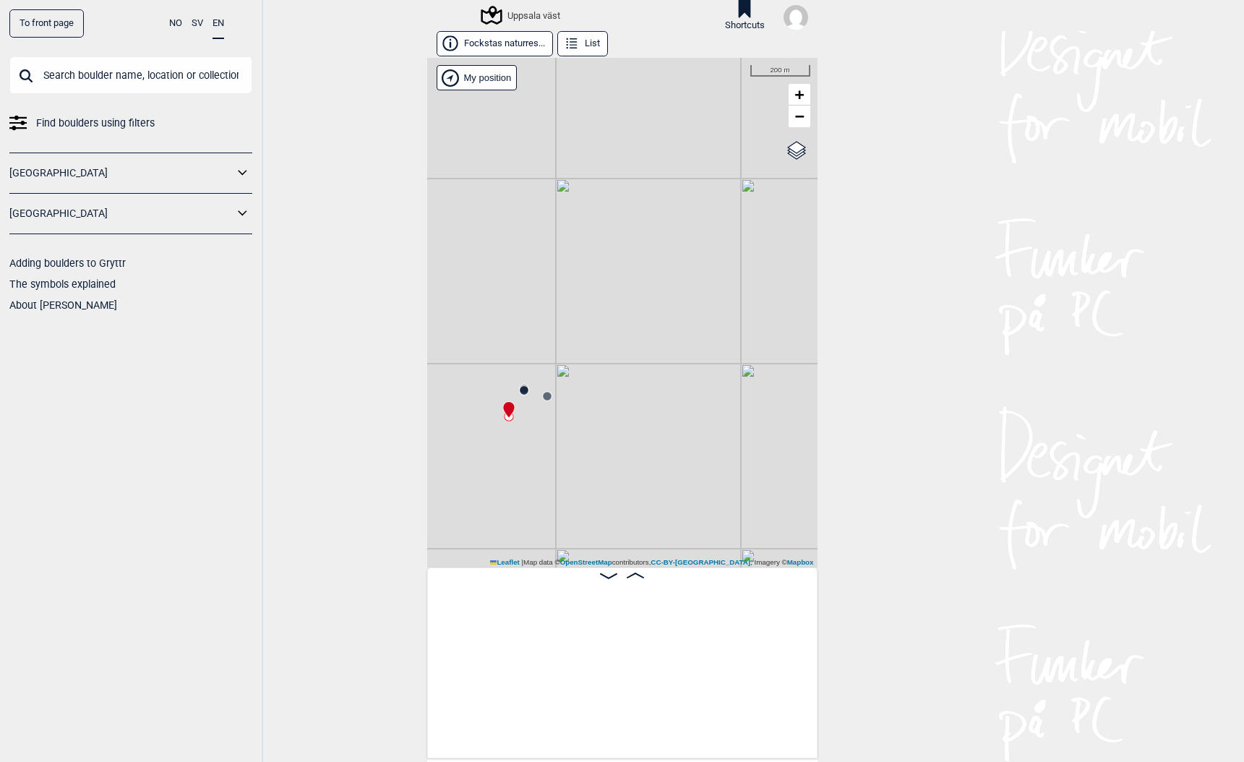
scroll to position [0, 16509]
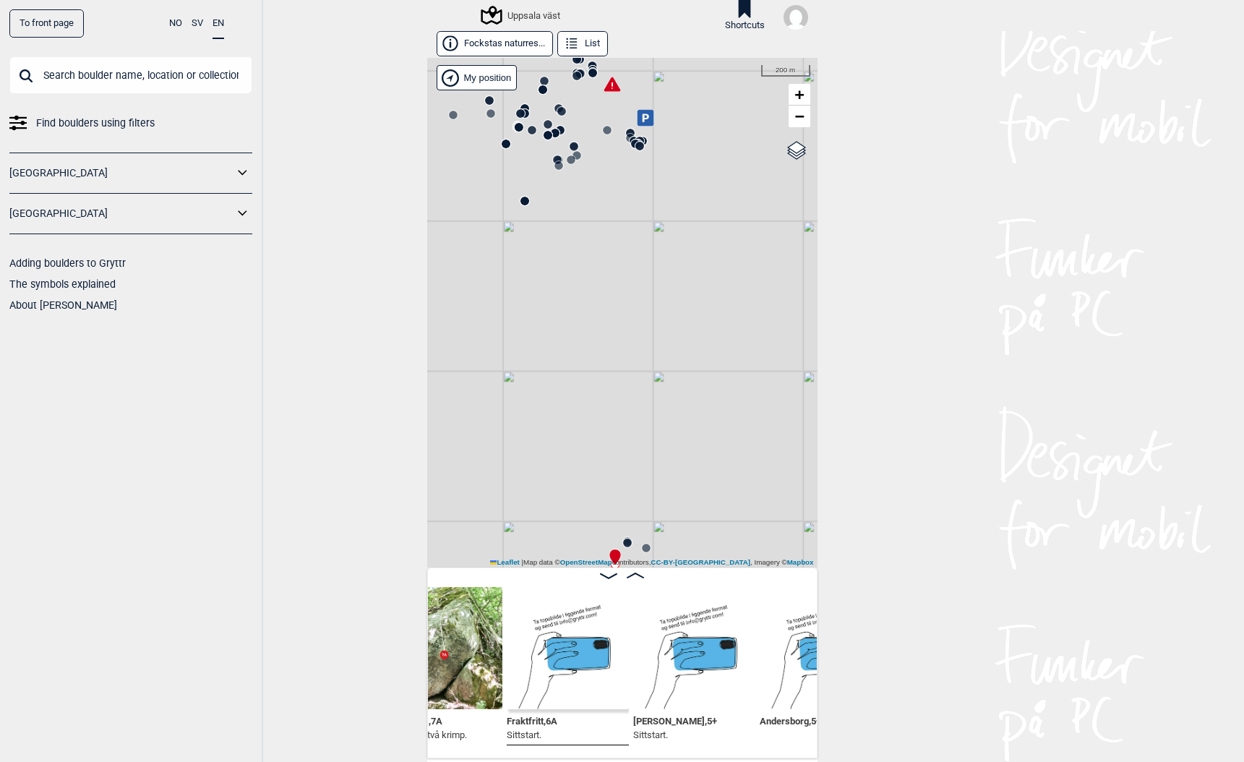
scroll to position [0, 16569]
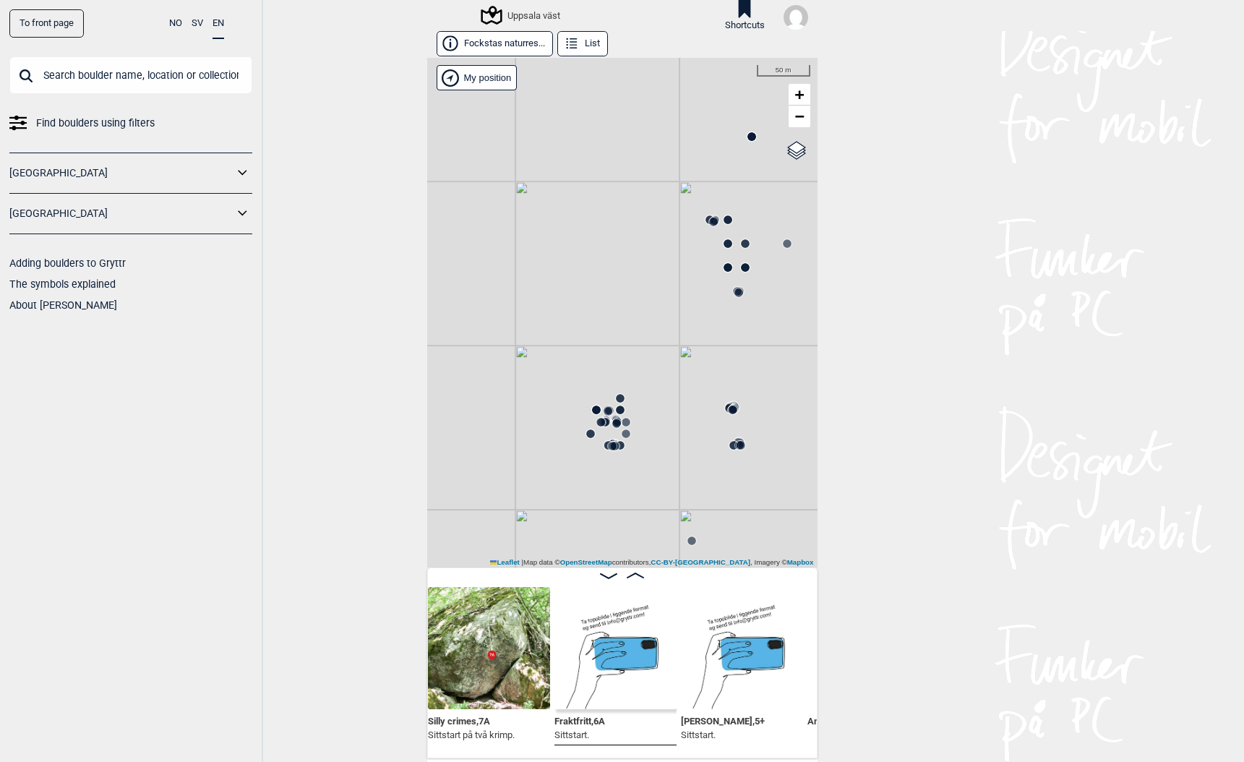
scroll to position [0, 16479]
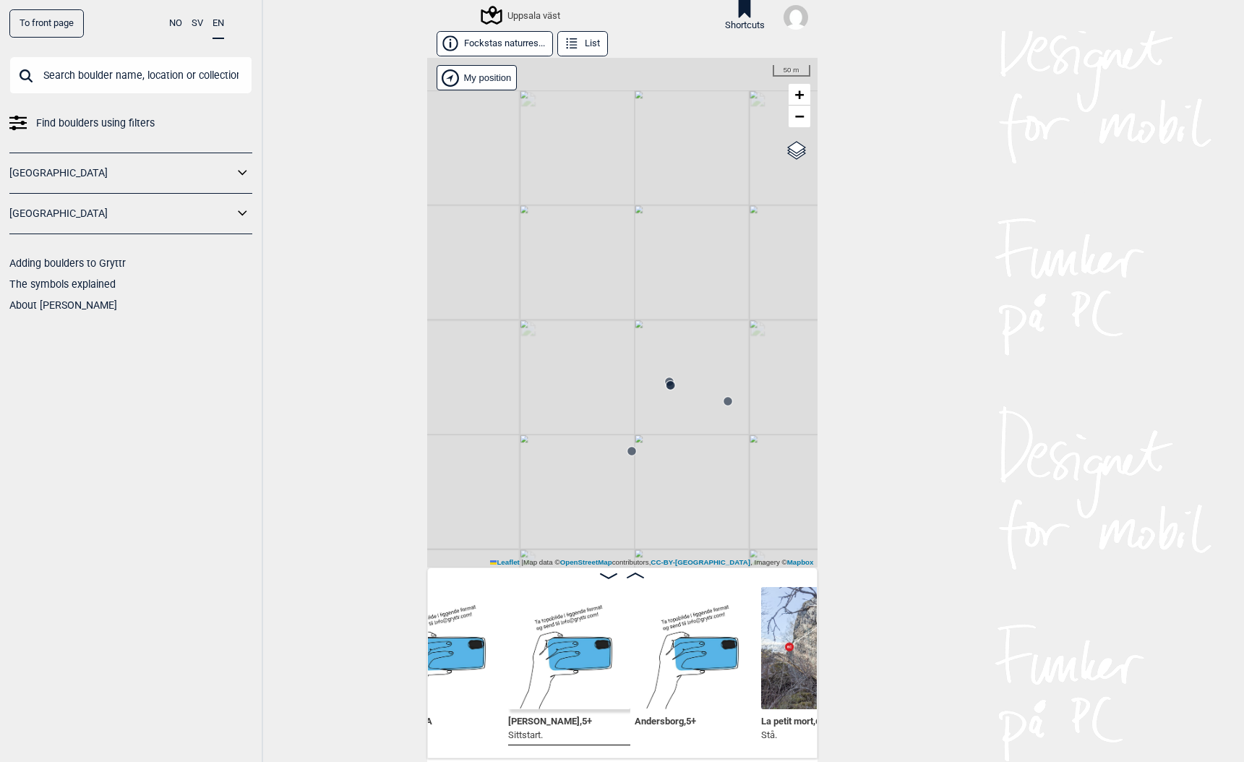
scroll to position [0, 16711]
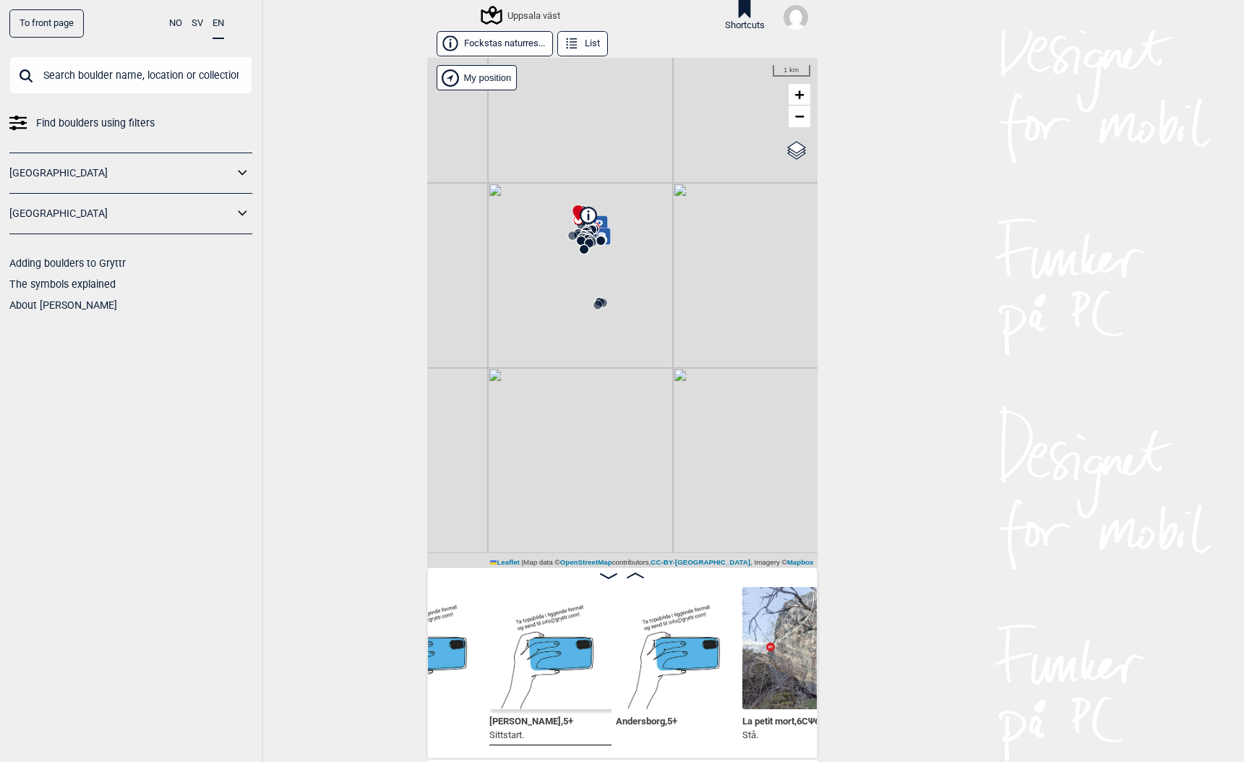
drag, startPoint x: 563, startPoint y: 455, endPoint x: 530, endPoint y: 112, distance: 344.1
click at [531, 113] on div "Uppsala väst" at bounding box center [622, 312] width 390 height 509
drag, startPoint x: 605, startPoint y: 213, endPoint x: 587, endPoint y: 643, distance: 430.4
click at [587, 644] on div "Fockstas naturres... List [GEOGRAPHIC_DATA] väst" at bounding box center [622, 394] width 390 height 727
click at [580, 291] on circle at bounding box center [581, 292] width 9 height 9
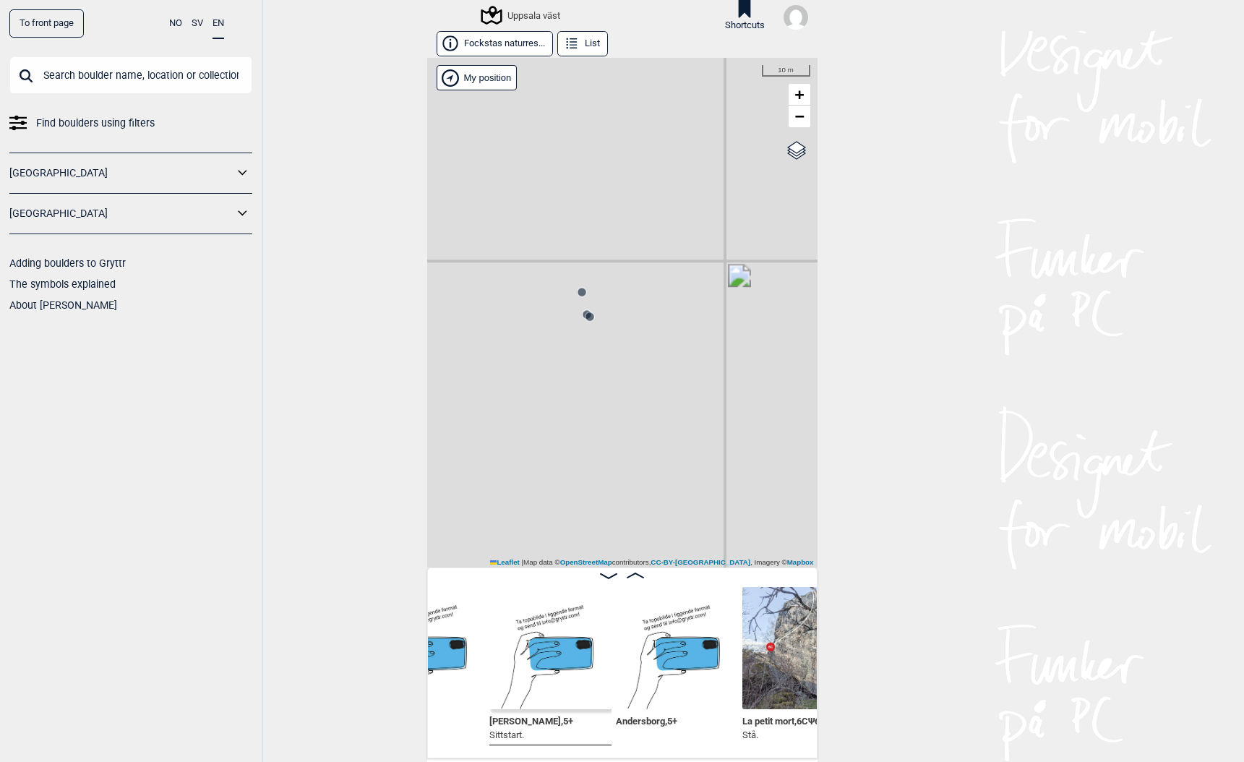
scroll to position [0, 31317]
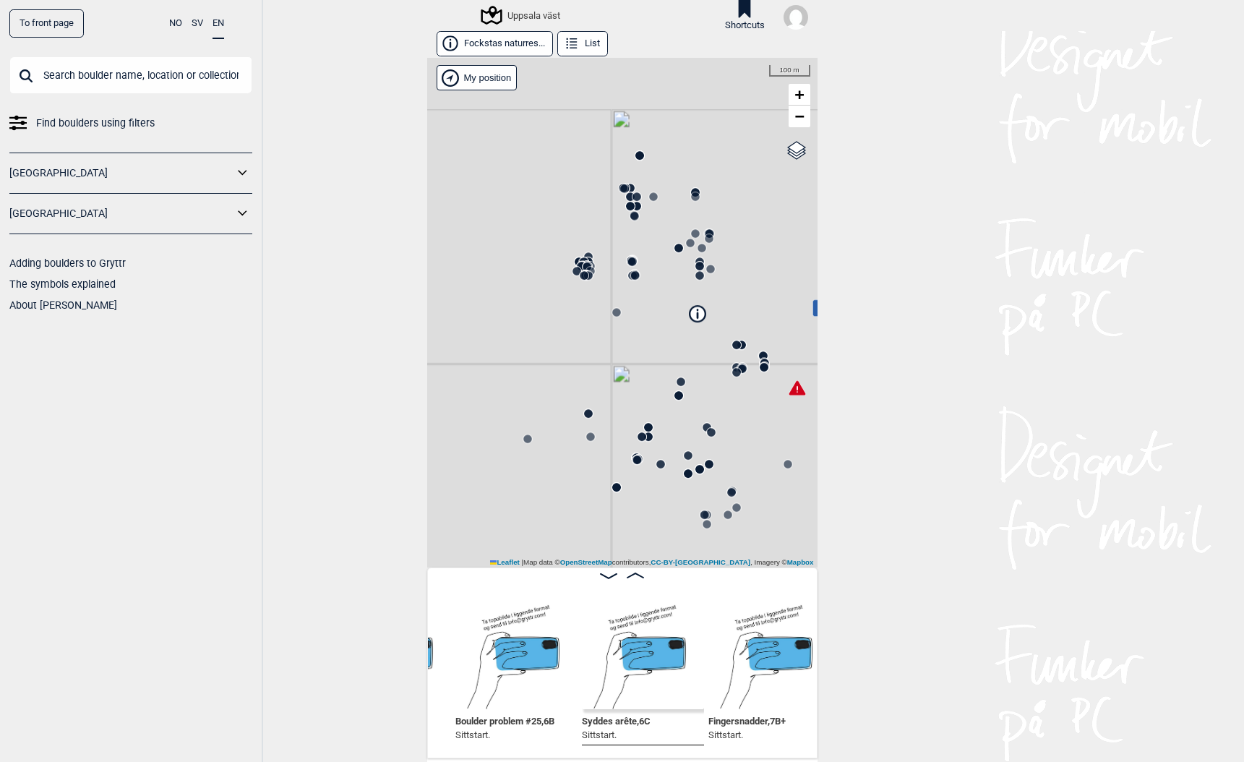
scroll to position [0, 31293]
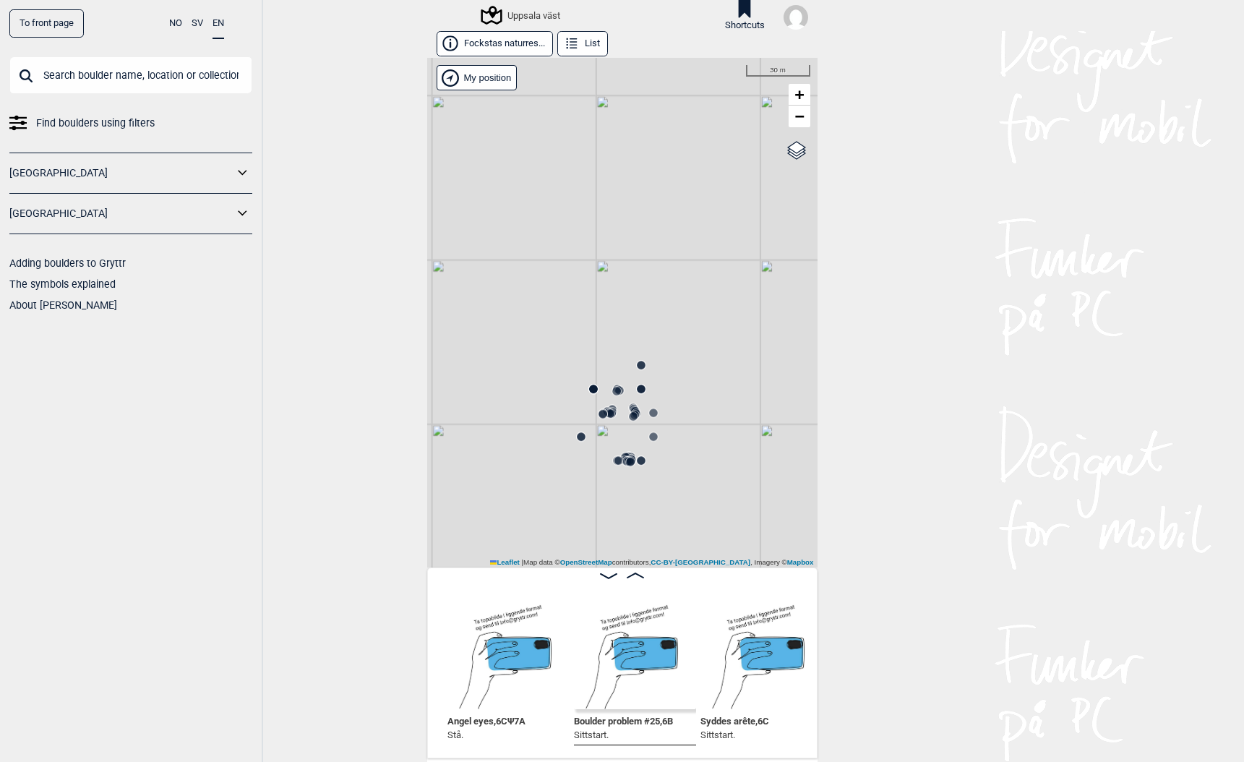
scroll to position [0, 31180]
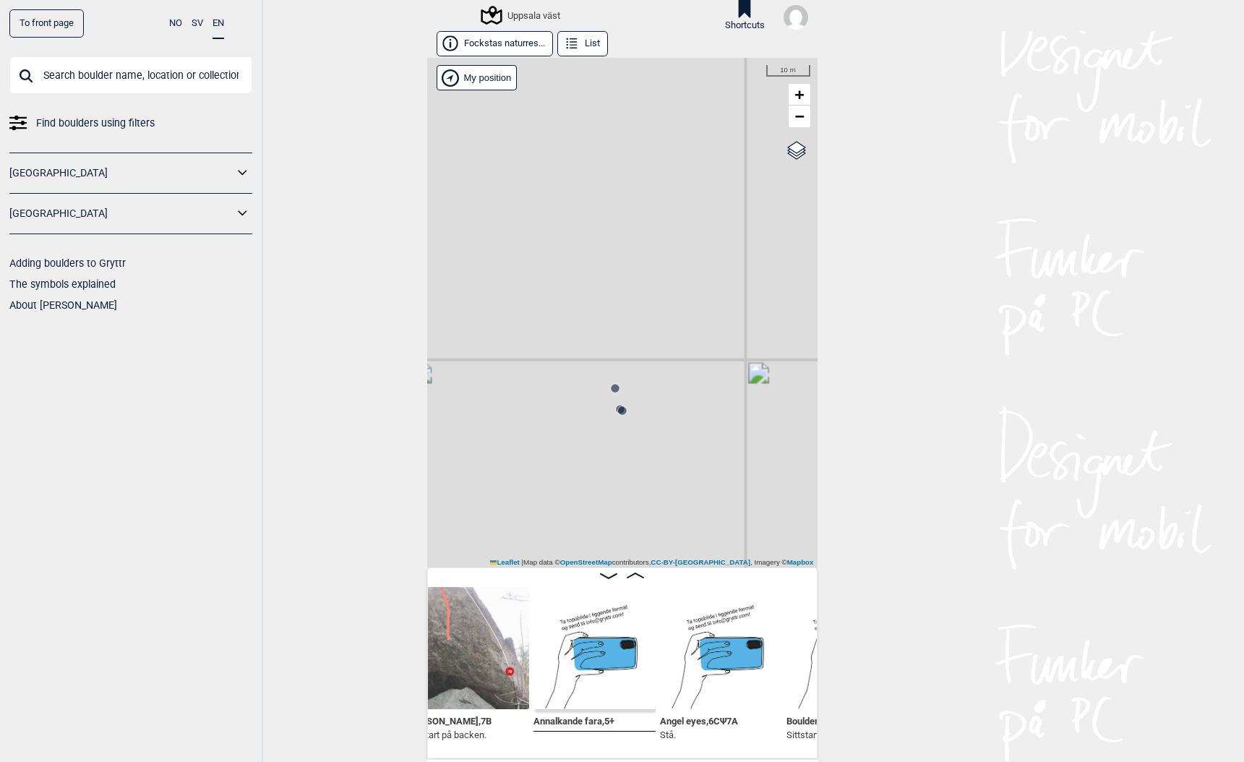
scroll to position [0, 30939]
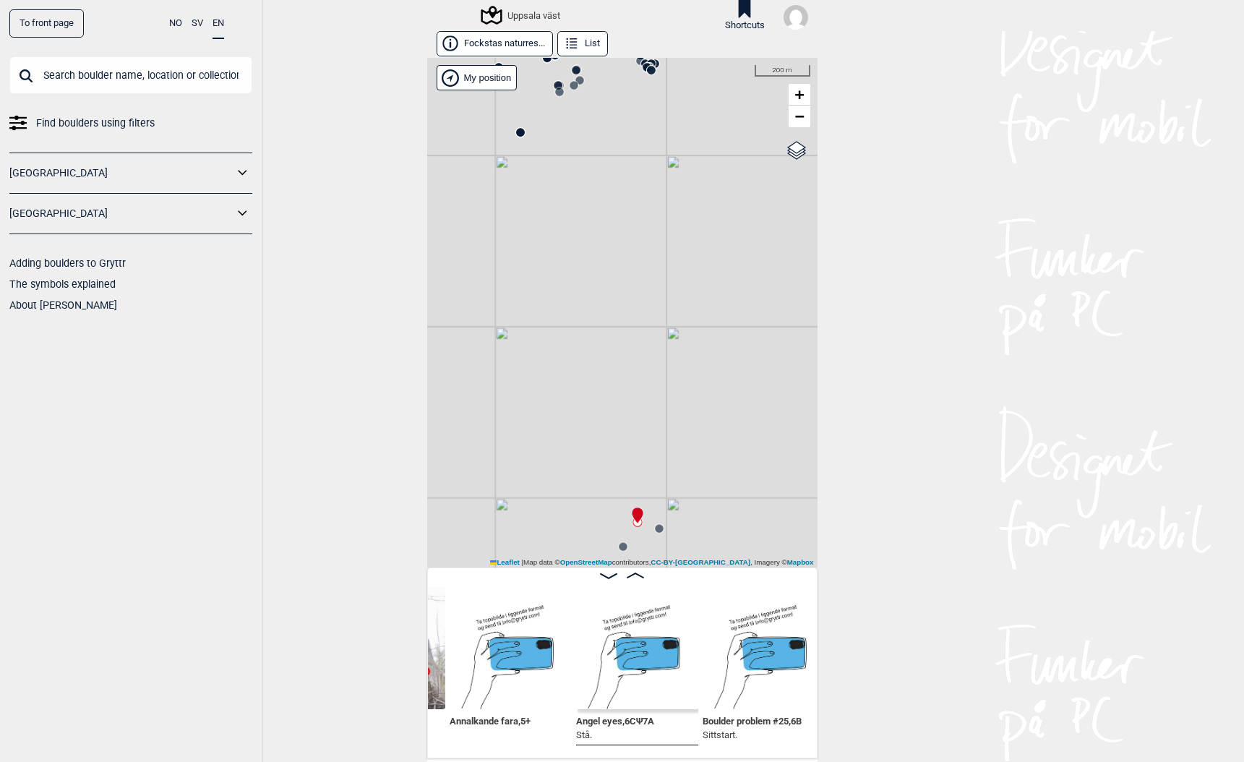
scroll to position [0, 31090]
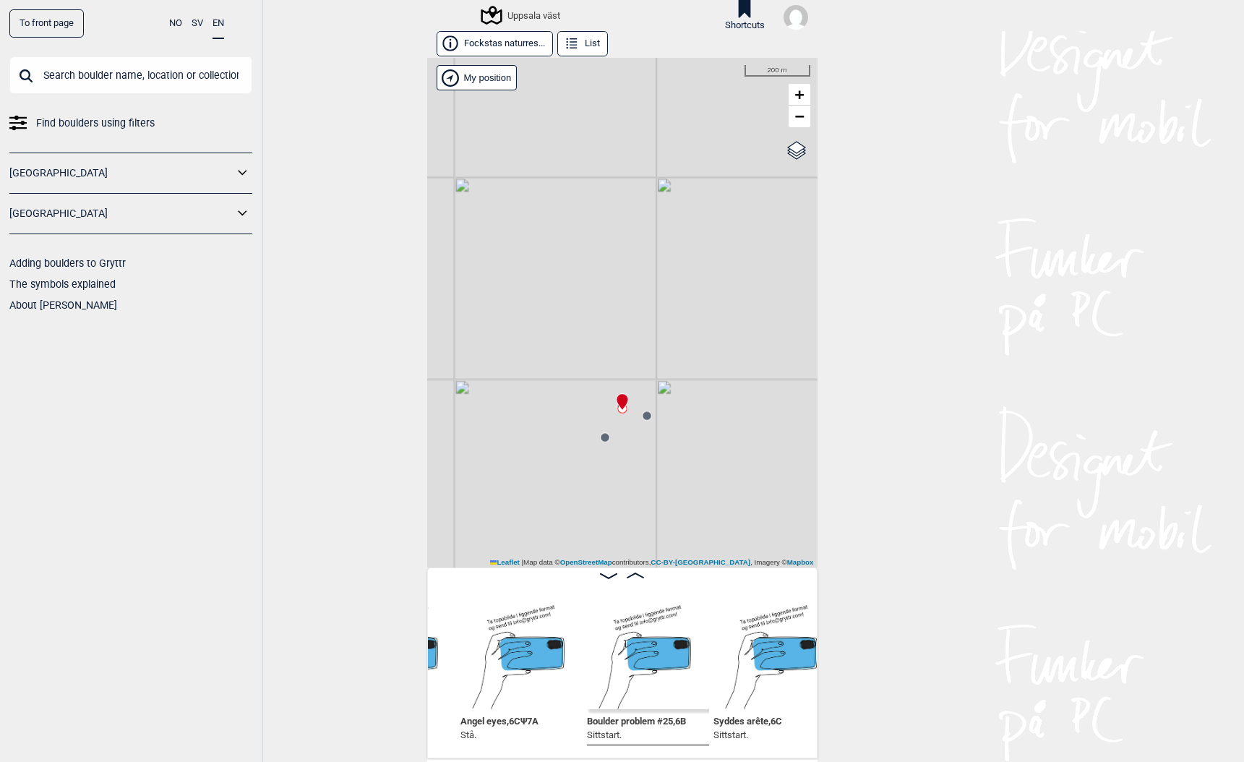
scroll to position [0, 31185]
click at [646, 416] on circle at bounding box center [646, 415] width 9 height 9
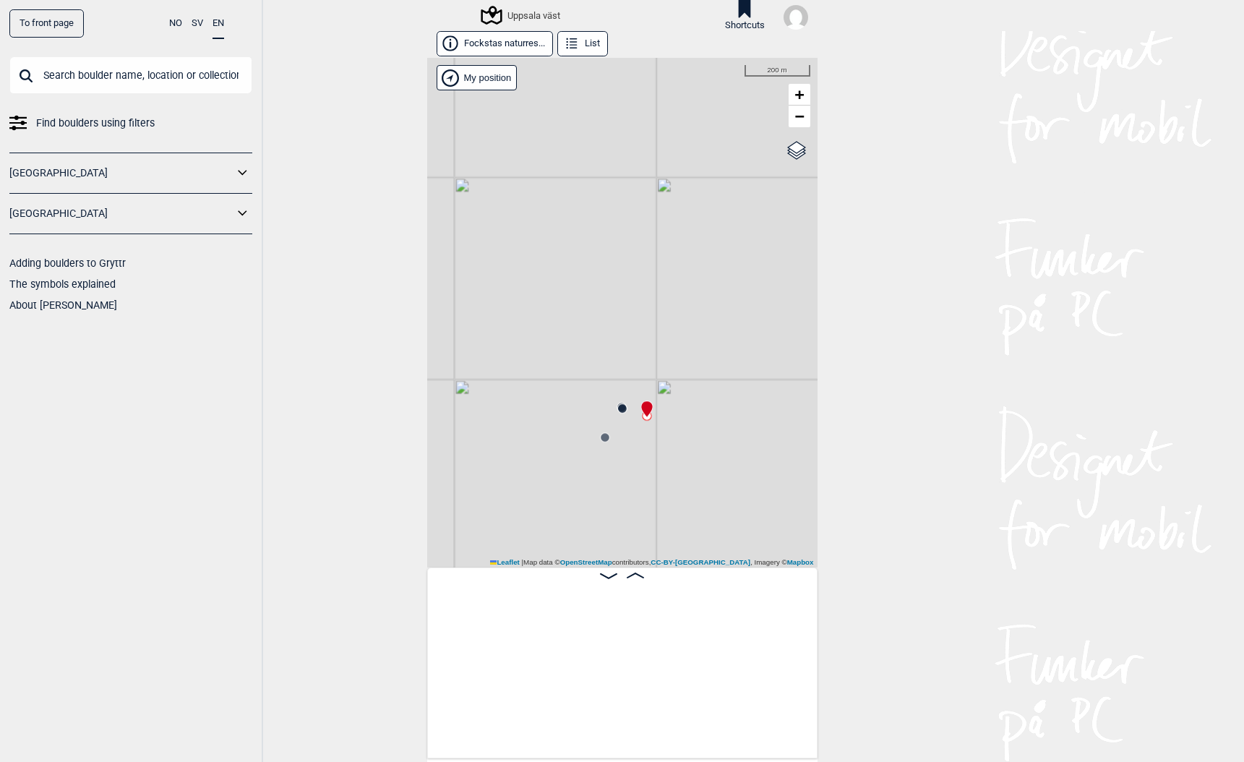
scroll to position [0, 12348]
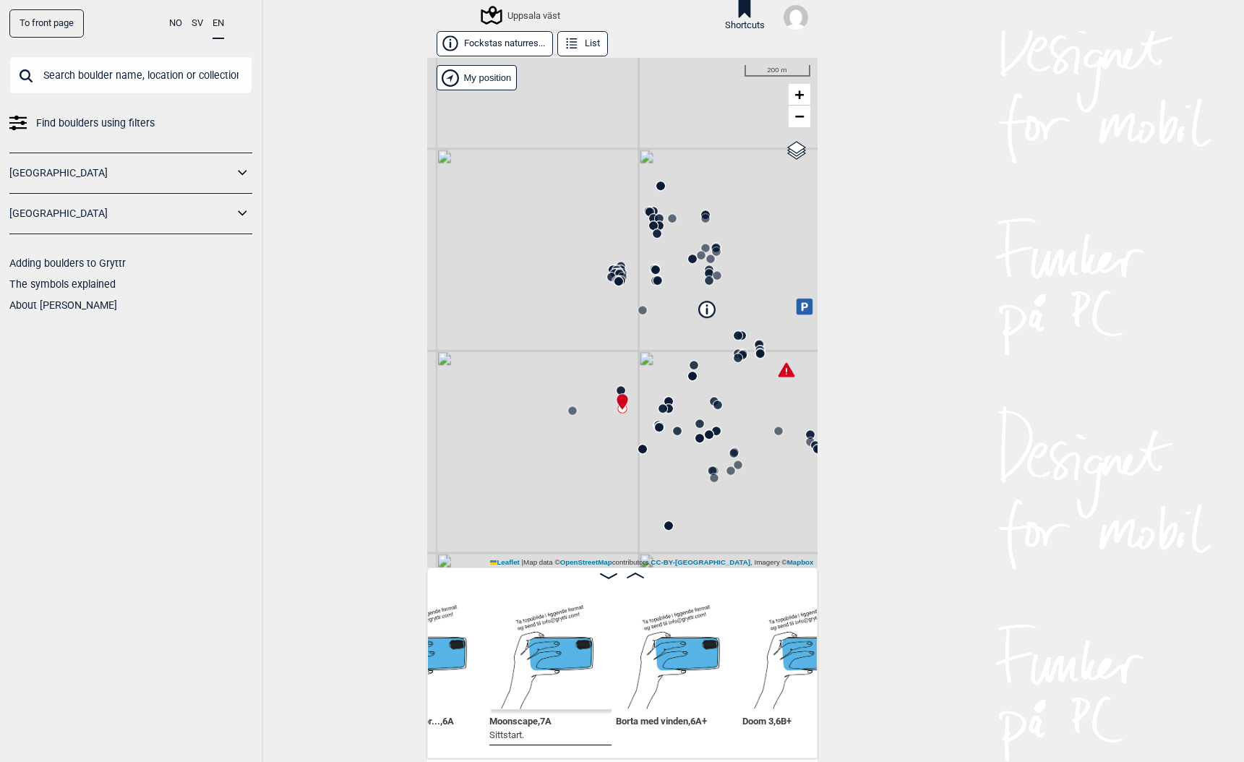
scroll to position [0, 12298]
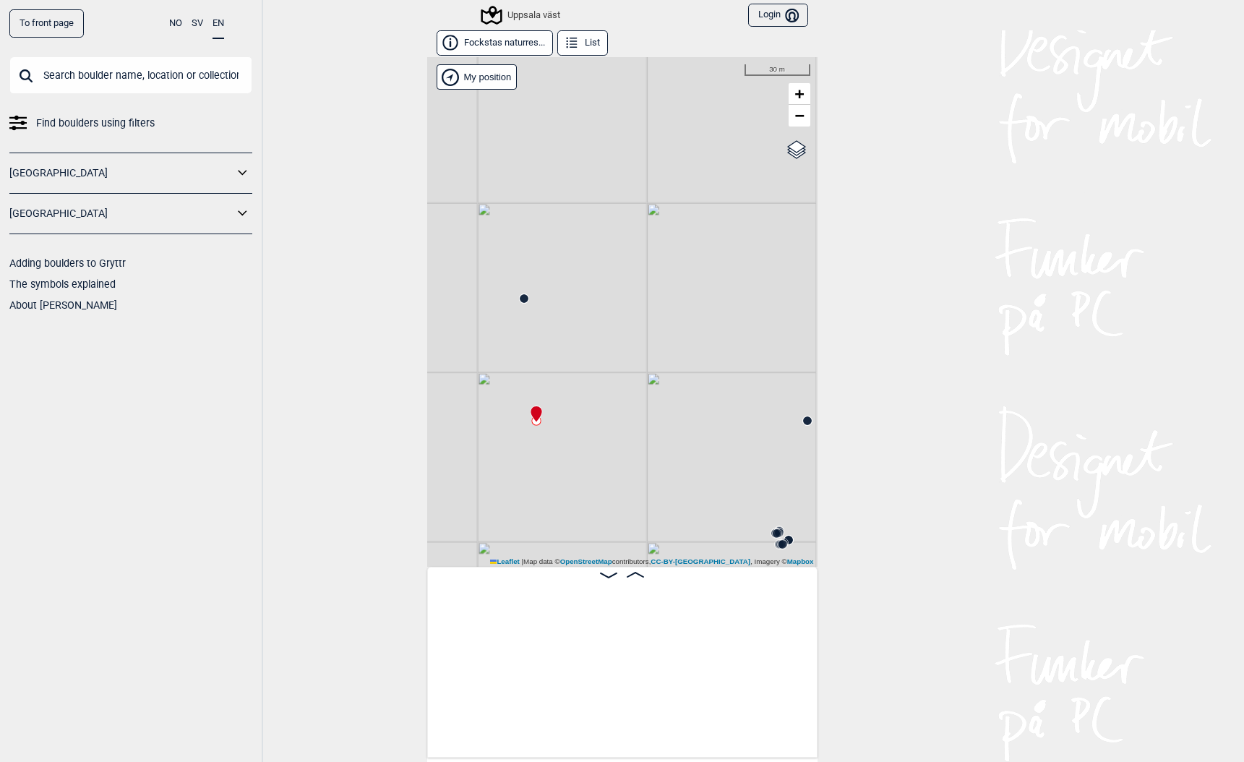
scroll to position [0, 12213]
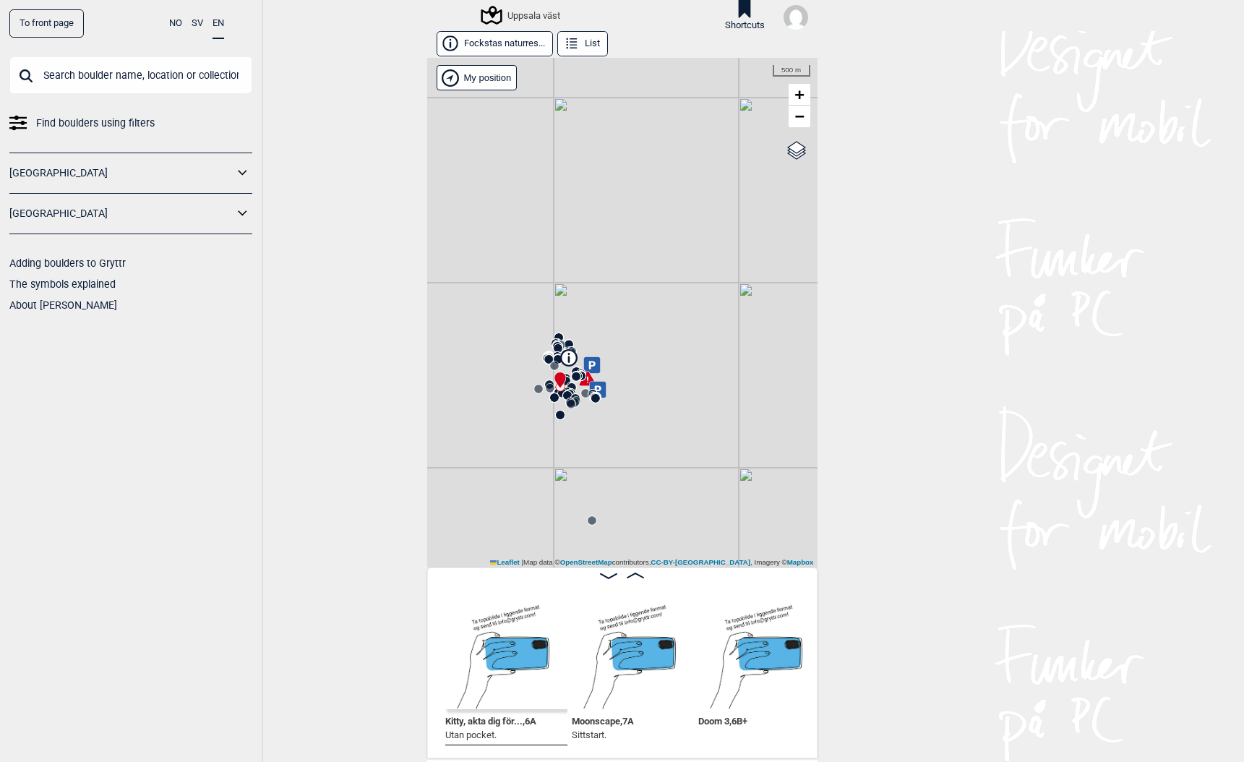
drag, startPoint x: 497, startPoint y: 539, endPoint x: 560, endPoint y: 472, distance: 92.0
click at [560, 472] on div "Uppsala väst" at bounding box center [622, 312] width 390 height 509
click at [598, 512] on circle at bounding box center [597, 513] width 9 height 9
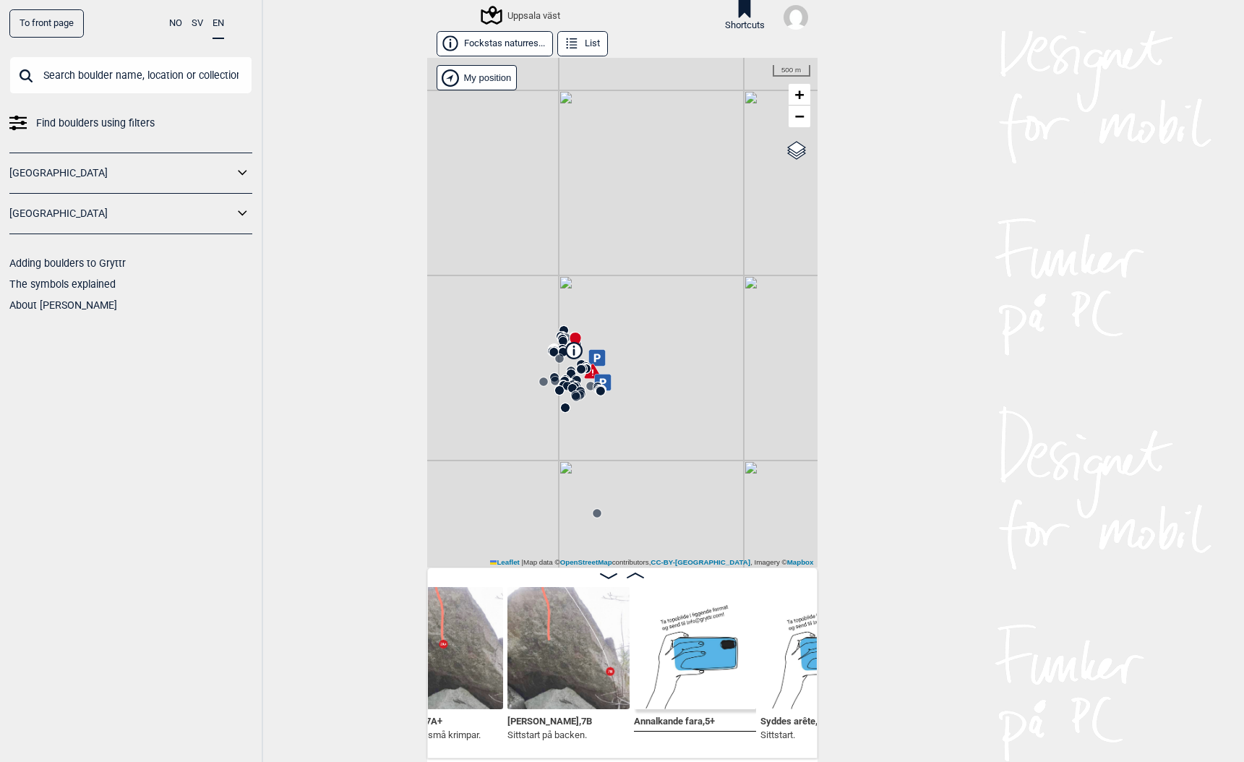
scroll to position [0, 30602]
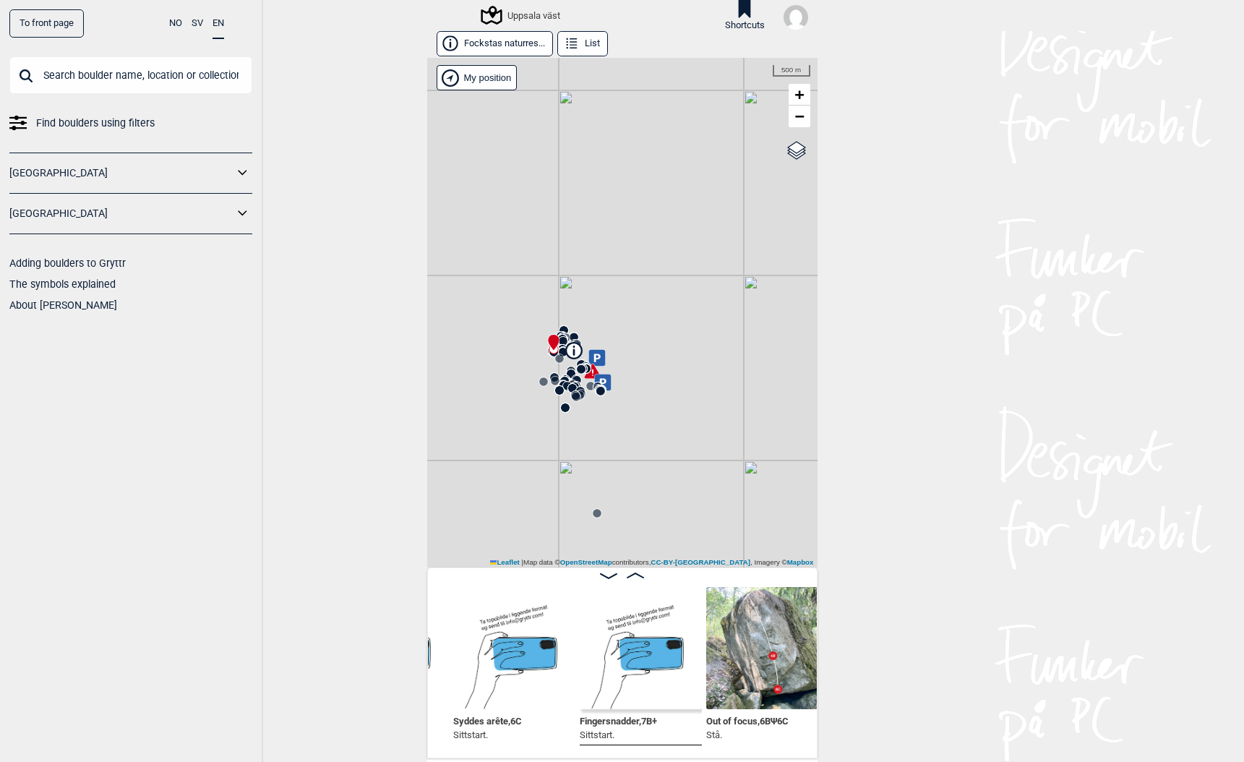
scroll to position [0, 30895]
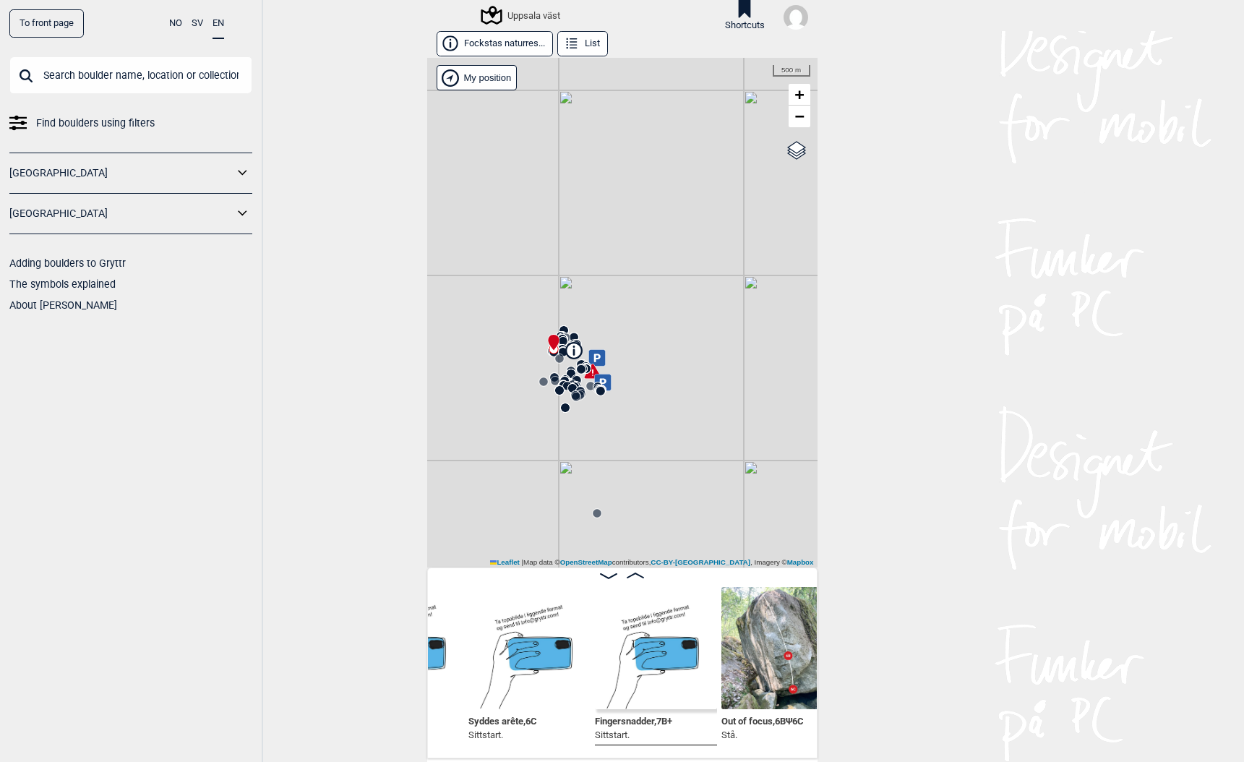
click at [495, 45] on button "Fockstas naturres..." at bounding box center [494, 43] width 116 height 25
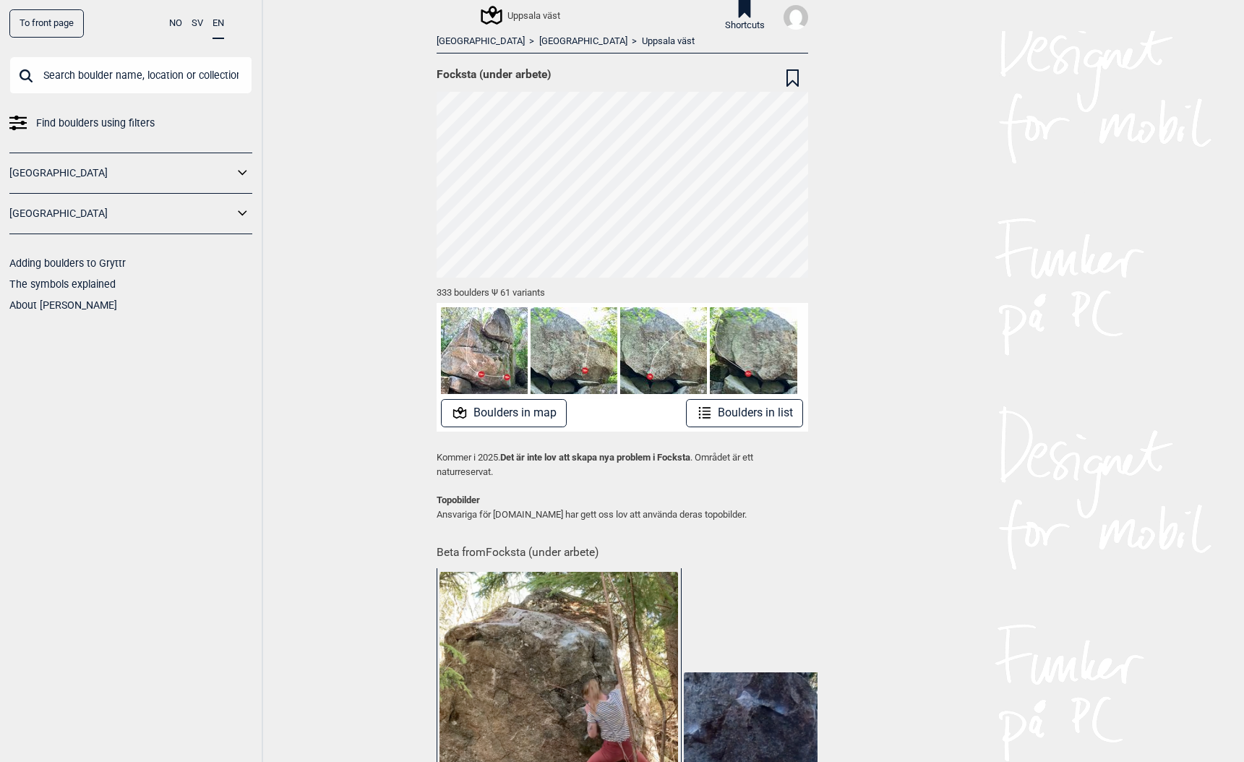
click at [642, 38] on link "Uppsala väst" at bounding box center [668, 41] width 53 height 12
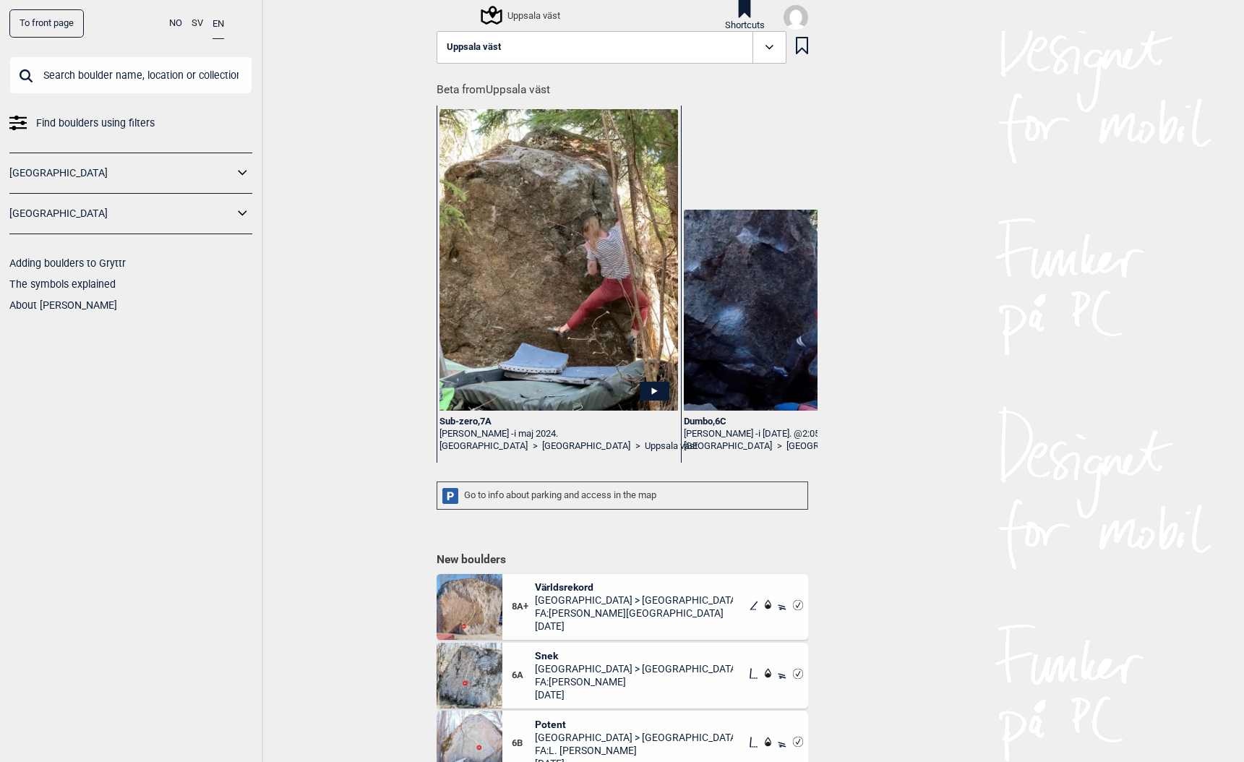
click at [522, 15] on div "Uppsala väst" at bounding box center [521, 15] width 77 height 17
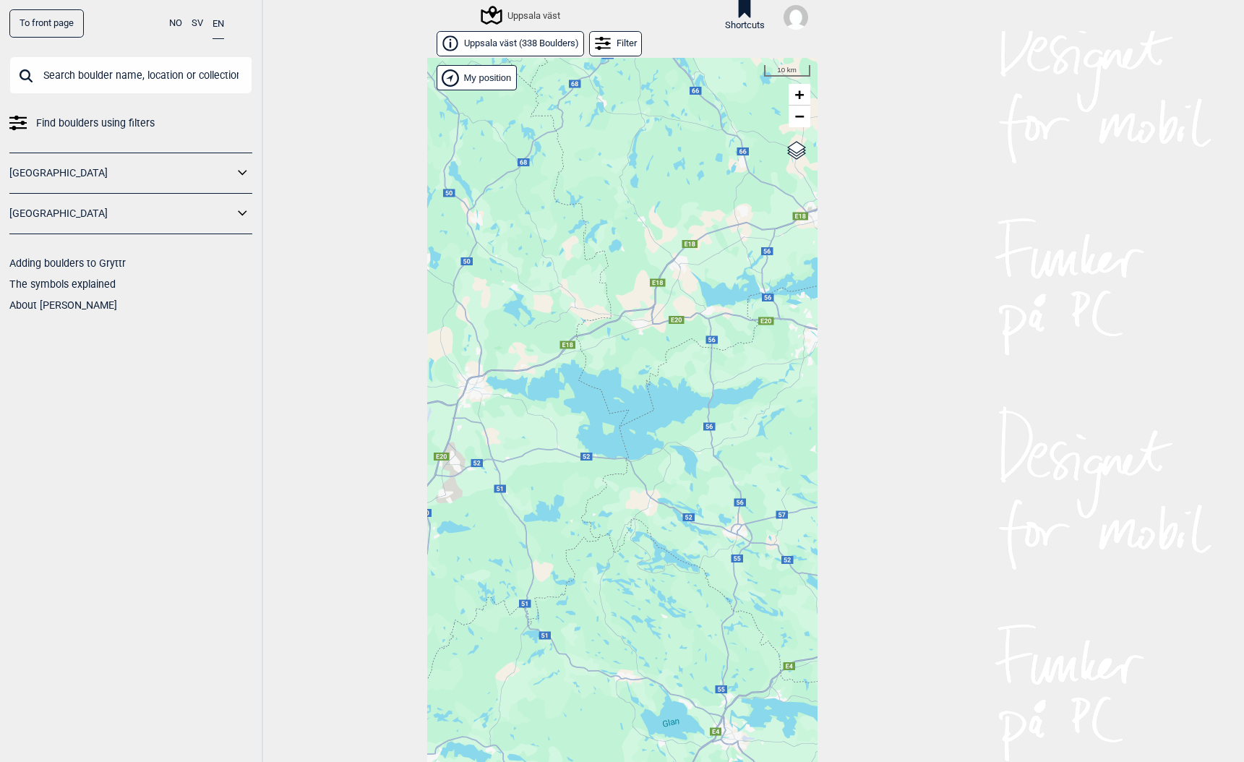
scroll to position [23, 0]
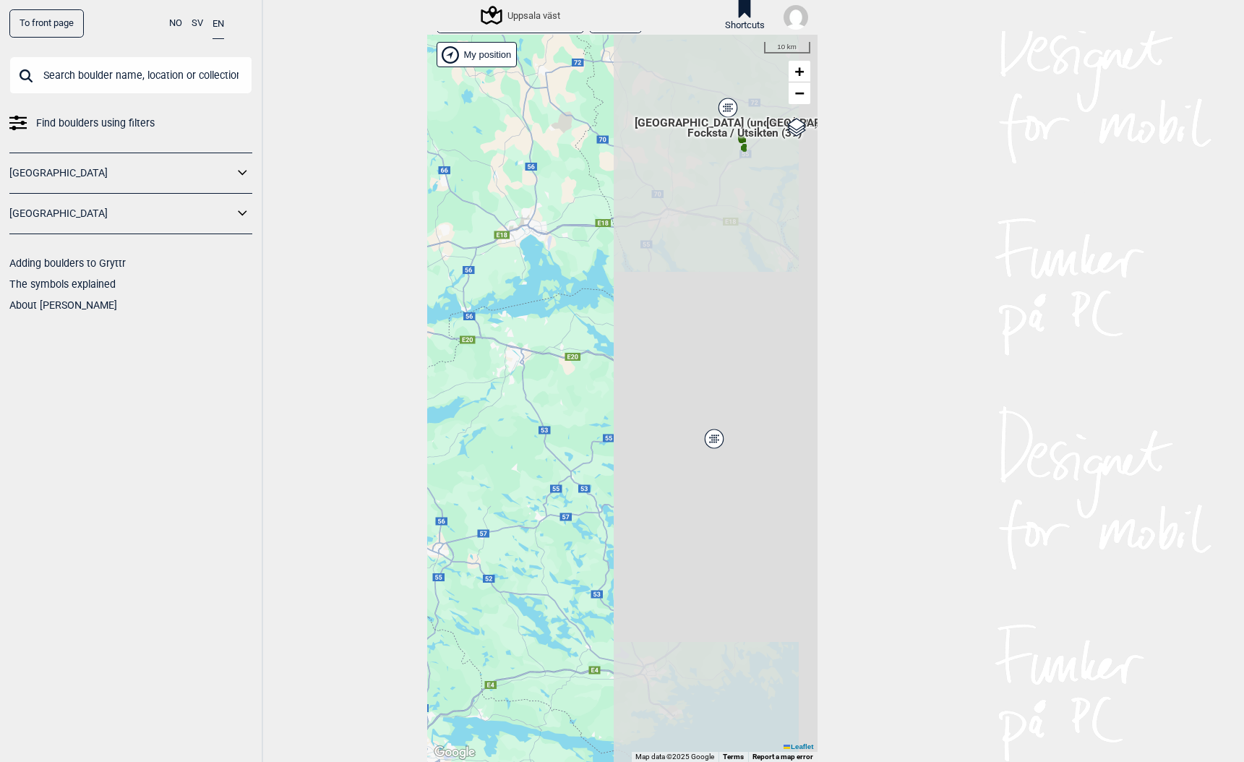
drag, startPoint x: 715, startPoint y: 355, endPoint x: 410, endPoint y: 404, distance: 308.9
click at [410, 404] on div "To front page NO SV EN Find boulders using filters [GEOGRAPHIC_DATA] [GEOGRAPHI…" at bounding box center [622, 381] width 1244 height 762
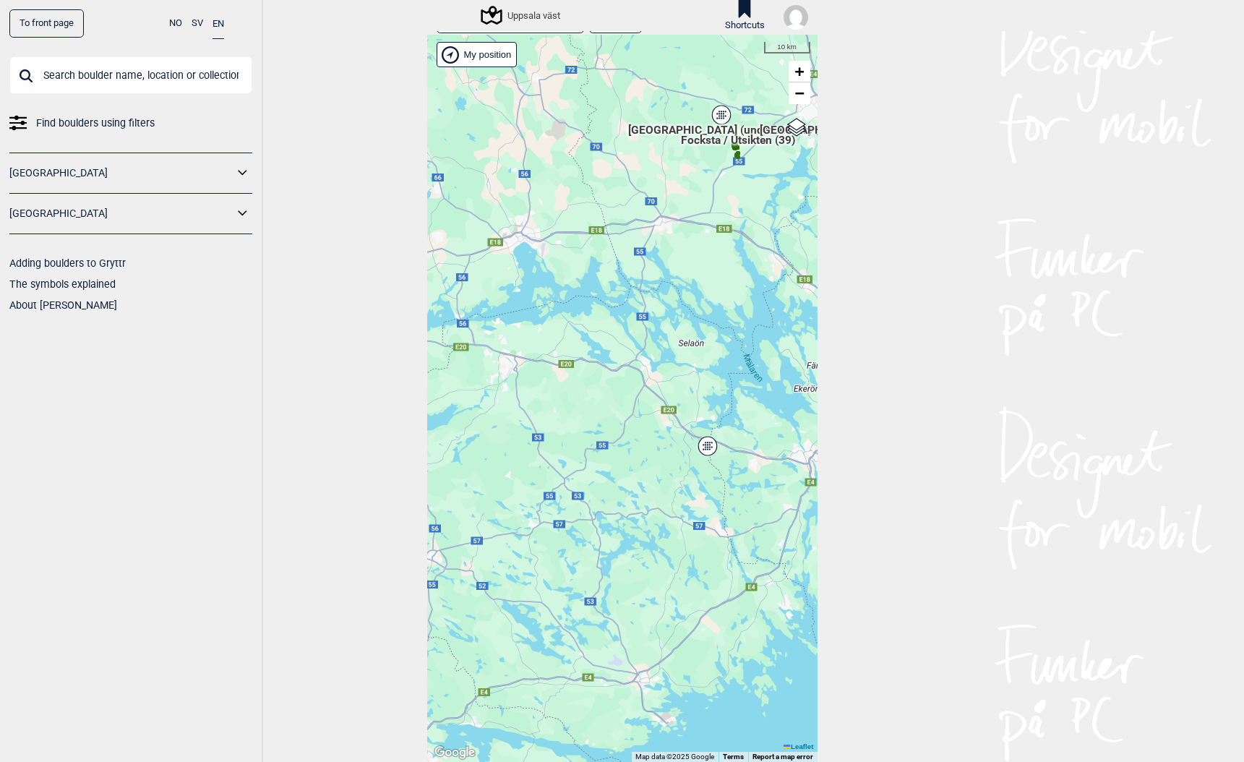
click at [707, 138] on span "Focksta / Utsikten (39)" at bounding box center [738, 145] width 114 height 27
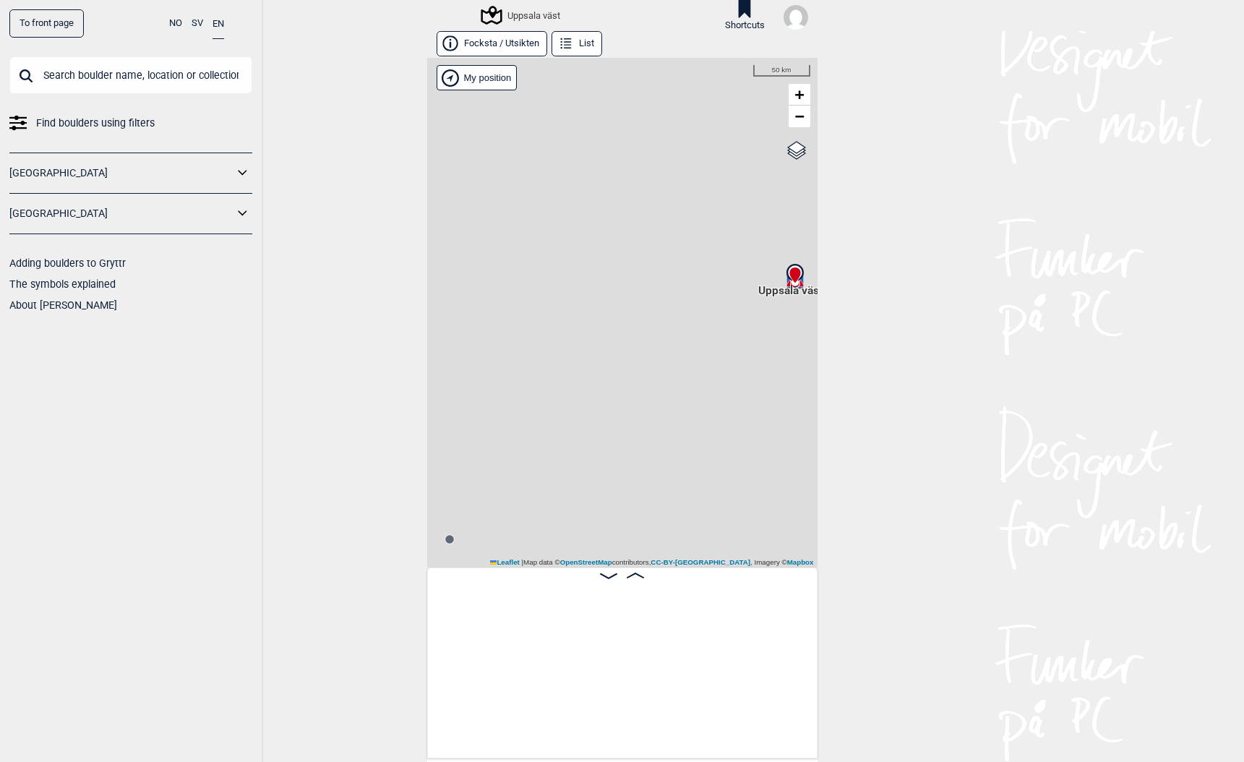
scroll to position [0, 113]
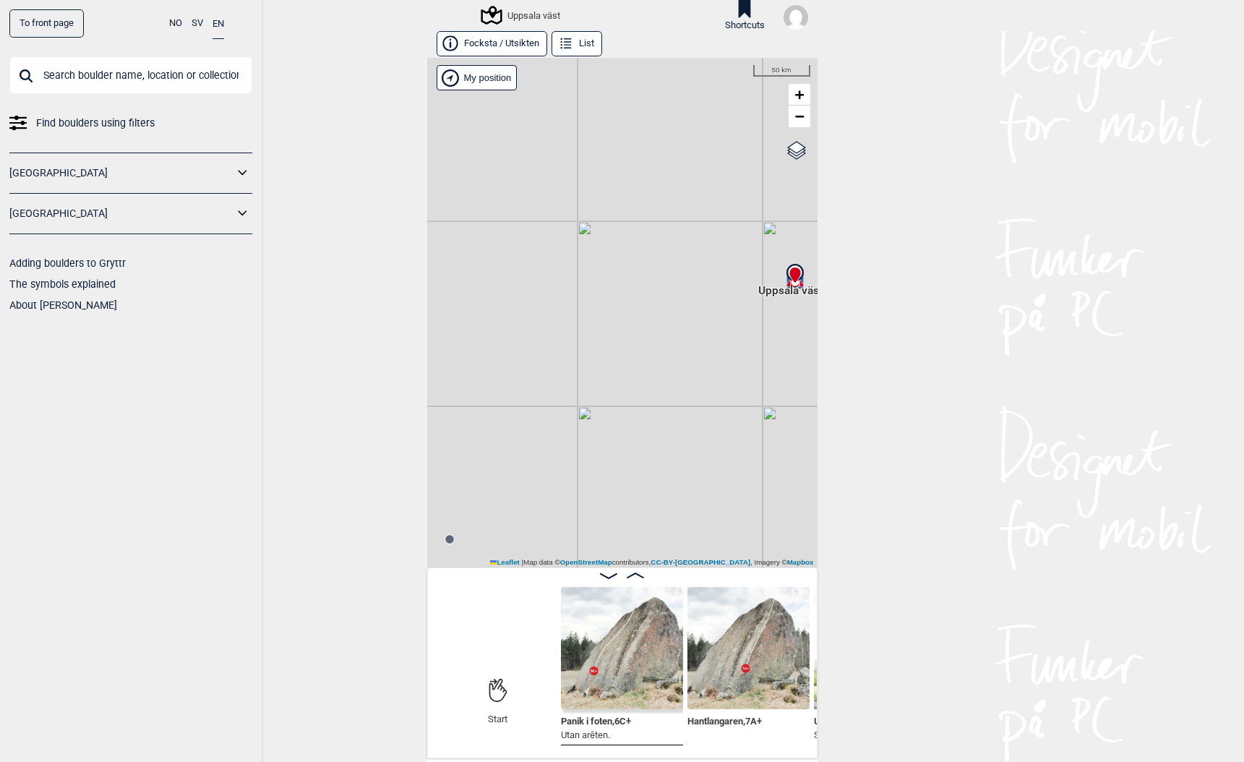
click at [452, 542] on circle at bounding box center [448, 538] width 9 height 9
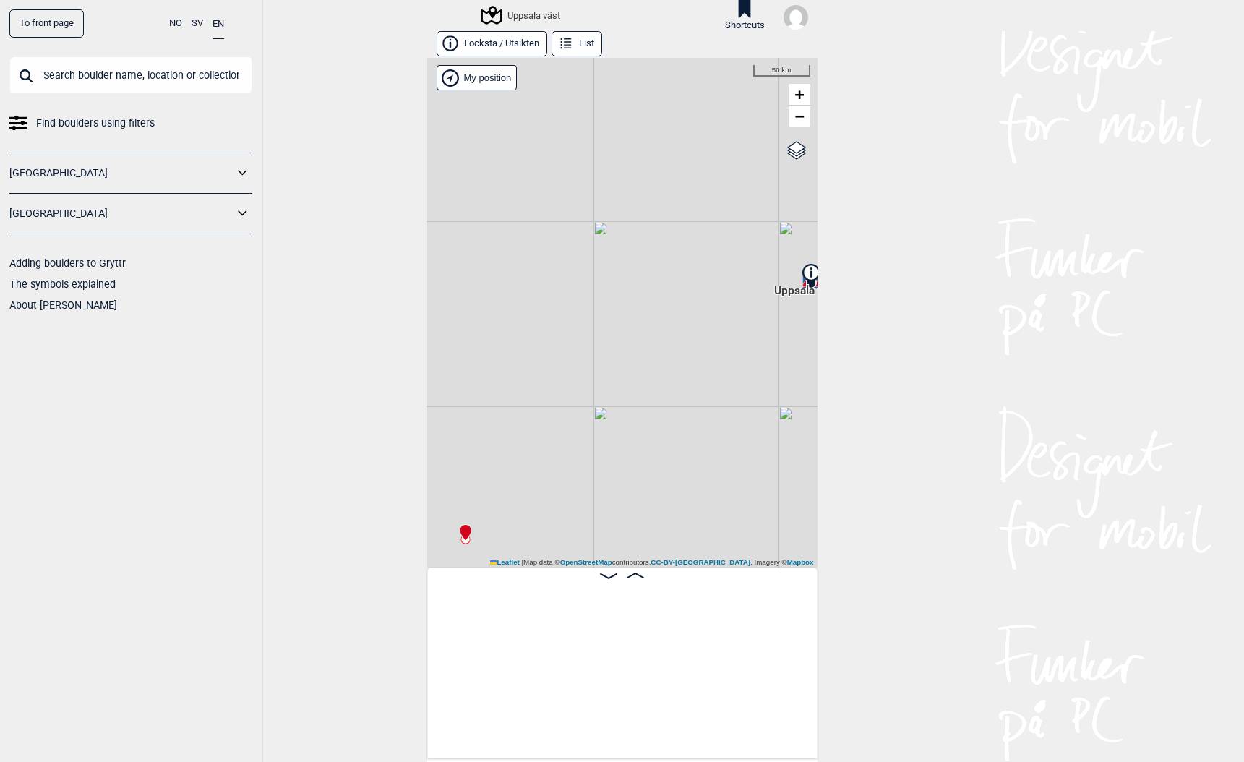
scroll to position [0, 4654]
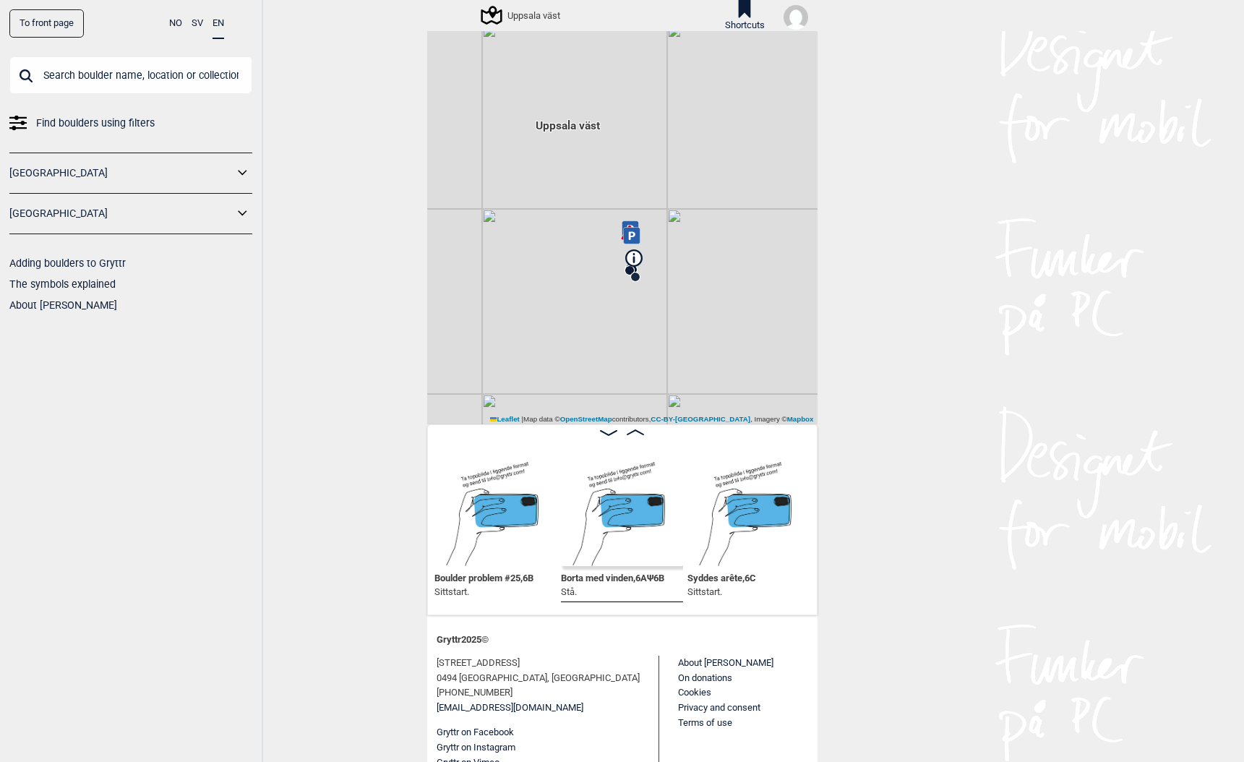
scroll to position [160, 0]
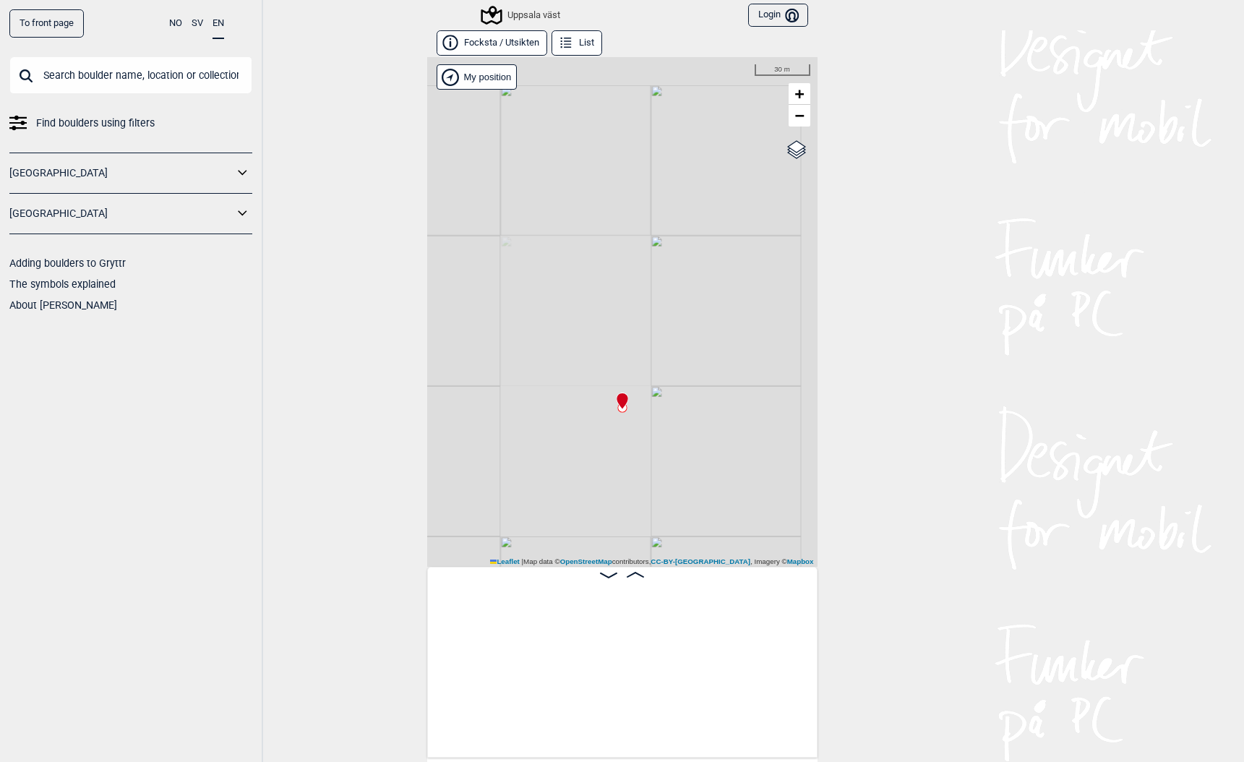
scroll to position [0, 4641]
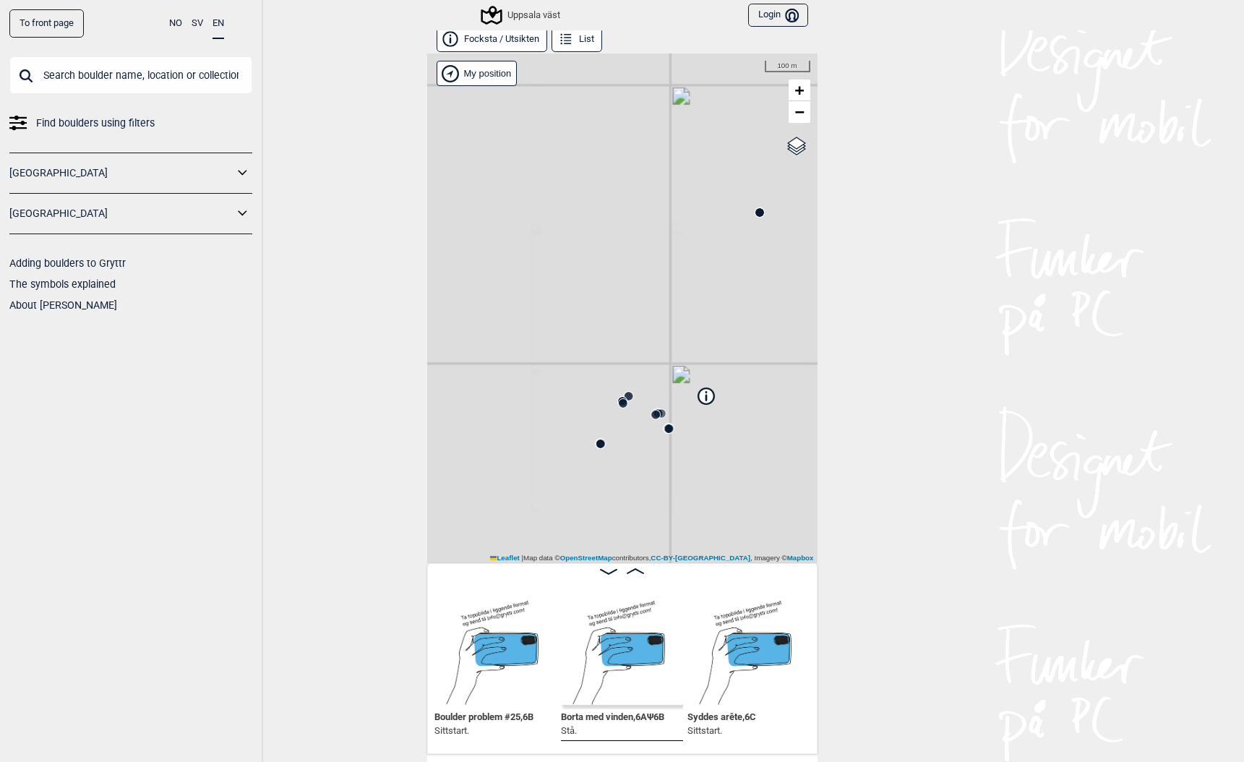
scroll to position [1, 0]
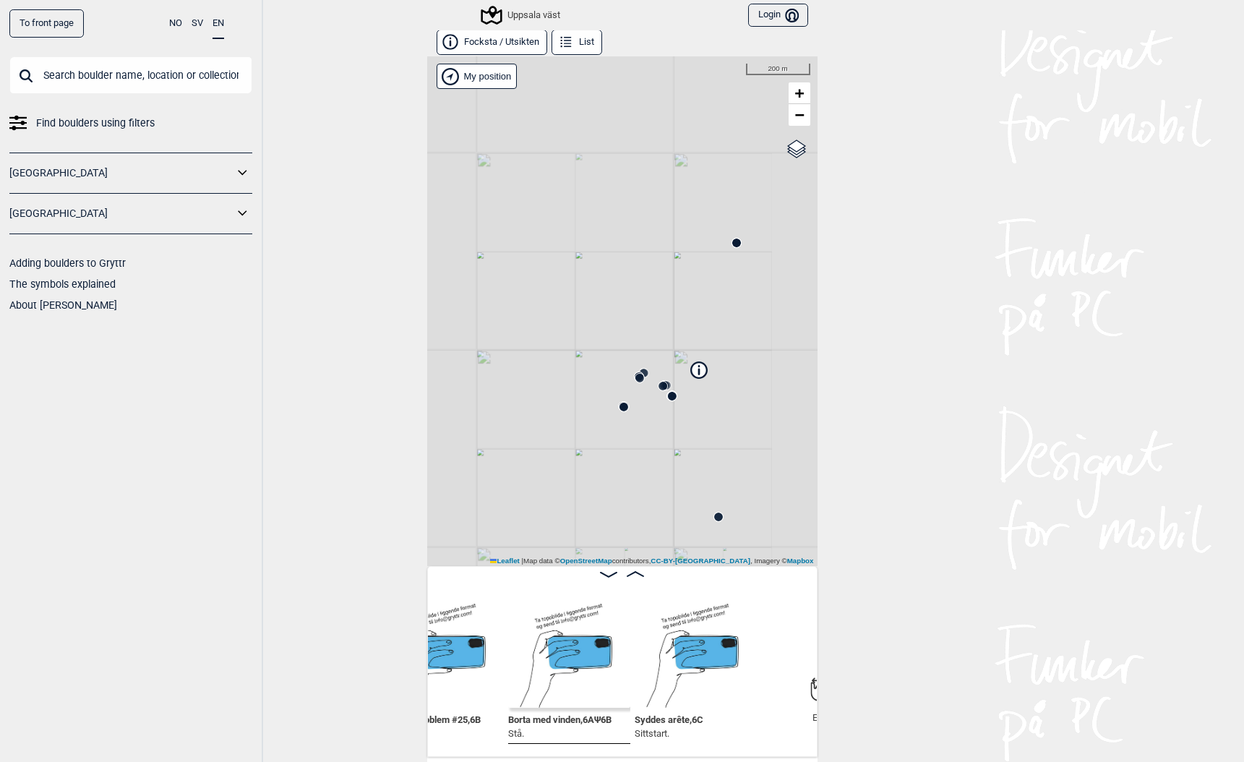
scroll to position [0, 4837]
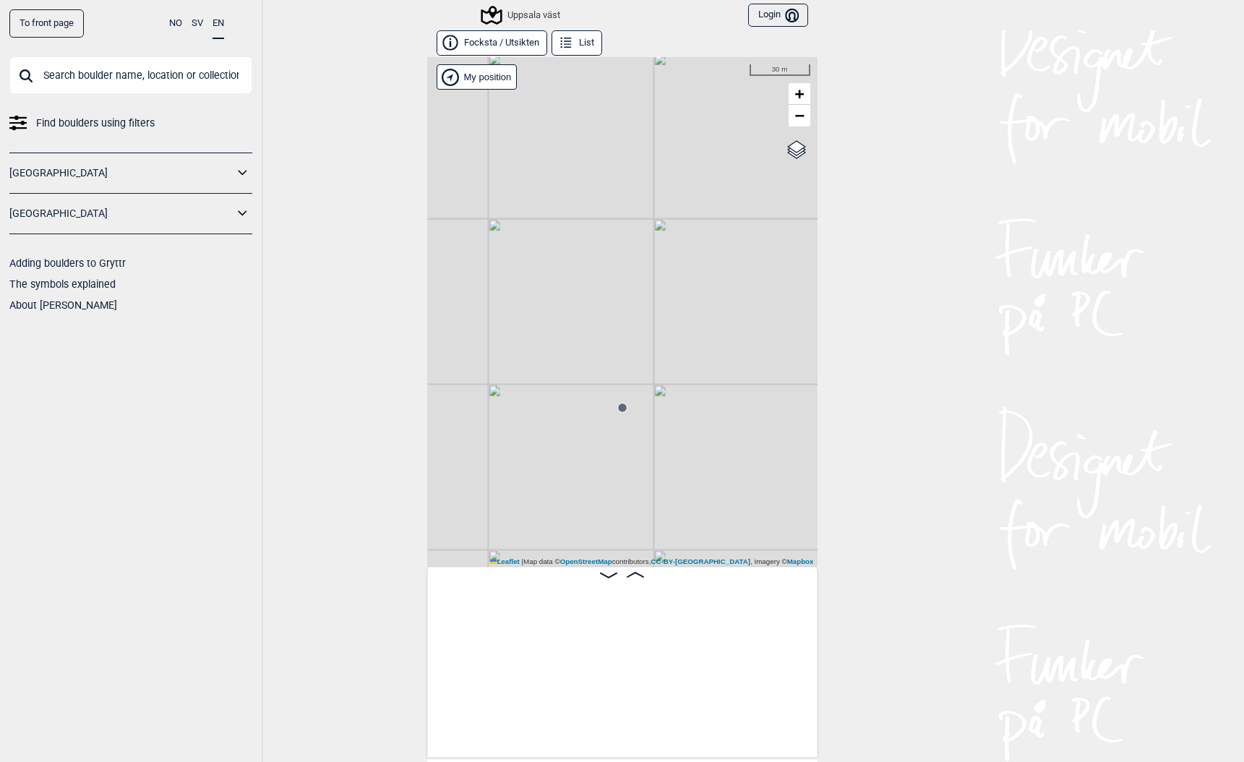
scroll to position [0, 4630]
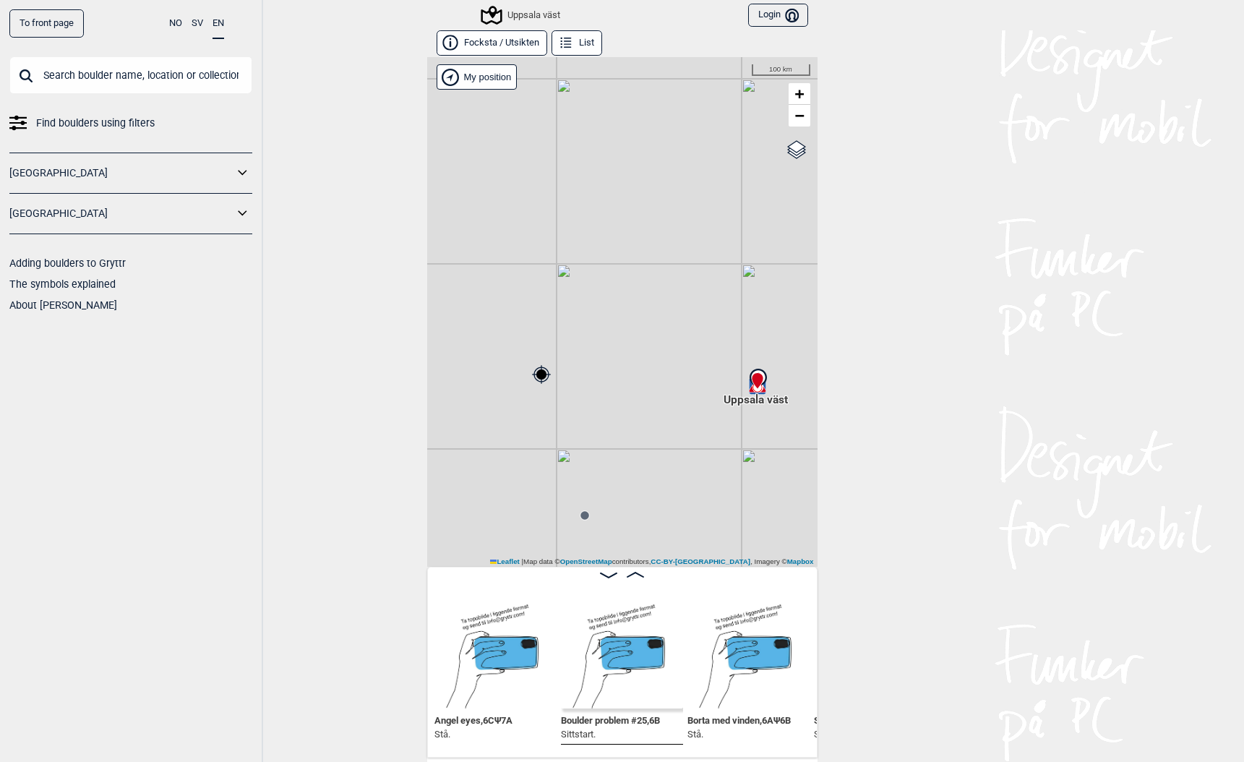
click at [585, 520] on icon at bounding box center [585, 515] width 12 height 12
click at [593, 720] on span "Borta med vinden , 6A Ψ 6B" at bounding box center [612, 719] width 103 height 14
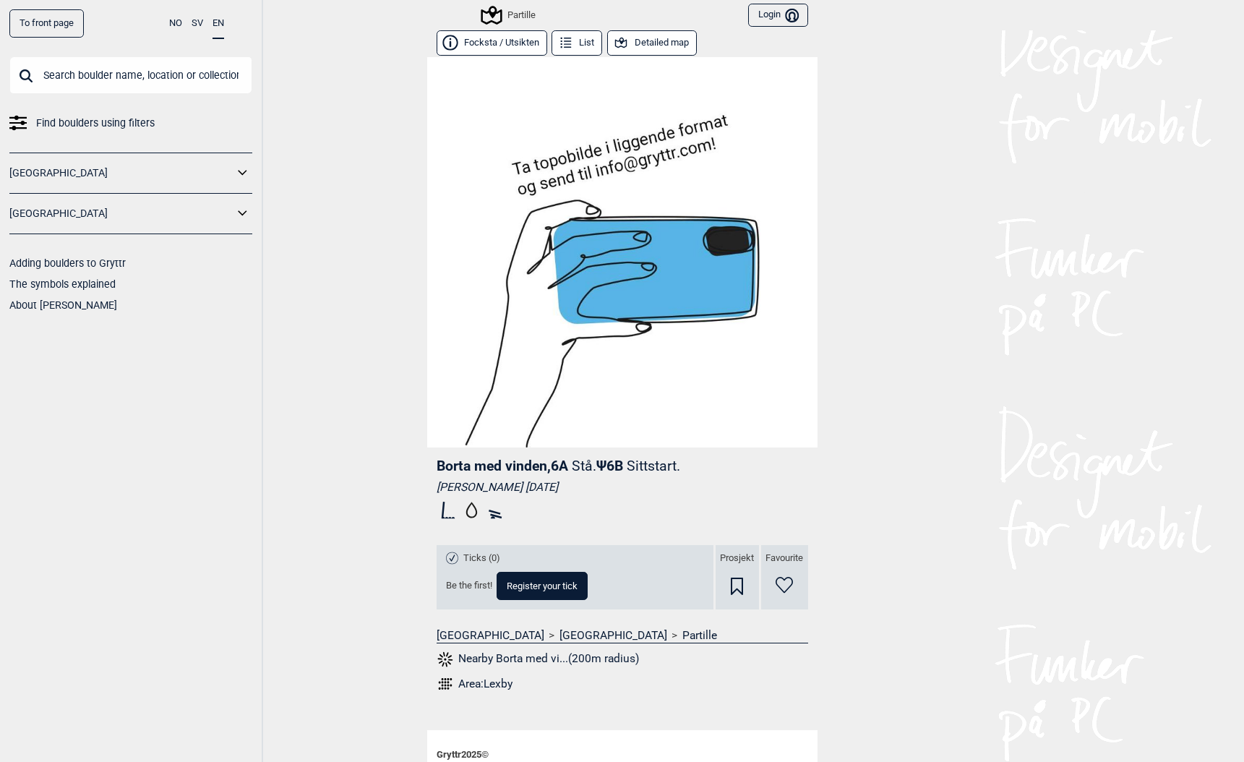
click at [87, 73] on input "text" at bounding box center [130, 75] width 243 height 38
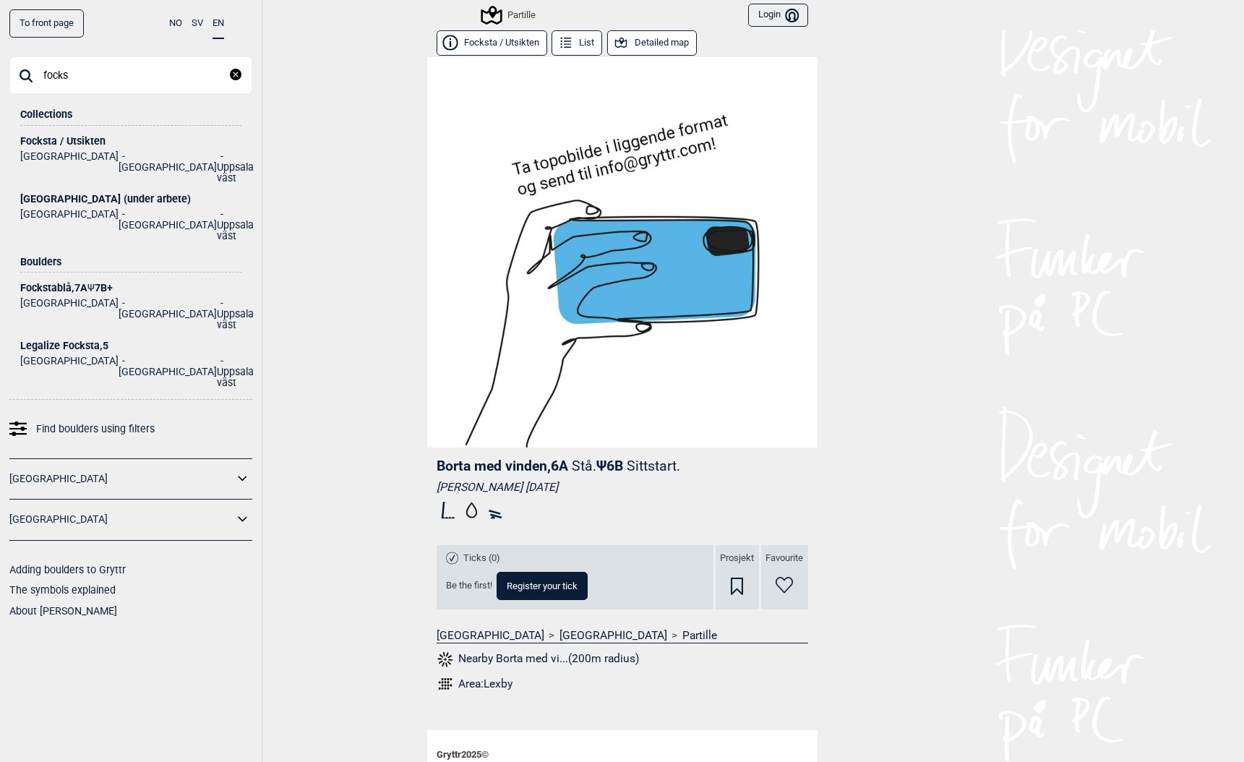
type input "focks"
click at [84, 194] on div "[GEOGRAPHIC_DATA] (under arbete)" at bounding box center [130, 199] width 221 height 11
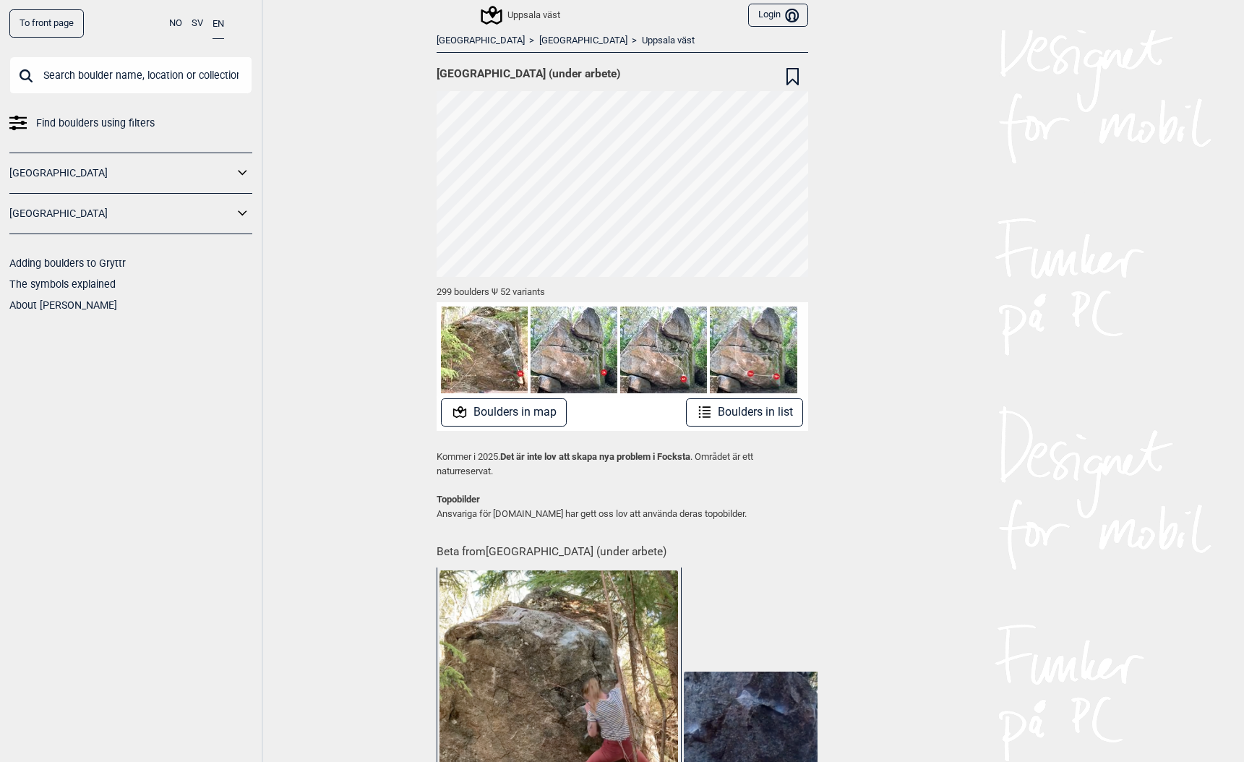
click at [509, 411] on button "Boulders in map" at bounding box center [504, 412] width 126 height 28
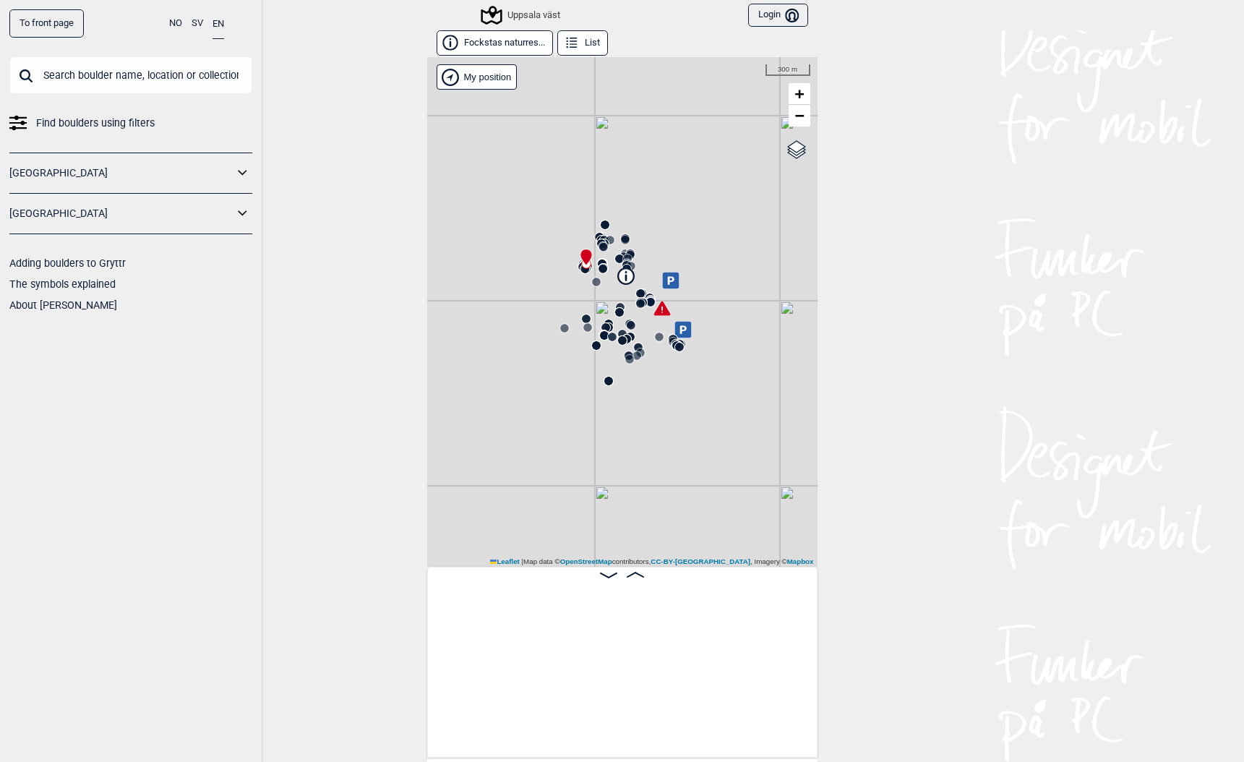
scroll to position [0, 113]
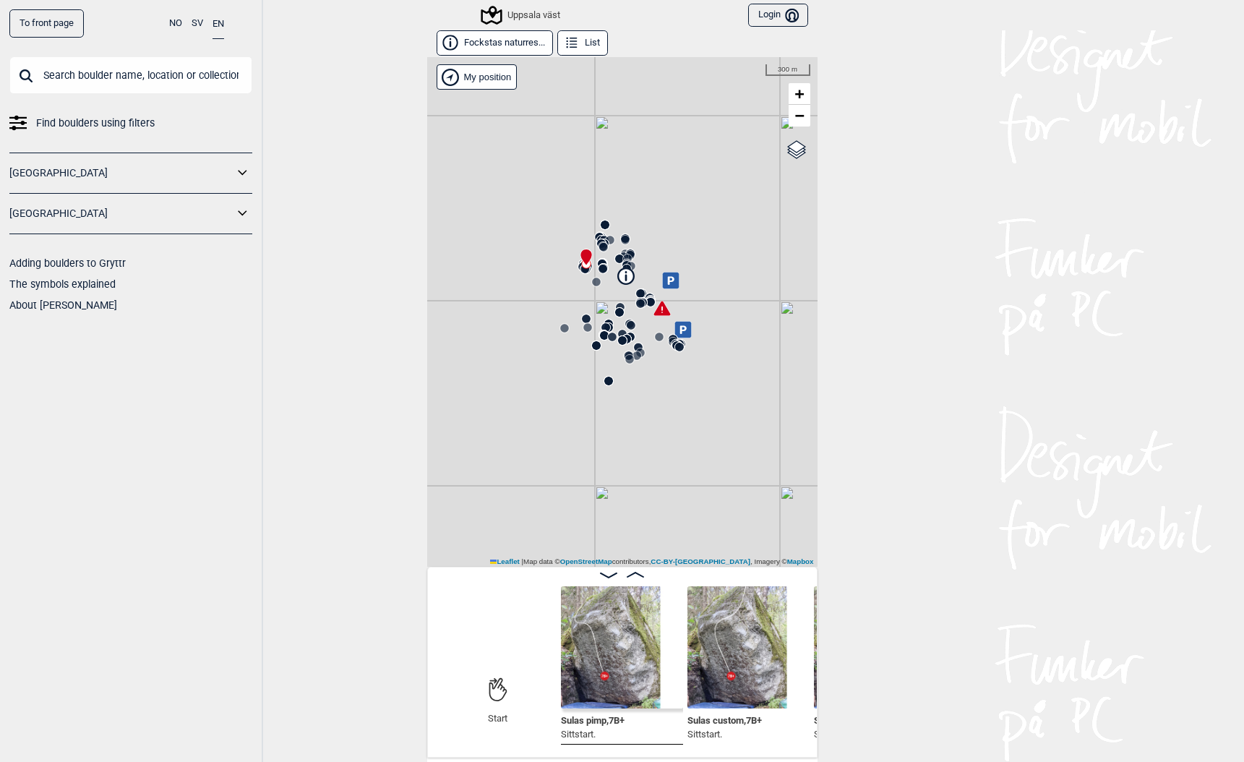
click at [177, 76] on input "text" at bounding box center [130, 75] width 243 height 38
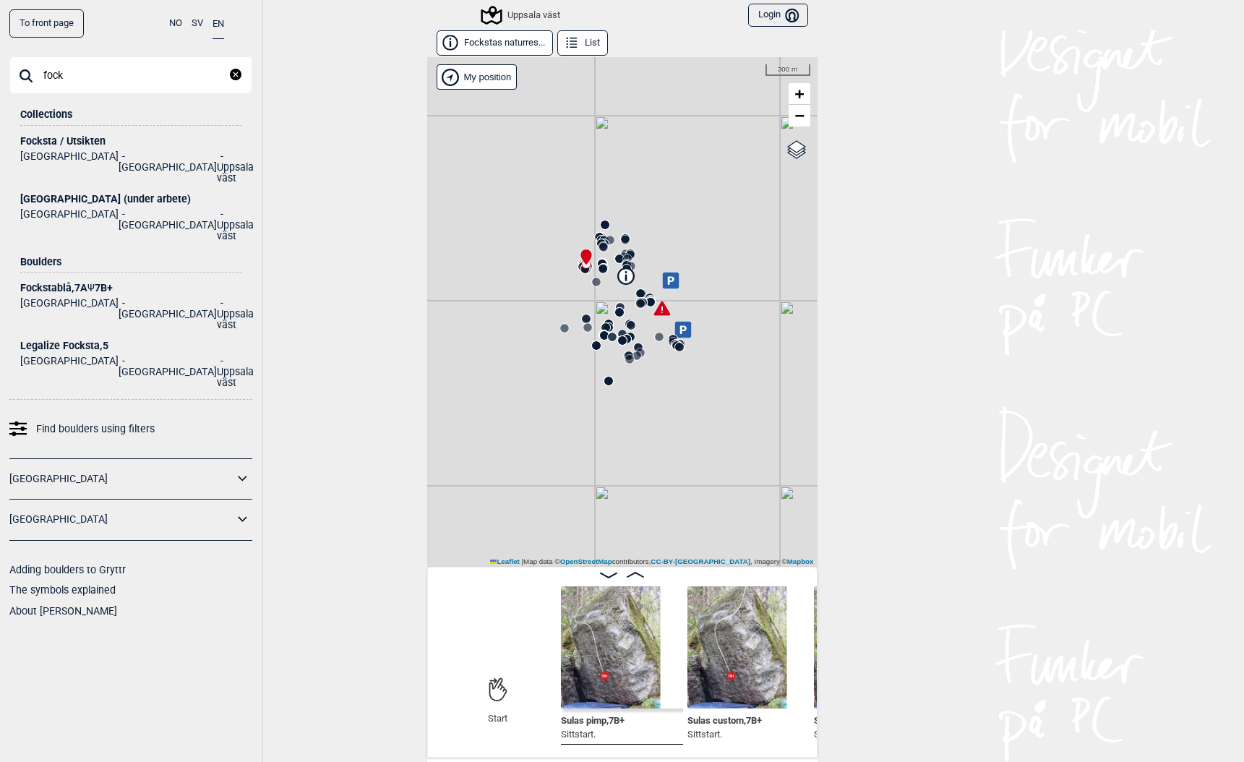
type input "fock"
click at [75, 142] on div "Focksta / Utsikten" at bounding box center [130, 141] width 221 height 11
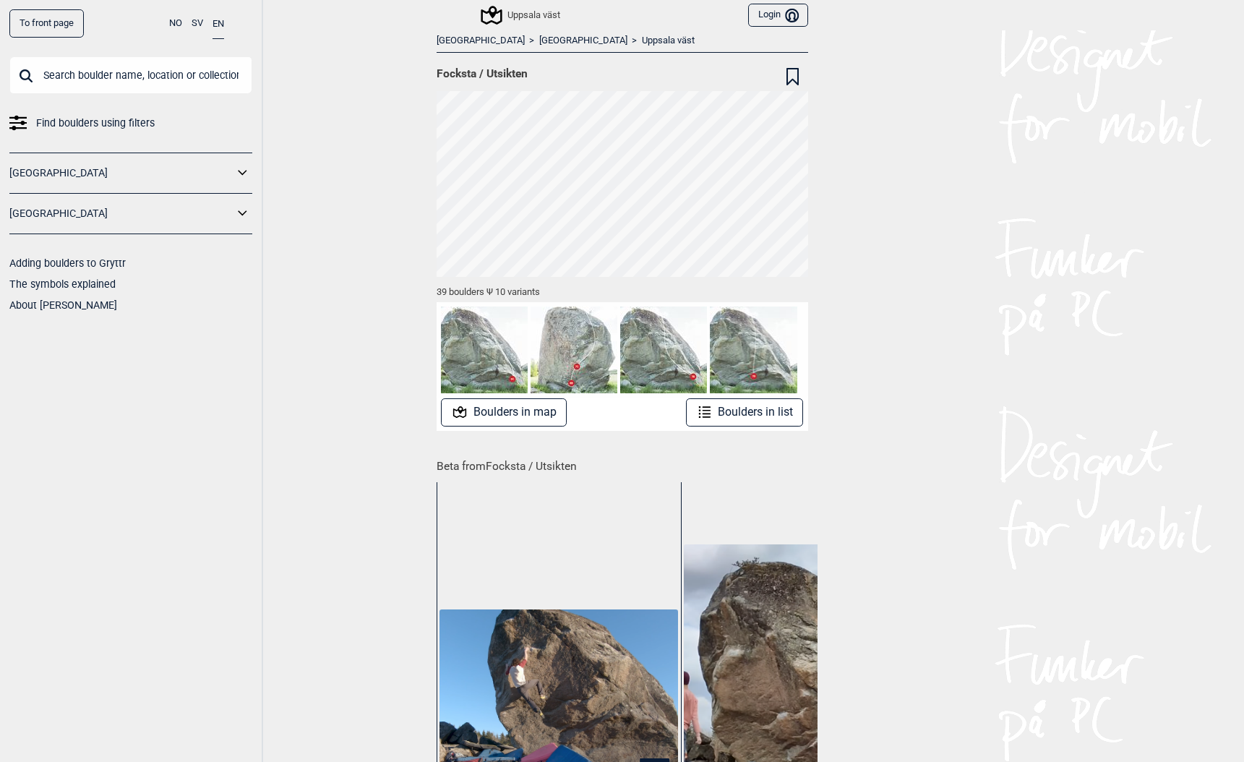
click at [541, 413] on button "Boulders in map" at bounding box center [504, 412] width 126 height 28
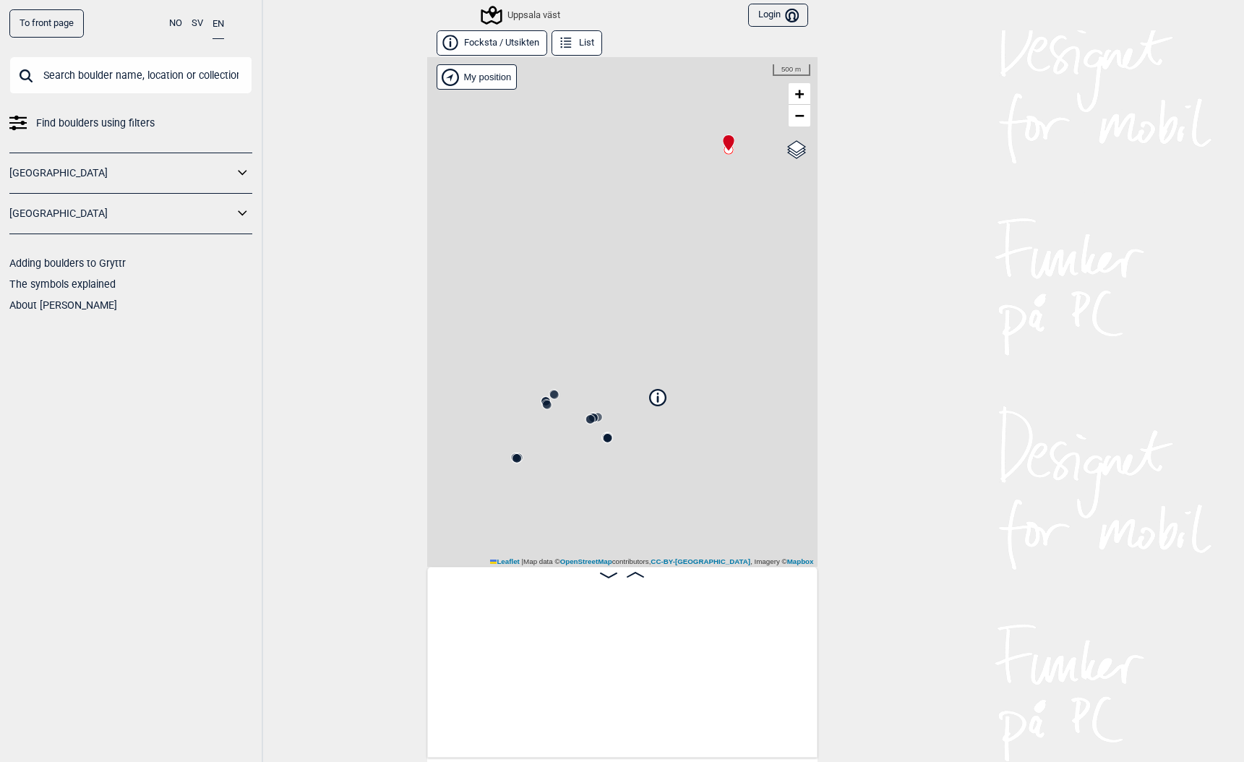
scroll to position [0, 113]
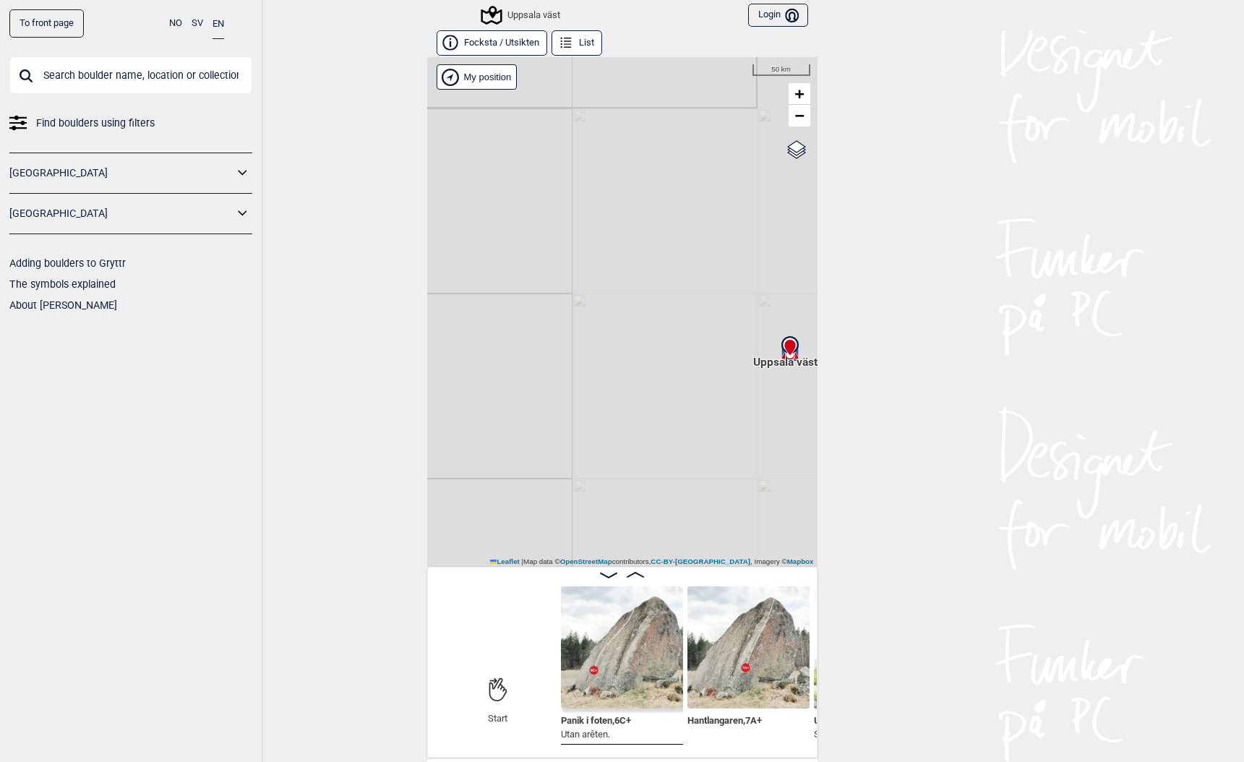
drag, startPoint x: 696, startPoint y: 412, endPoint x: 370, endPoint y: 399, distance: 326.2
click at [382, 406] on div "To front page NO SV EN Find boulders using filters Norge Sverige Adding boulder…" at bounding box center [622, 381] width 1244 height 762
click at [486, 51] on button "Focksta / Utsikten" at bounding box center [491, 42] width 111 height 25
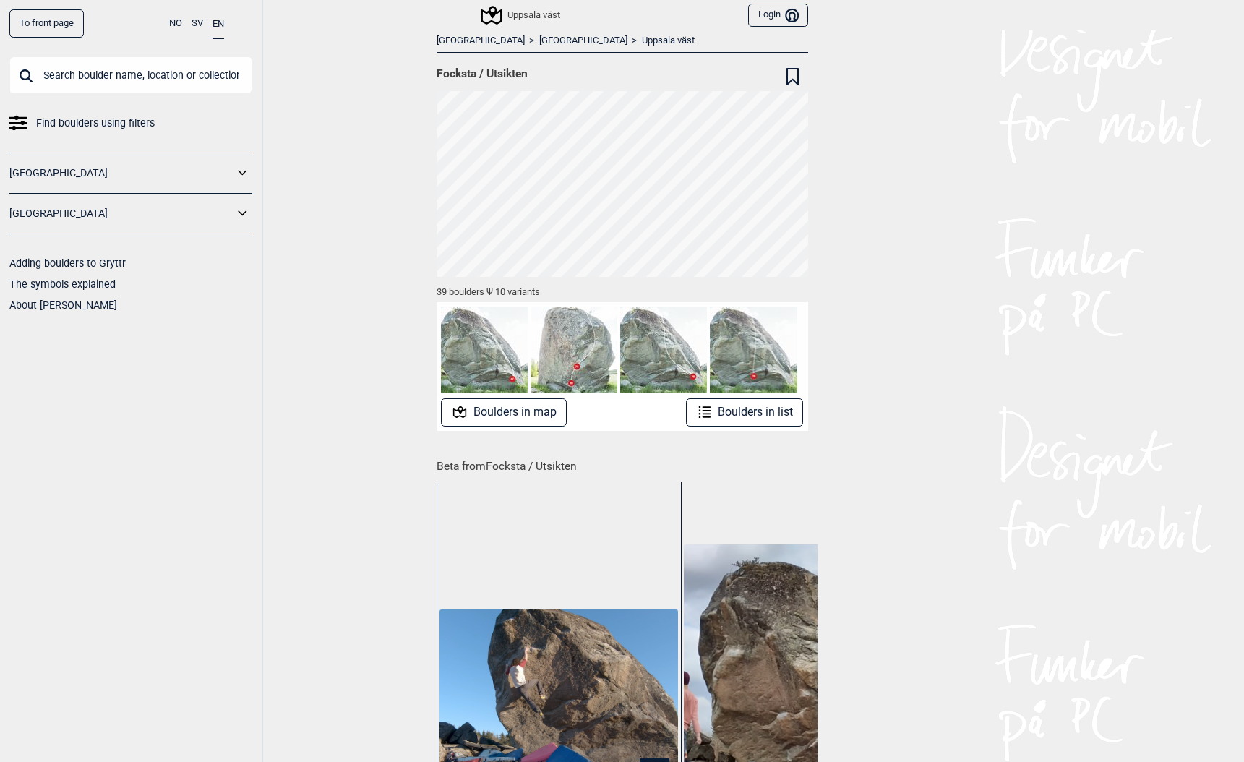
click at [132, 75] on input "text" at bounding box center [130, 75] width 243 height 38
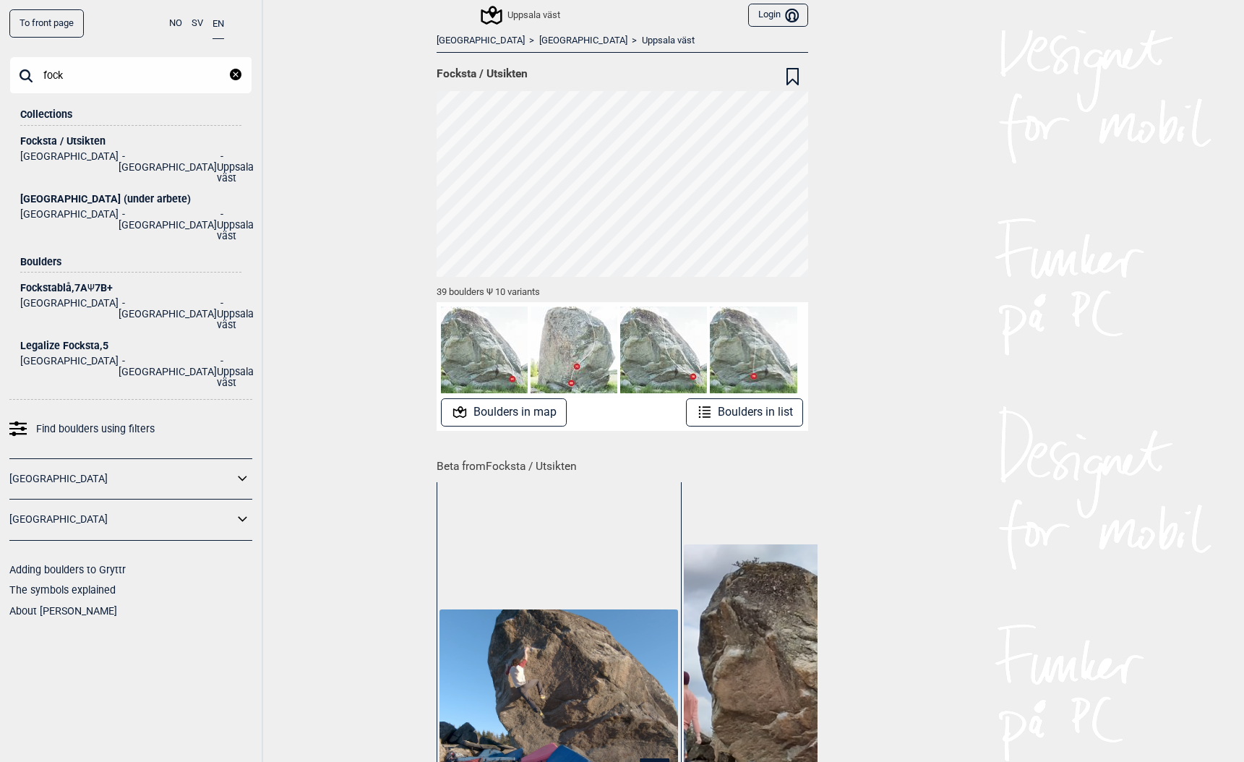
type input "fock"
click at [74, 194] on div "[GEOGRAPHIC_DATA] (under arbete)" at bounding box center [130, 199] width 221 height 11
